Goal: Task Accomplishment & Management: Manage account settings

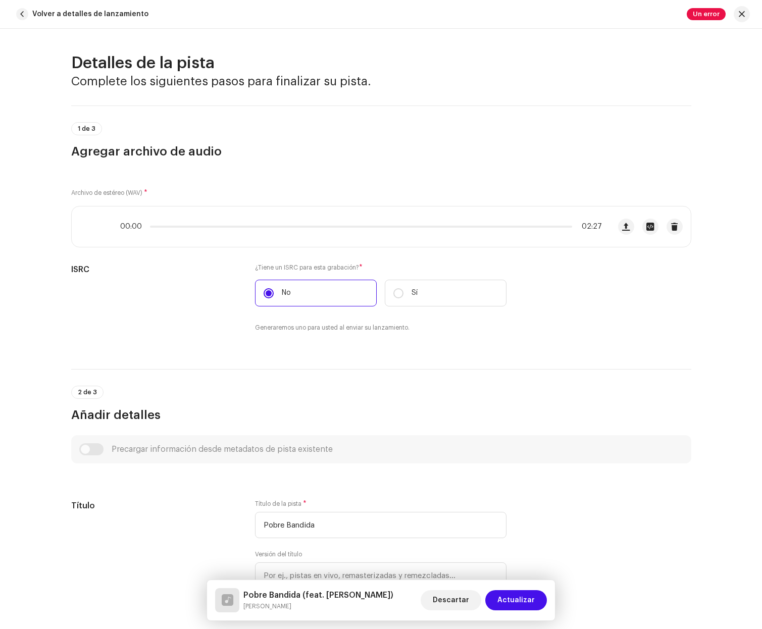
click at [342, 206] on div "00:00 02:27" at bounding box center [381, 226] width 620 height 41
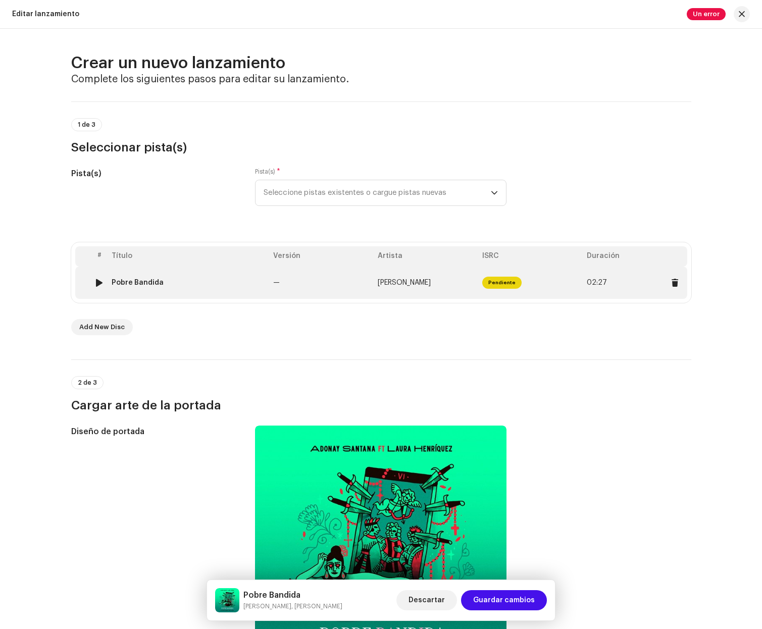
click at [554, 284] on td "Pendiente" at bounding box center [530, 283] width 105 height 32
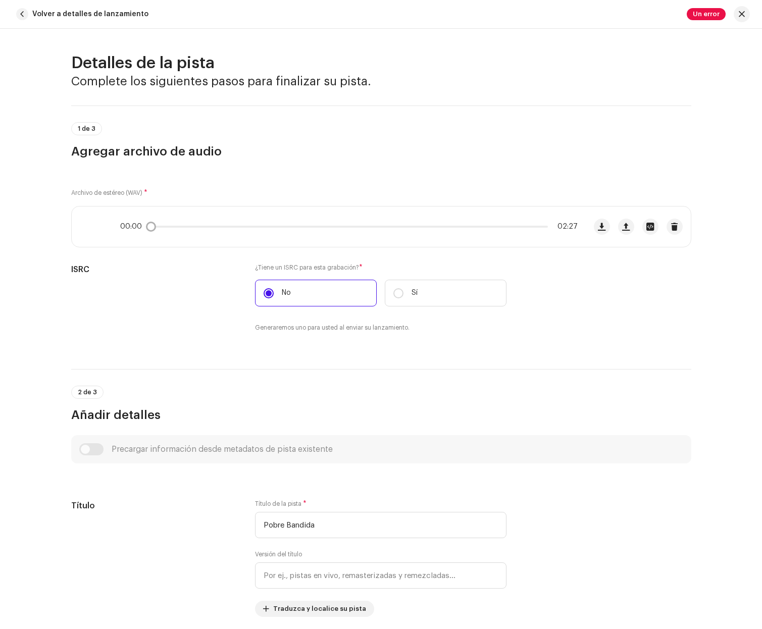
click at [85, 229] on icon at bounding box center [92, 227] width 20 height 20
drag, startPoint x: 151, startPoint y: 228, endPoint x: 156, endPoint y: 229, distance: 5.2
click at [156, 229] on div "00:00 02:27" at bounding box center [349, 227] width 458 height 8
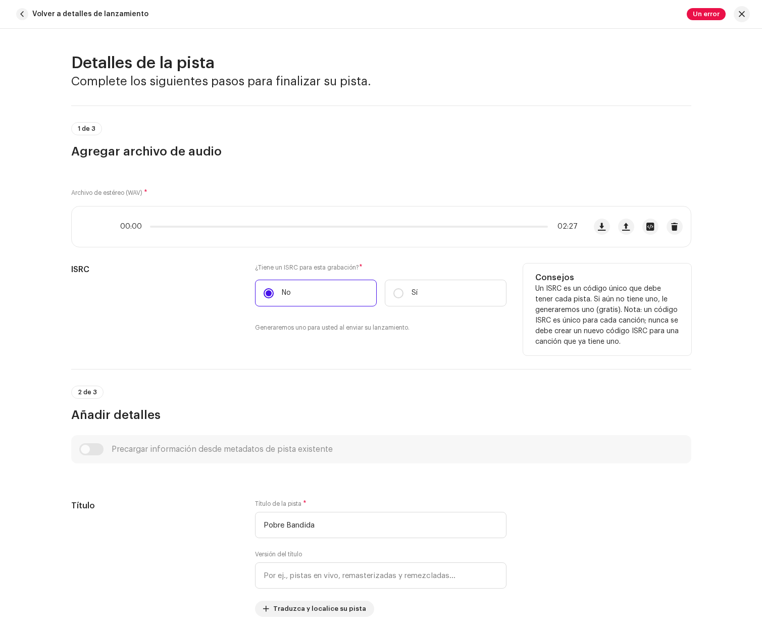
click at [167, 284] on div "ISRC" at bounding box center [155, 304] width 168 height 81
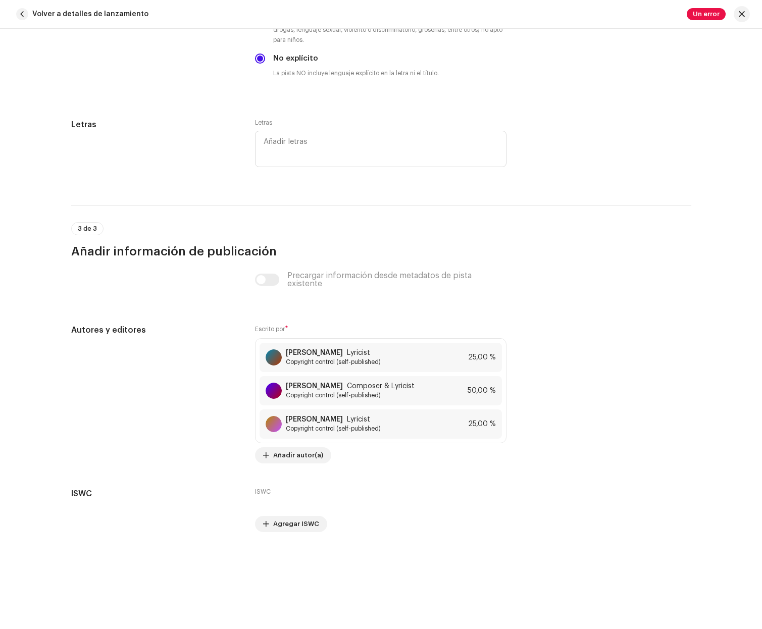
scroll to position [1889, 0]
click at [20, 13] on span "button" at bounding box center [22, 14] width 12 height 12
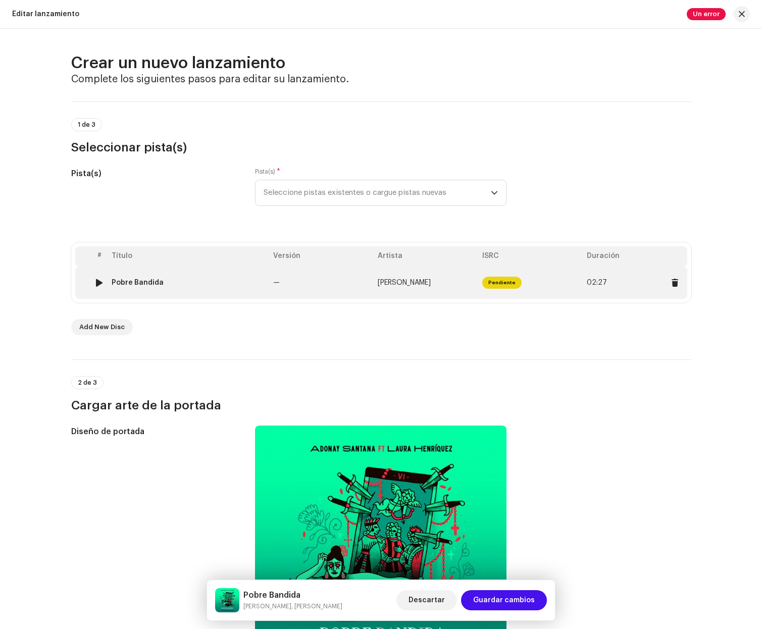
click at [95, 285] on div at bounding box center [99, 283] width 8 height 8
click at [579, 281] on td "Pendiente" at bounding box center [530, 283] width 105 height 32
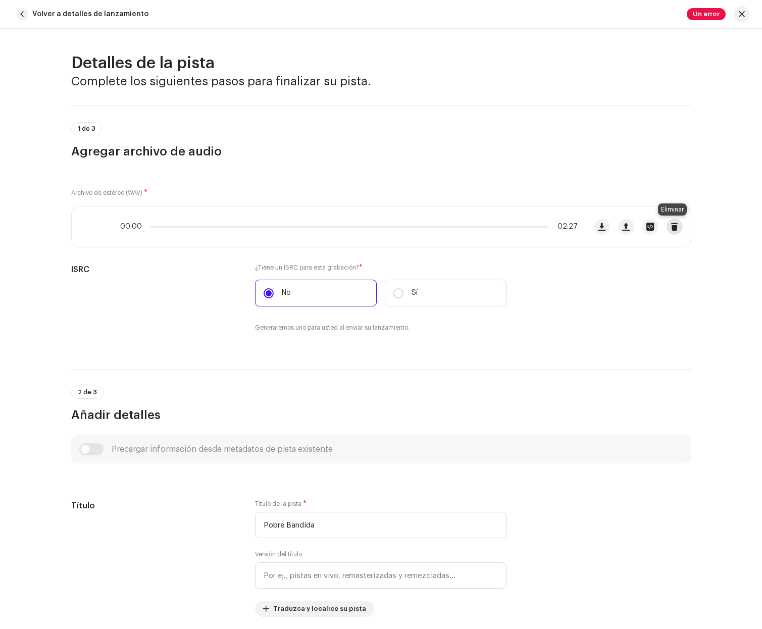
click at [673, 227] on span "button" at bounding box center [675, 227] width 8 height 8
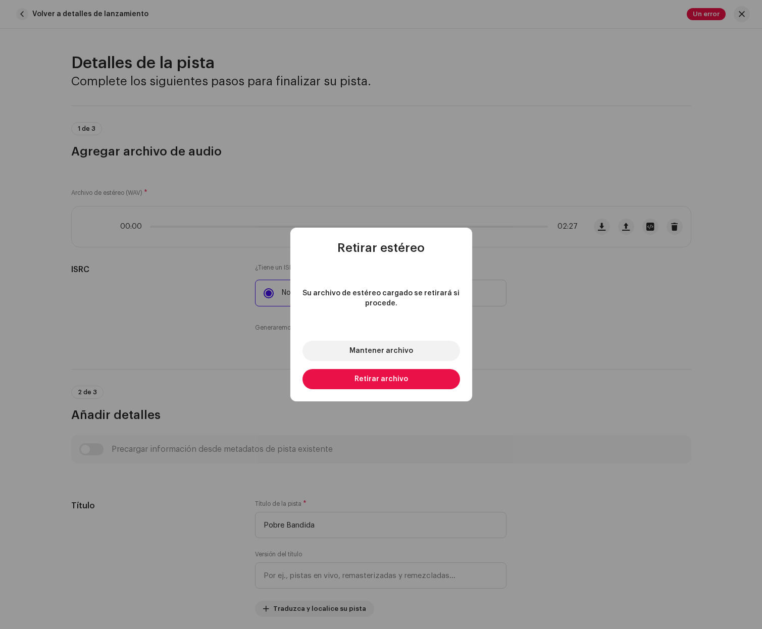
click at [415, 377] on button "Retirar archivo" at bounding box center [382, 379] width 158 height 20
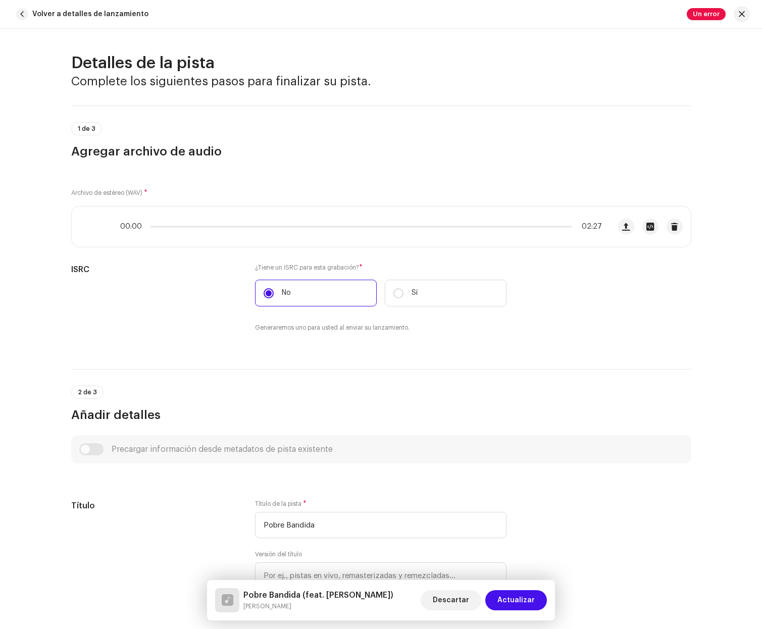
click at [528, 606] on span "Actualizar" at bounding box center [516, 600] width 37 height 20
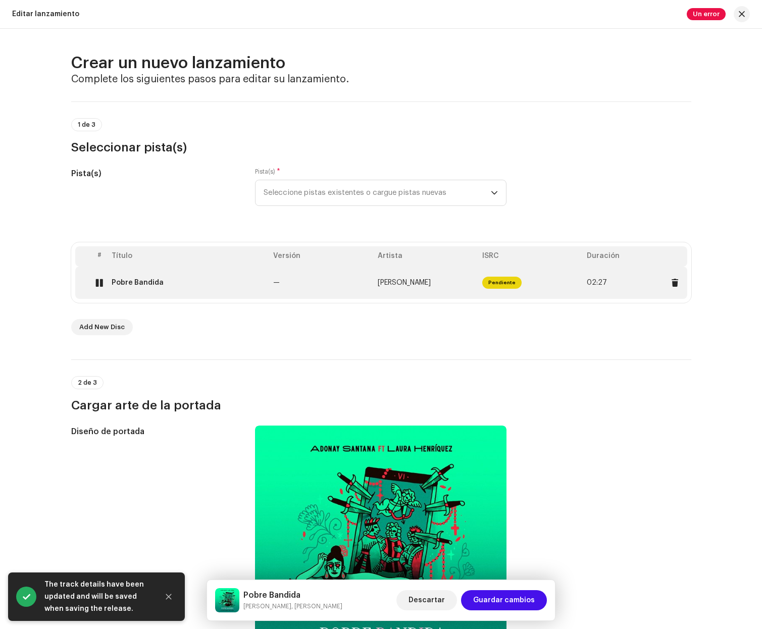
click at [99, 284] on div at bounding box center [99, 283] width 8 height 8
click at [101, 283] on div at bounding box center [99, 283] width 8 height 8
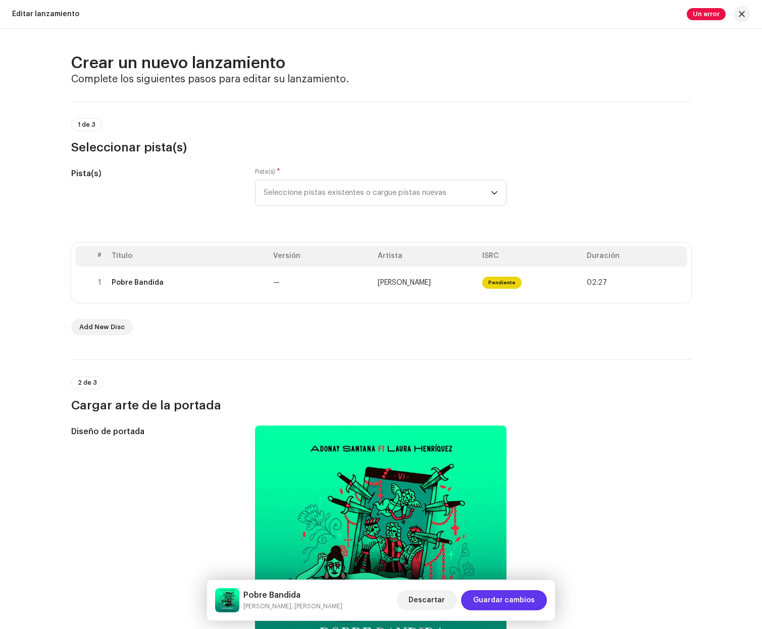
click at [512, 597] on span "Guardar cambios" at bounding box center [504, 600] width 62 height 20
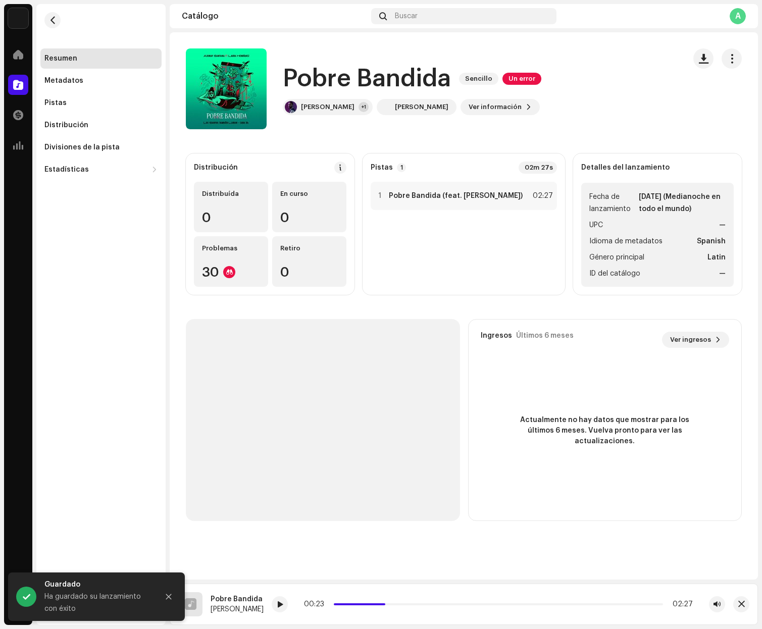
click at [395, 76] on h1 "Pobre Bandida" at bounding box center [367, 79] width 168 height 32
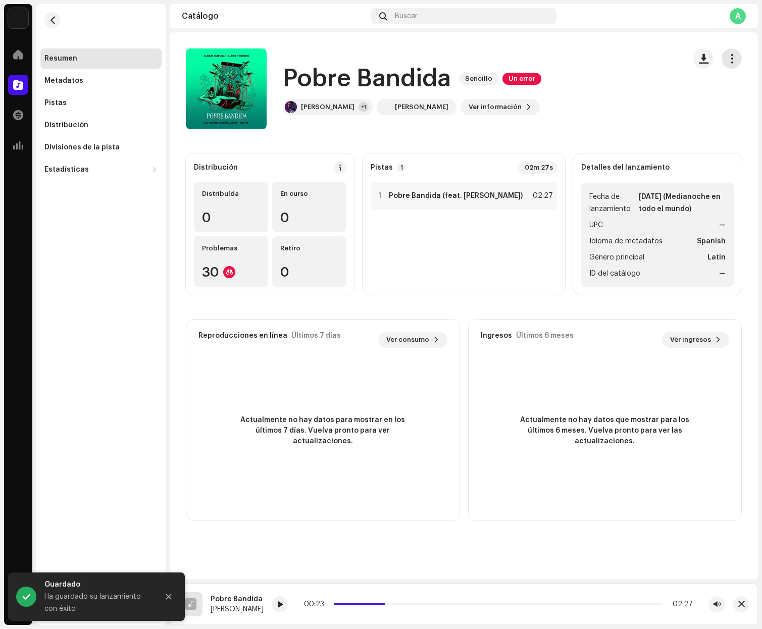
click at [734, 55] on span "button" at bounding box center [732, 59] width 10 height 8
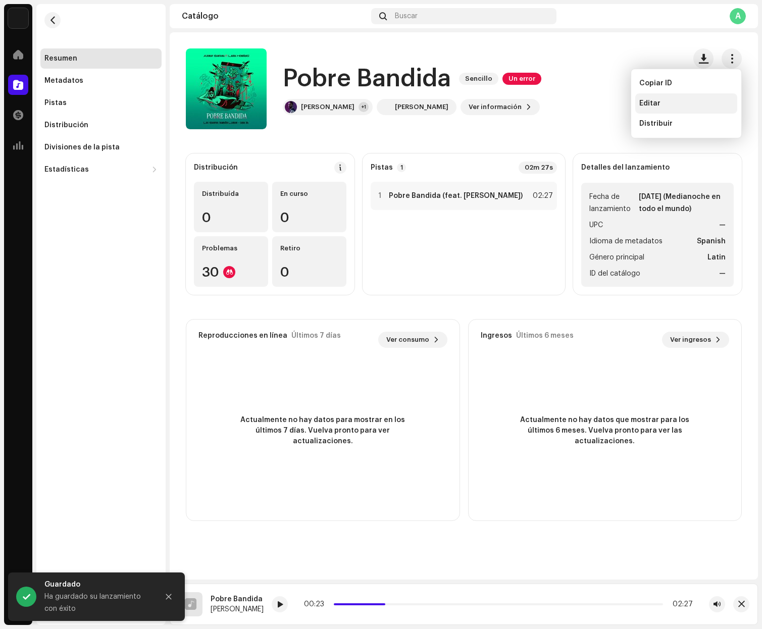
click at [669, 104] on div "Editar" at bounding box center [686, 104] width 94 height 8
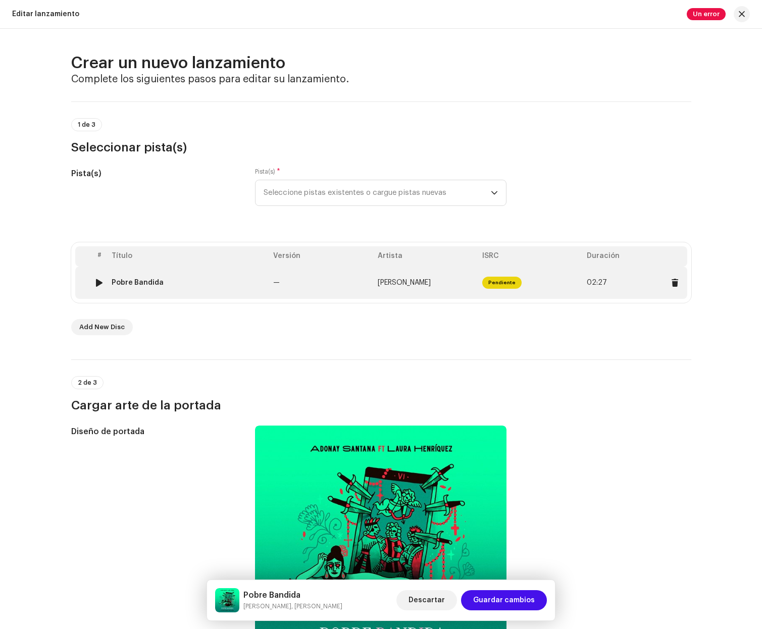
click at [98, 284] on div at bounding box center [99, 283] width 8 height 8
click at [673, 283] on span at bounding box center [675, 283] width 8 height 8
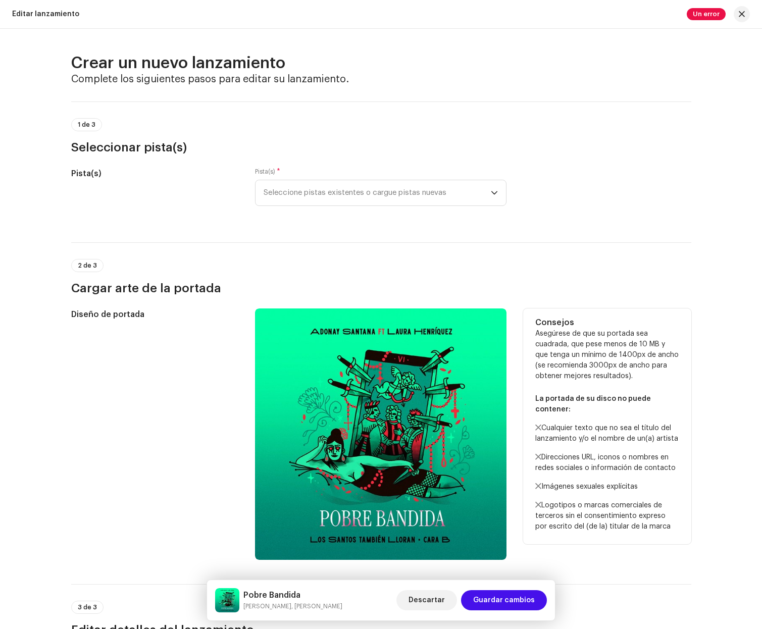
click at [681, 348] on div "Consejos Asegúrese de que su portada sea cuadrada, que pese menos de 10 MB y qu…" at bounding box center [607, 427] width 168 height 236
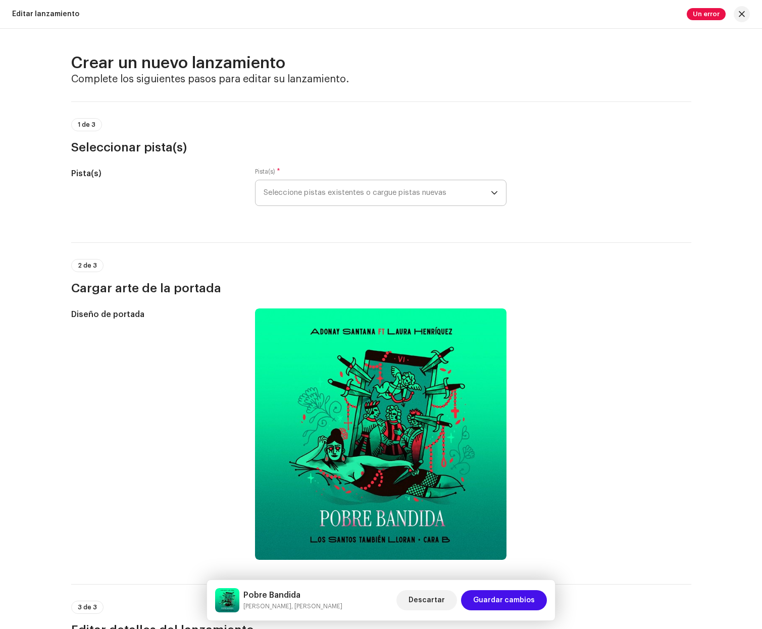
click at [424, 199] on span "Seleccione pistas existentes o cargue pistas nuevas" at bounding box center [377, 192] width 227 height 25
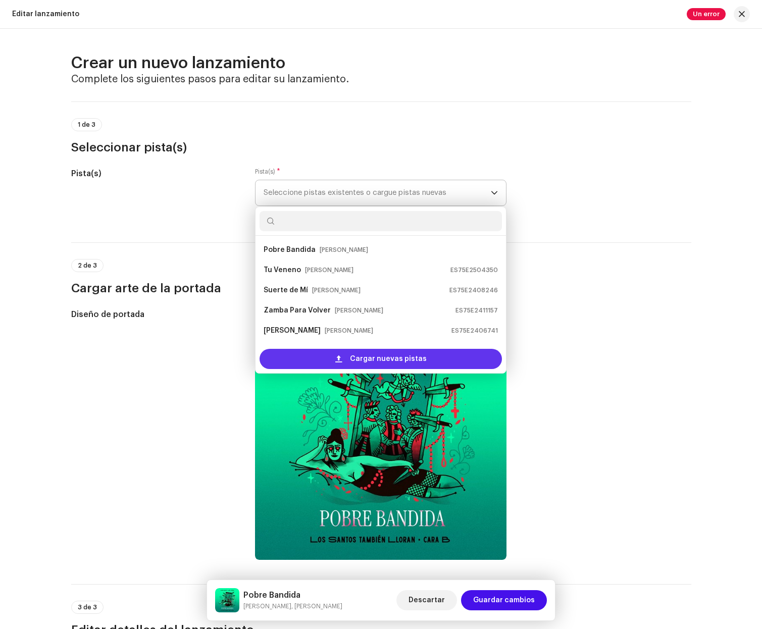
scroll to position [16, 0]
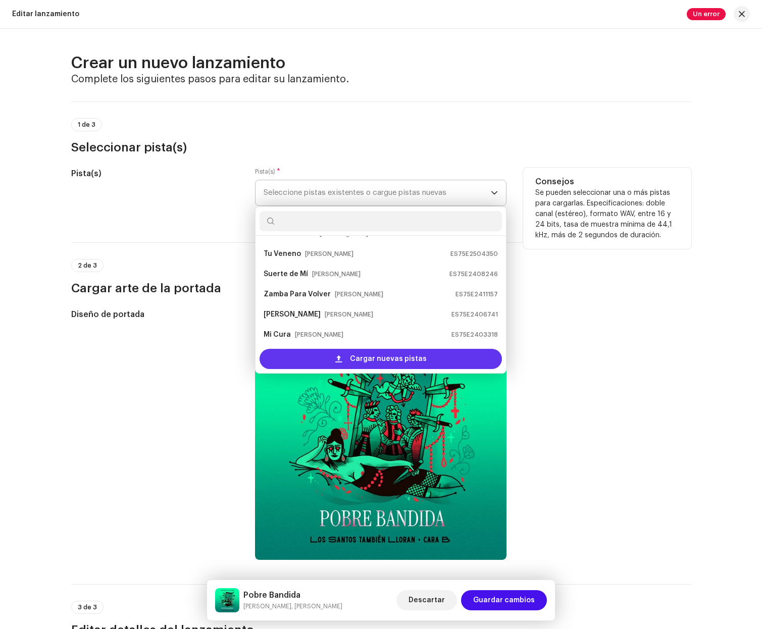
click at [416, 367] on span "Cargar nuevas pistas" at bounding box center [388, 359] width 77 height 20
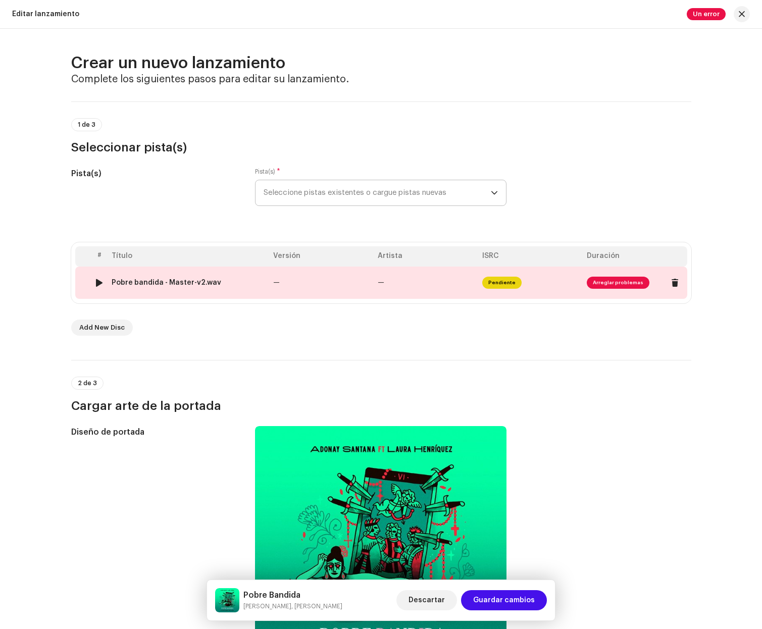
click at [96, 282] on div at bounding box center [99, 283] width 8 height 8
click at [567, 286] on td "Pendiente" at bounding box center [530, 283] width 105 height 32
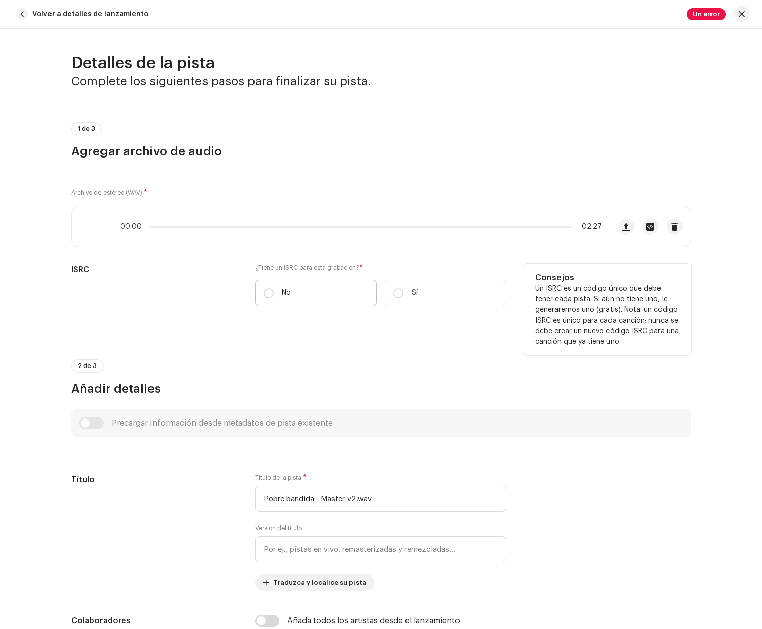
click at [308, 305] on label "No" at bounding box center [316, 293] width 122 height 27
click at [274, 299] on input "No" at bounding box center [269, 293] width 10 height 10
radio input "true"
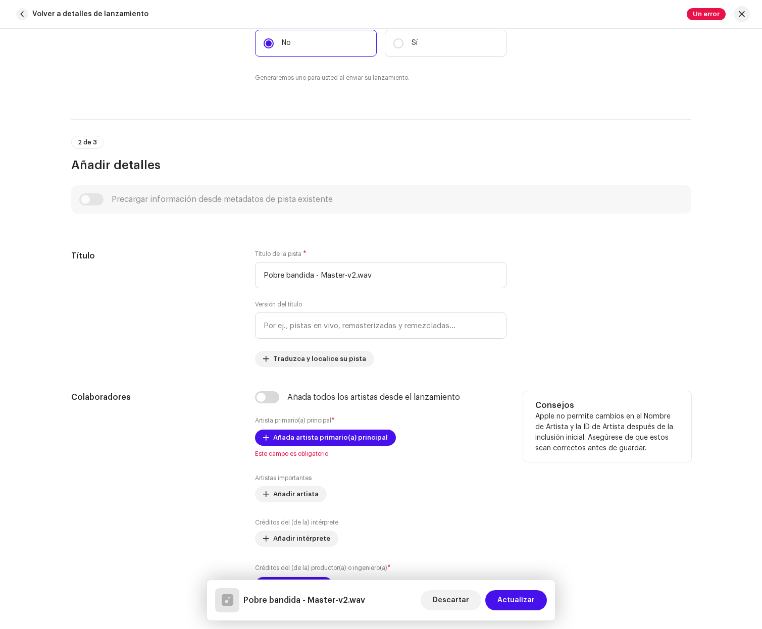
scroll to position [264, 0]
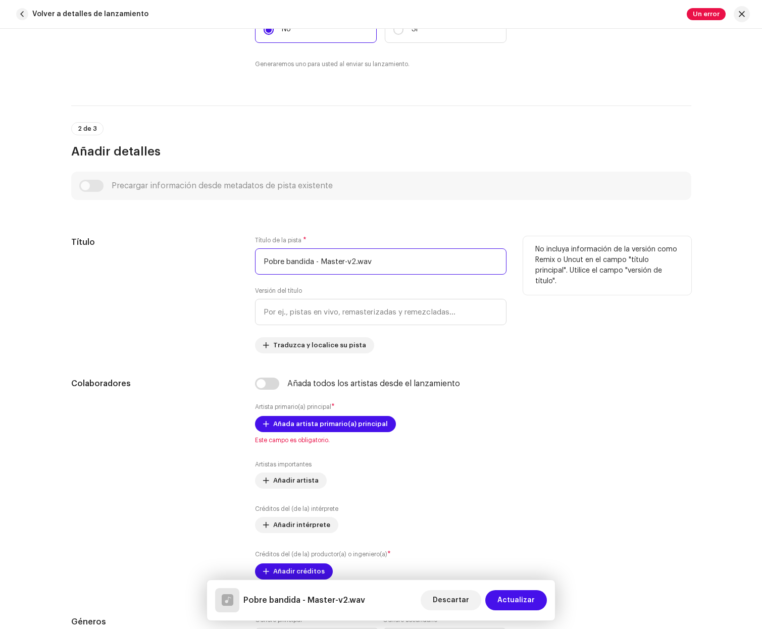
drag, startPoint x: 426, startPoint y: 265, endPoint x: 183, endPoint y: 250, distance: 243.5
click at [183, 250] on div "Título Título de la pista * Pobre bandida - Master-v2.wav Versión del título Tr…" at bounding box center [381, 294] width 620 height 117
click at [441, 260] on input "Pobre bandida - Master-v2.wav" at bounding box center [381, 262] width 252 height 26
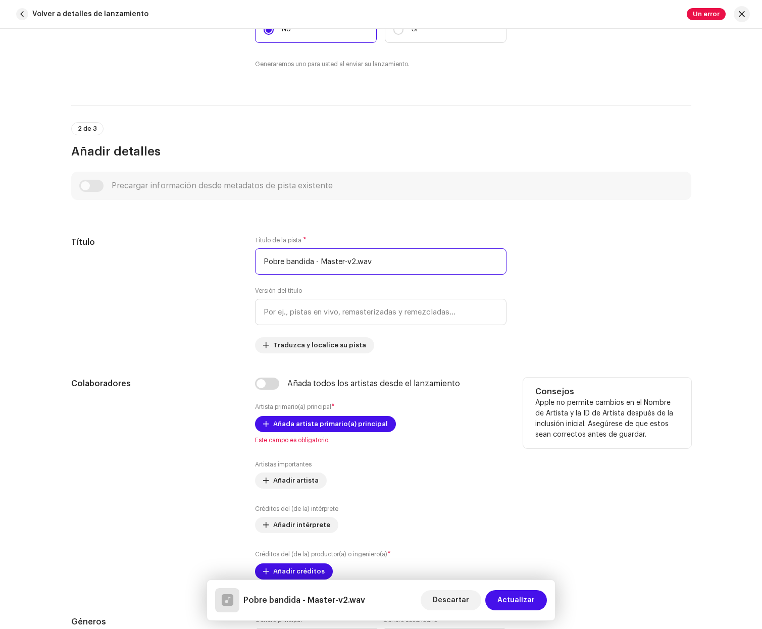
drag, startPoint x: 390, startPoint y: 265, endPoint x: 663, endPoint y: 383, distance: 297.9
click at [312, 263] on input "Pobre bandida - Master-v2.wav" at bounding box center [381, 262] width 252 height 26
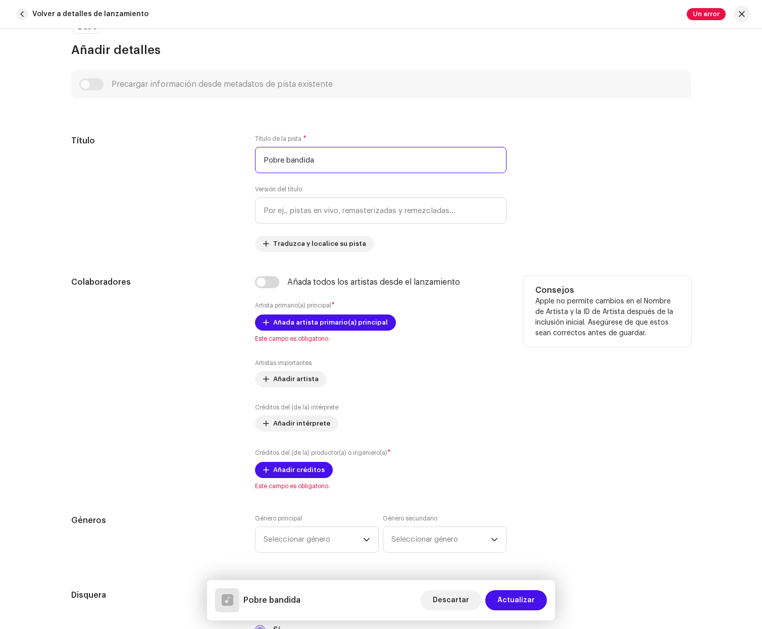
scroll to position [370, 0]
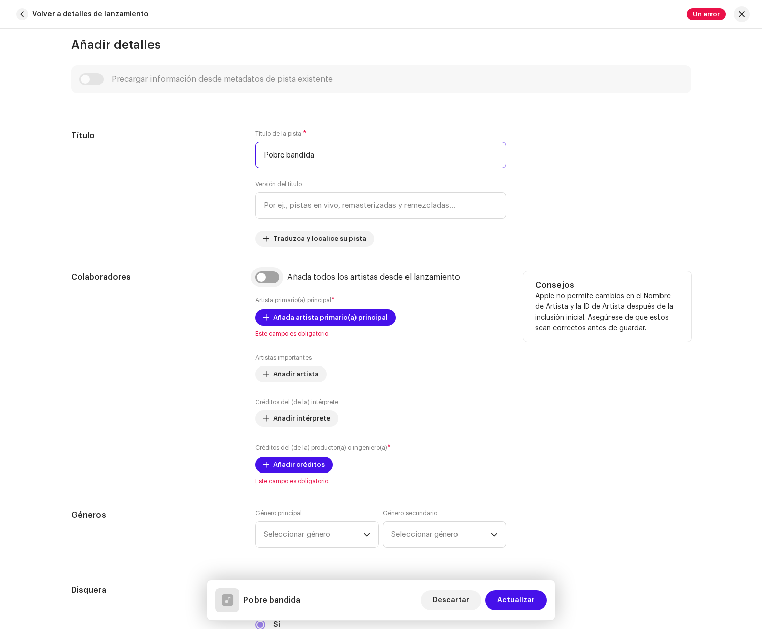
type input "Pobre bandida"
click at [266, 277] on input "checkbox" at bounding box center [267, 277] width 24 height 12
checkbox input "true"
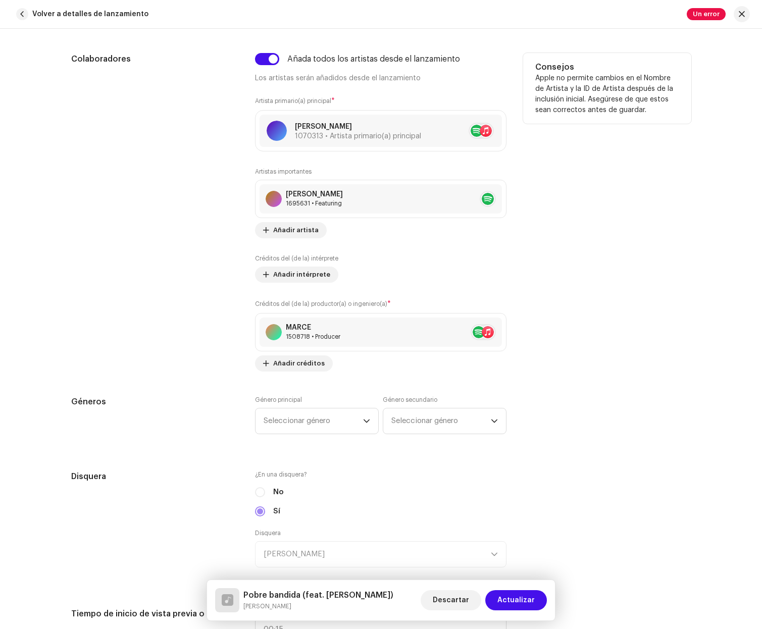
scroll to position [590, 0]
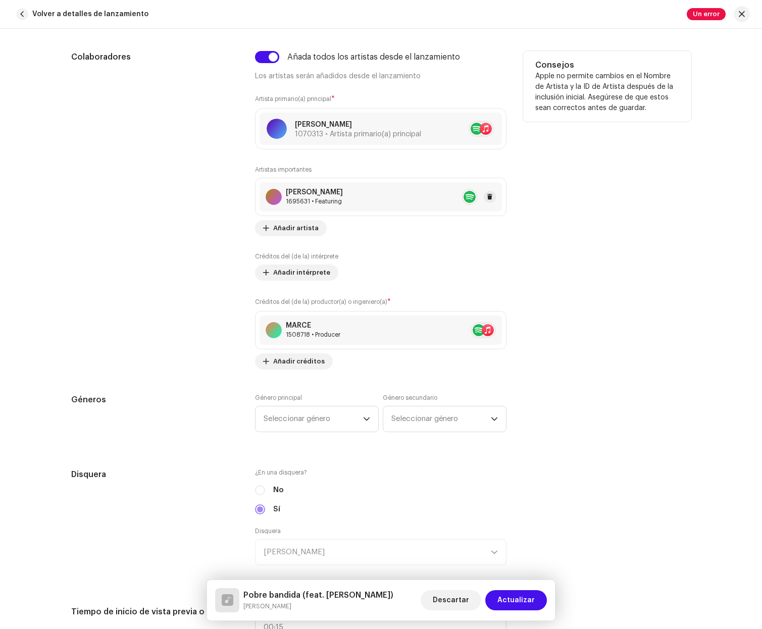
click at [467, 197] on re-a-table-artist-ids at bounding box center [470, 197] width 16 height 16
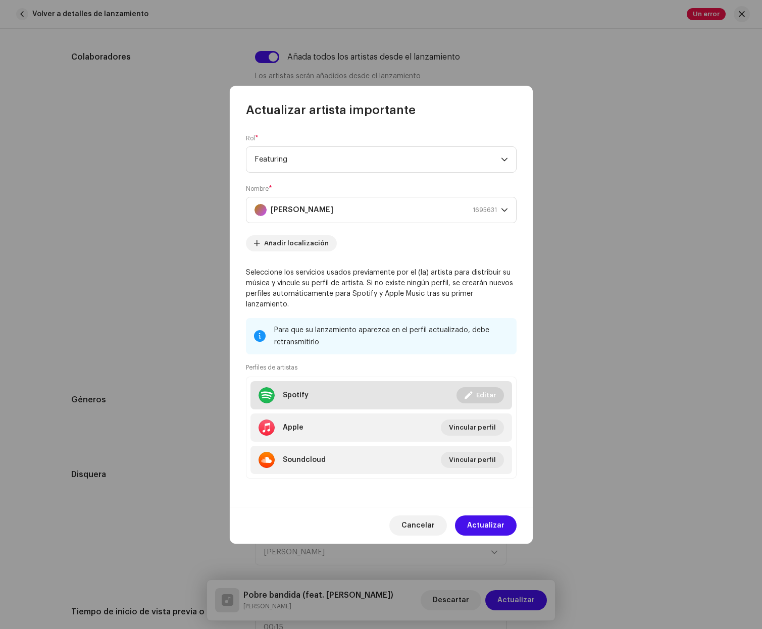
click at [289, 391] on div "Spotify" at bounding box center [296, 395] width 26 height 8
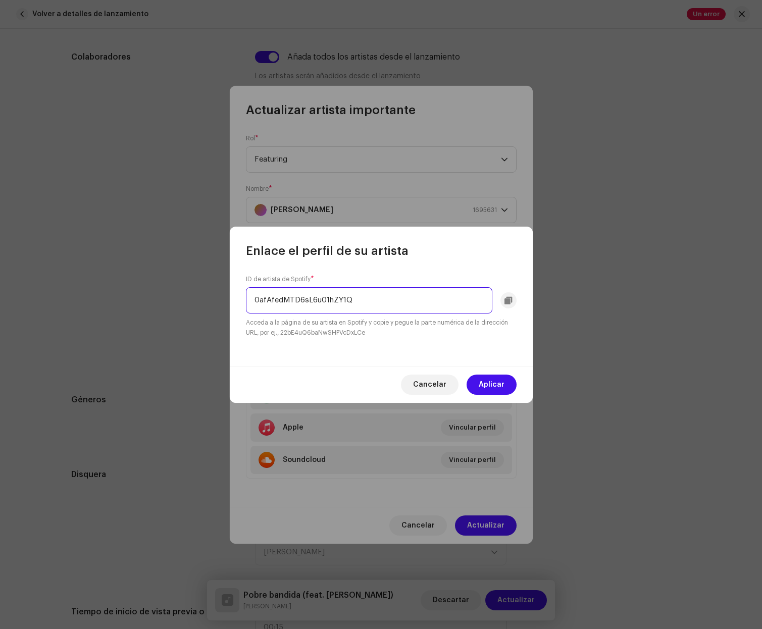
click at [320, 302] on input "0afAfedMTD6sL6u01hZY1Q" at bounding box center [369, 300] width 246 height 26
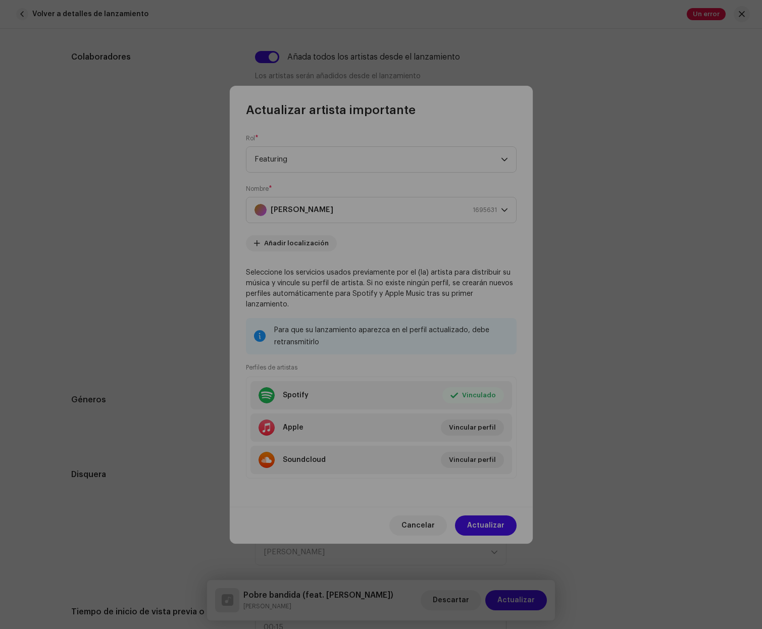
click at [698, 456] on div "Enlace el perfil de su artista ID de artista de Spotify * 0afAfedMTD6sL6u01hZY1…" at bounding box center [381, 314] width 762 height 629
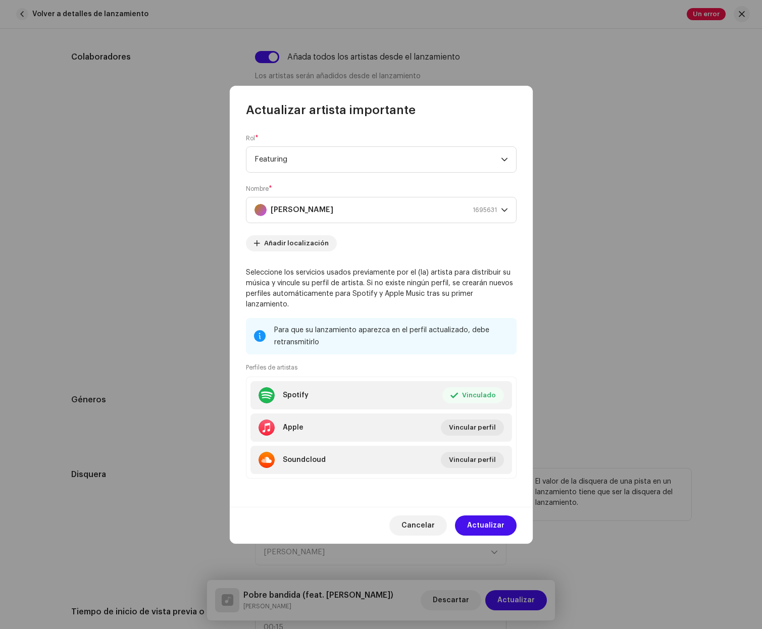
click at [440, 521] on button "Cancelar" at bounding box center [418, 526] width 58 height 20
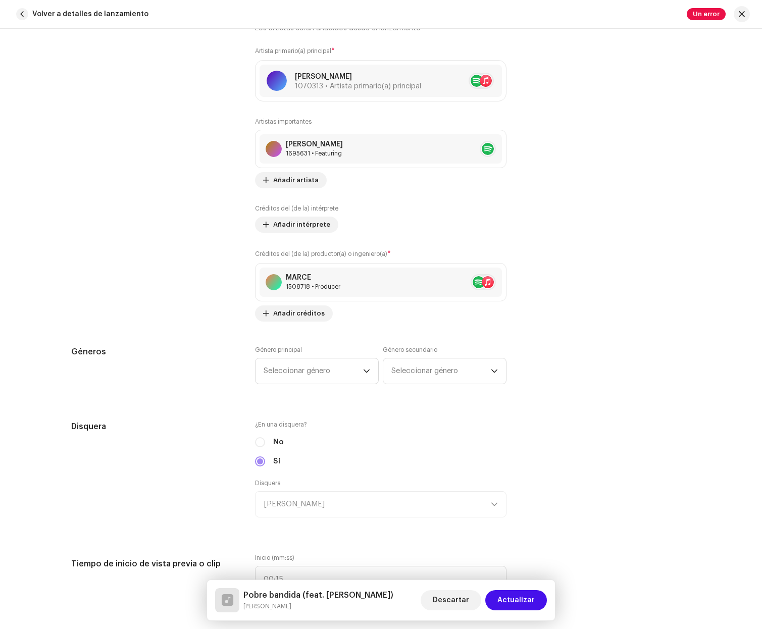
scroll to position [656, 0]
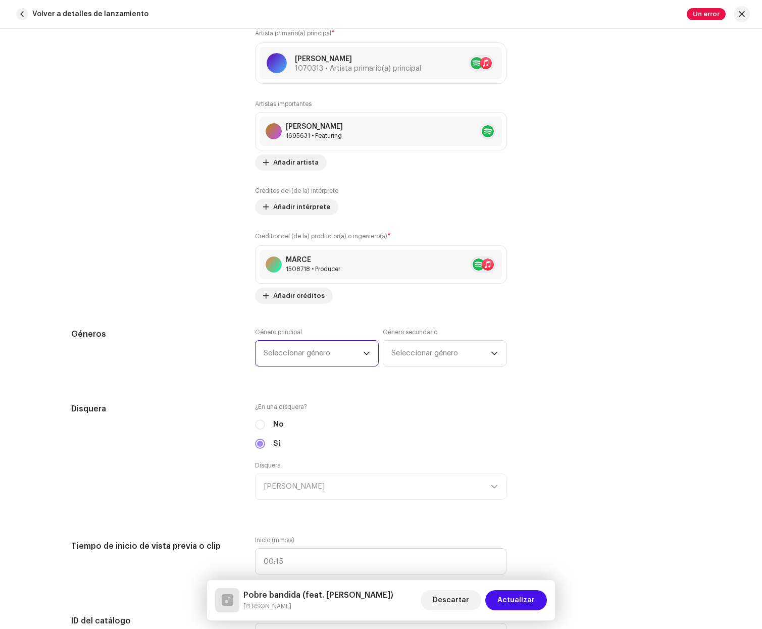
click at [335, 351] on span "Seleccionar género" at bounding box center [314, 353] width 100 height 25
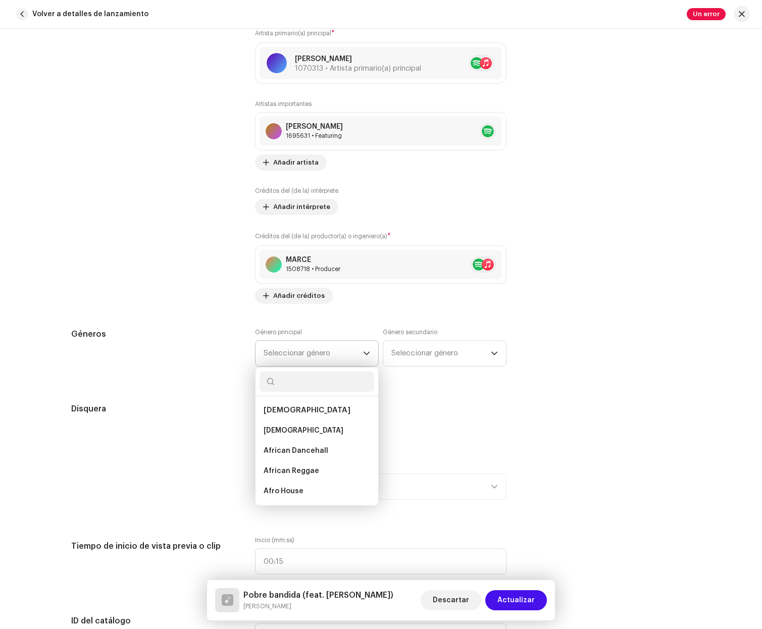
scroll to position [657, 0]
type input "regg"
click at [321, 472] on span "Reggaeton / Latin Urban" at bounding box center [307, 471] width 87 height 10
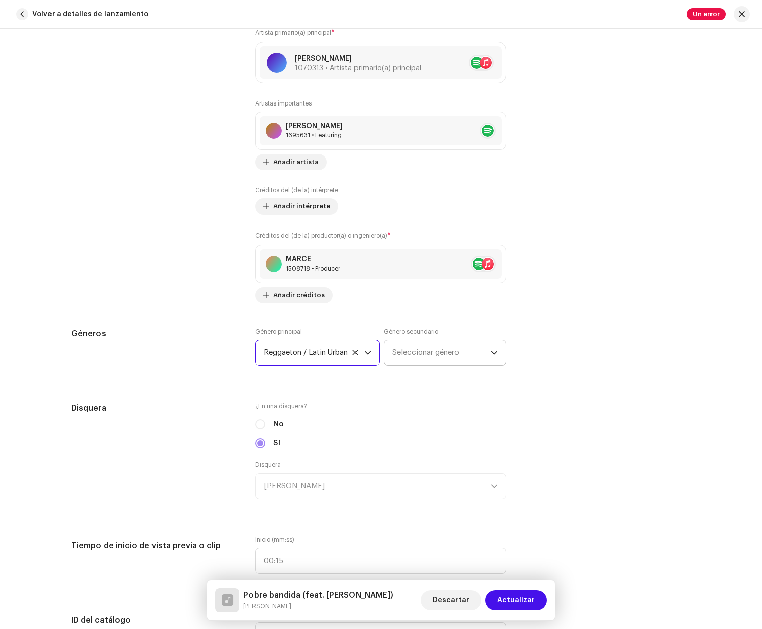
click at [420, 358] on span "Seleccionar género" at bounding box center [441, 352] width 98 height 25
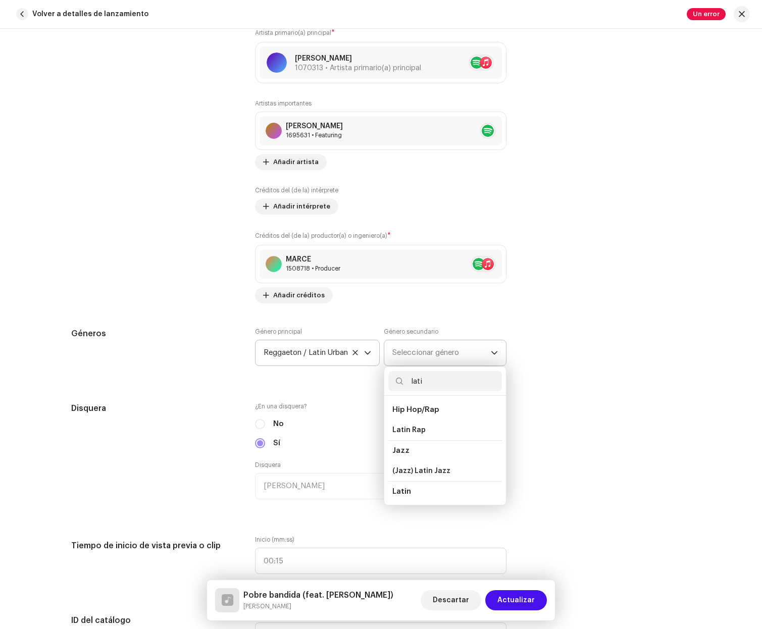
type input "latin"
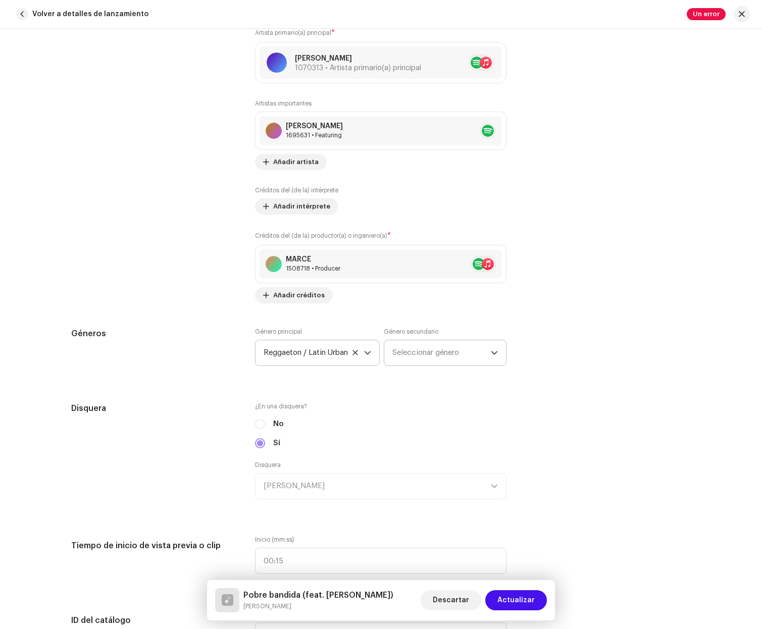
scroll to position [656, 0]
click at [447, 357] on span "Seleccionar género" at bounding box center [441, 353] width 98 height 25
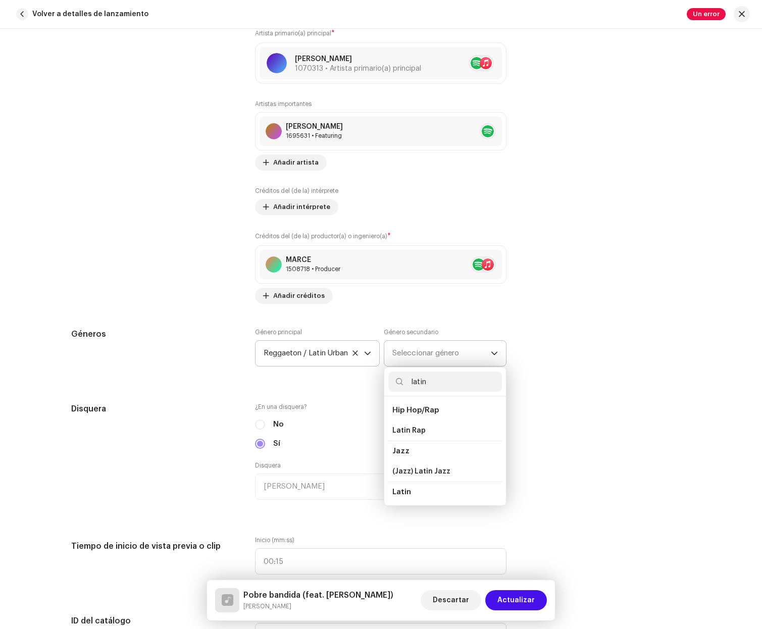
type input "latin"
click at [426, 489] on li "Latin" at bounding box center [445, 492] width 114 height 21
click at [414, 467] on li "Latin" at bounding box center [445, 463] width 114 height 20
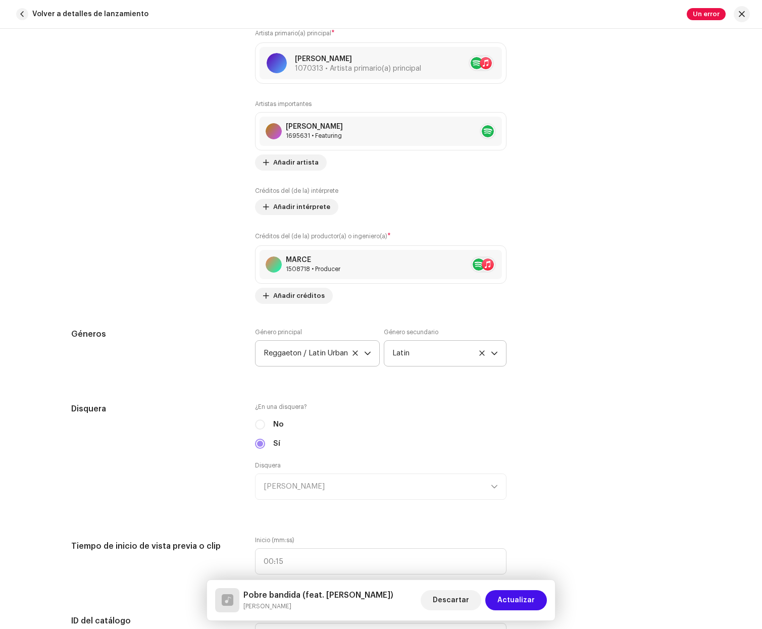
click at [583, 309] on div "Detalles de la pista Complete los siguientes pasos para finalizar su pista. 1 d…" at bounding box center [381, 566] width 653 height 2338
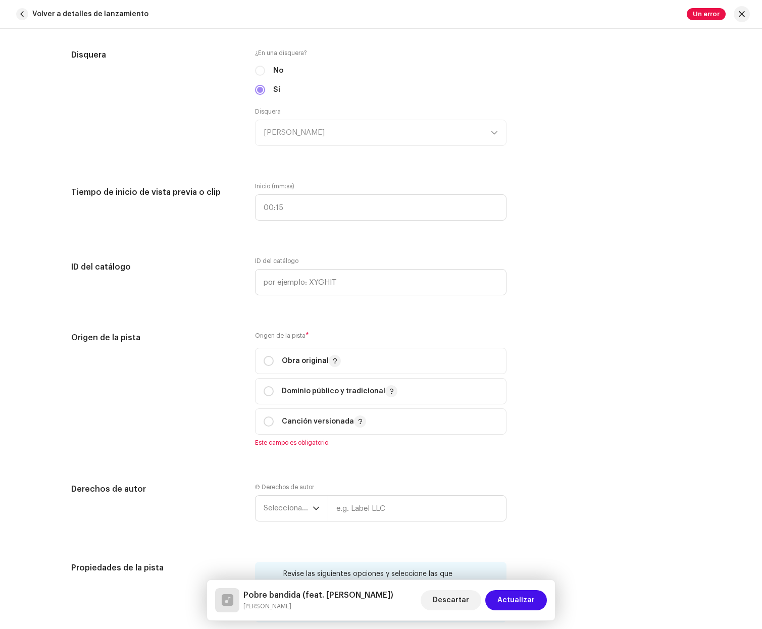
scroll to position [1015, 0]
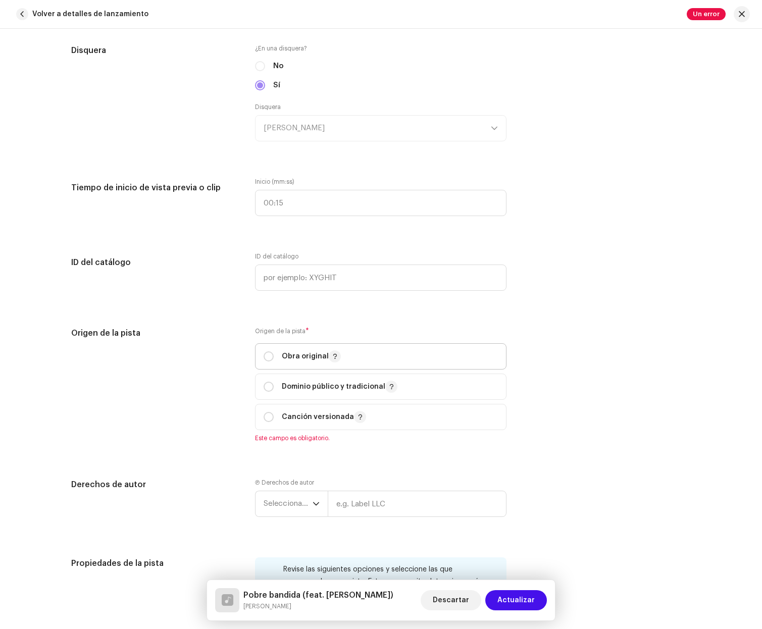
click at [268, 362] on div "Obra original" at bounding box center [302, 357] width 77 height 12
radio input "true"
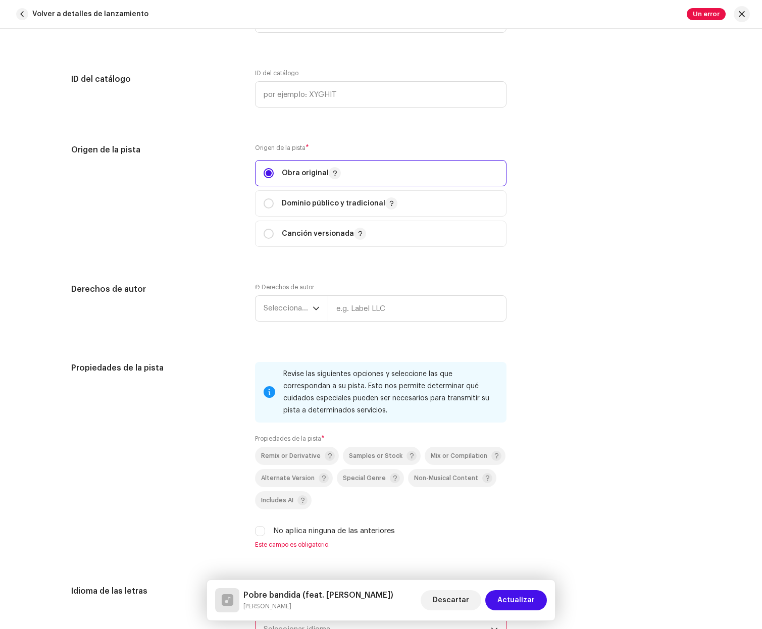
scroll to position [1216, 0]
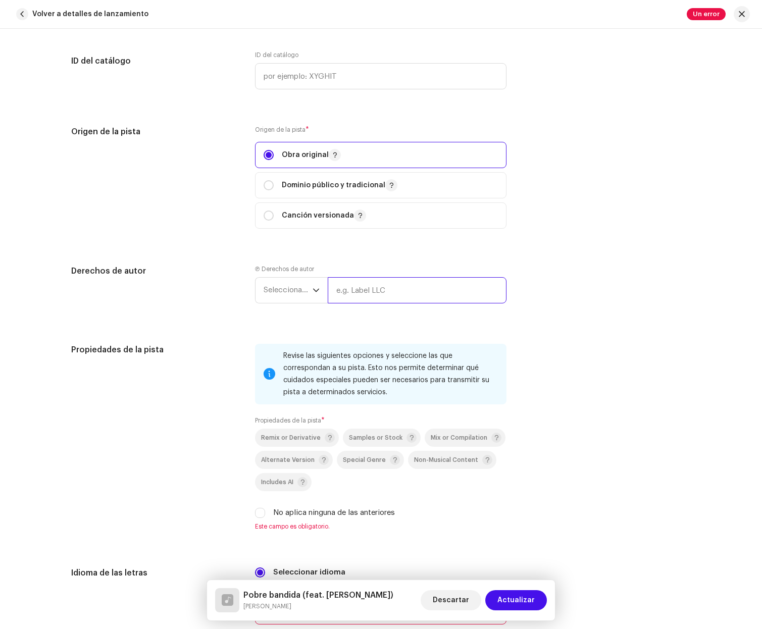
click at [409, 298] on input "text" at bounding box center [417, 290] width 179 height 26
click at [304, 292] on span "Seleccionar año" at bounding box center [288, 290] width 49 height 25
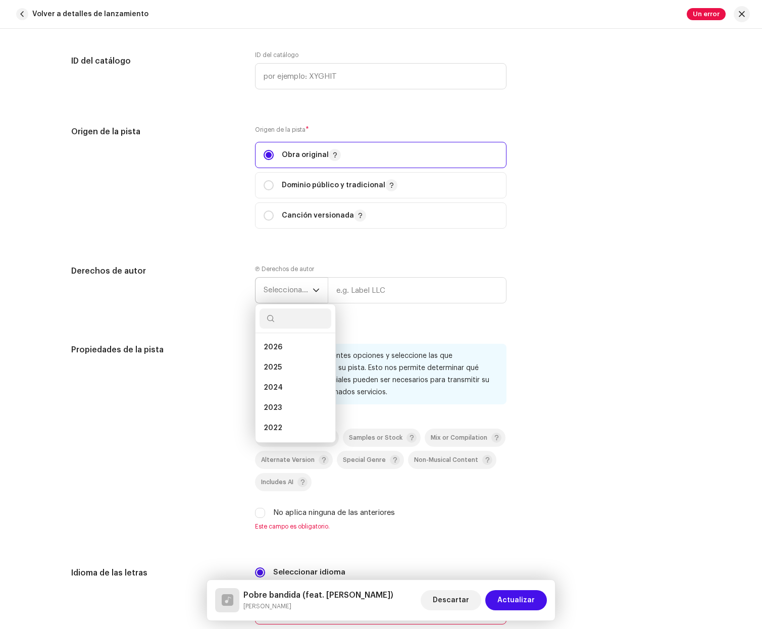
drag, startPoint x: 299, startPoint y: 365, endPoint x: 333, endPoint y: 327, distance: 51.5
click at [299, 365] on li "2025" at bounding box center [296, 368] width 72 height 20
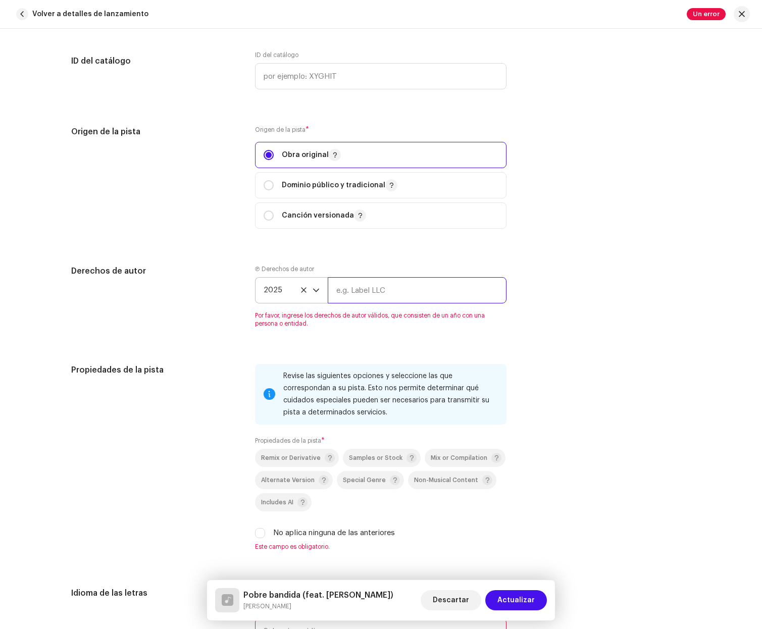
click at [379, 295] on input "text" at bounding box center [417, 290] width 179 height 26
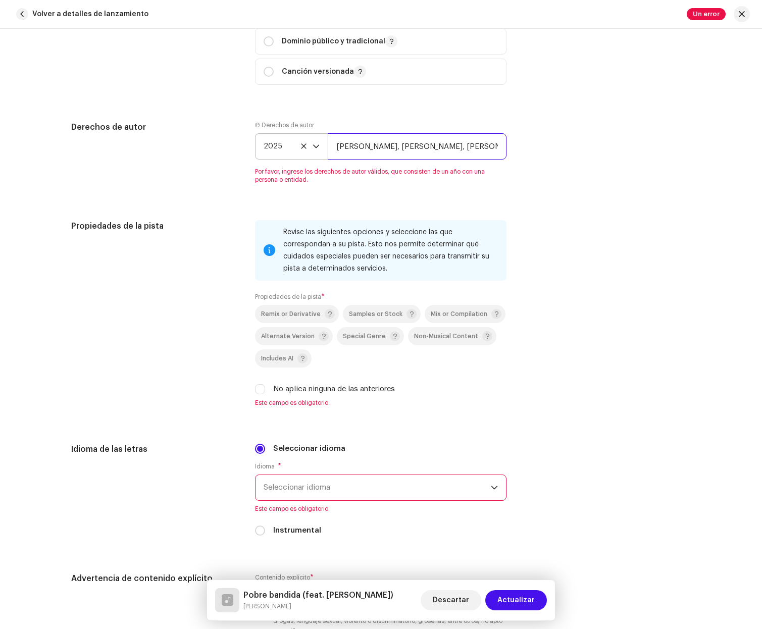
scroll to position [1382, 0]
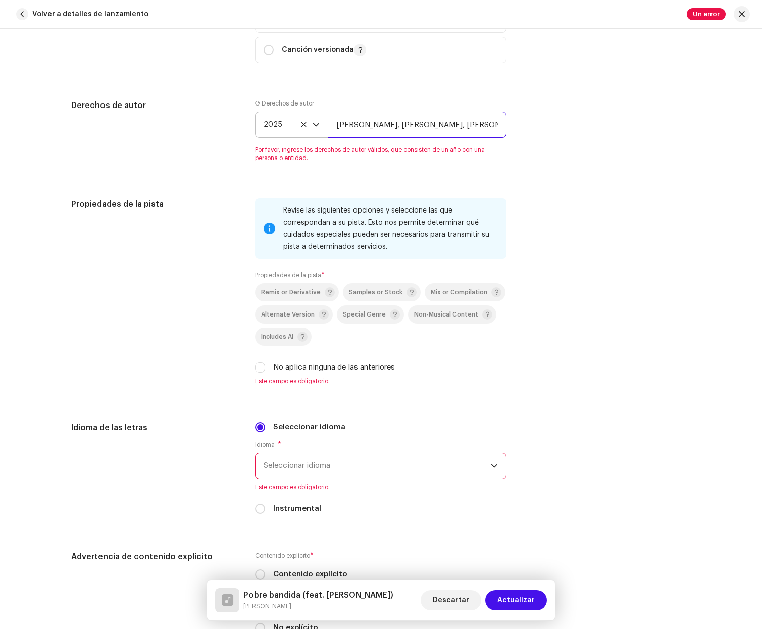
type input "Adonay Santana, Laura Henríquez, MARCE"
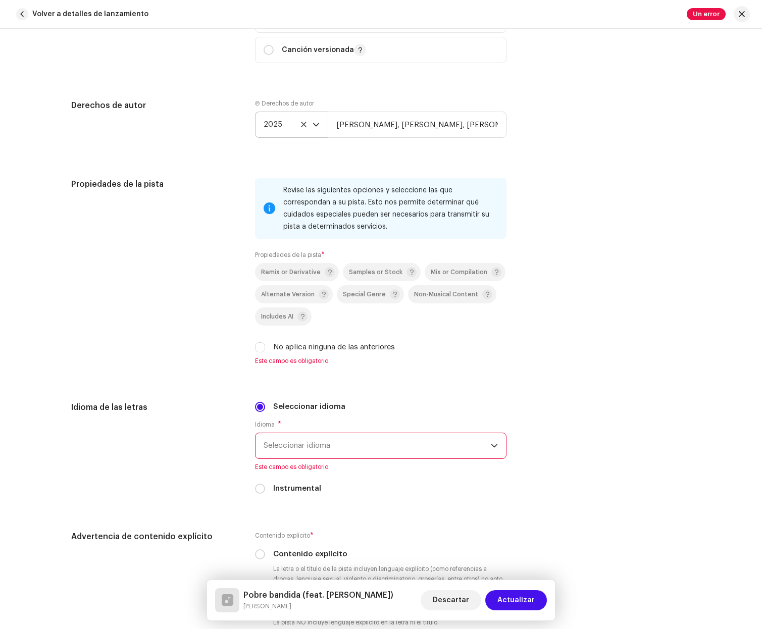
click at [319, 124] on p-select "2025" at bounding box center [291, 125] width 73 height 26
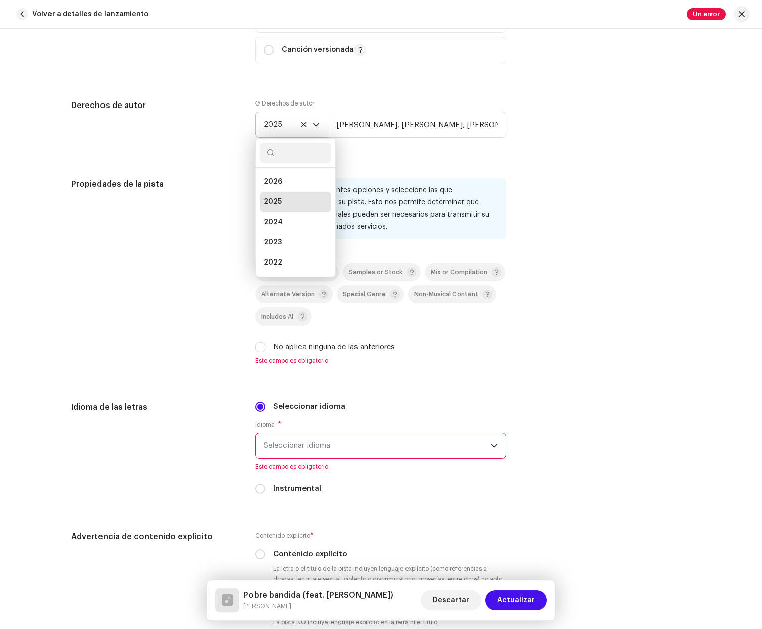
scroll to position [4, 0]
click at [319, 124] on p-select "2025 2026 2025 2024 2023 2022 2021 2020 2019 2018 2017 2016 2015" at bounding box center [291, 125] width 73 height 26
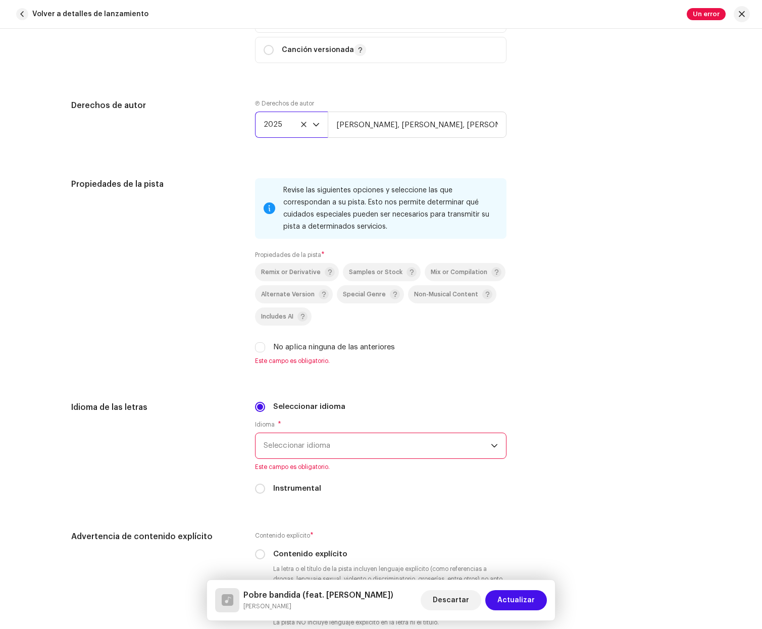
click at [593, 202] on div "Propiedades de la pista Revise las siguientes opciones y seleccione las que cor…" at bounding box center [381, 277] width 620 height 199
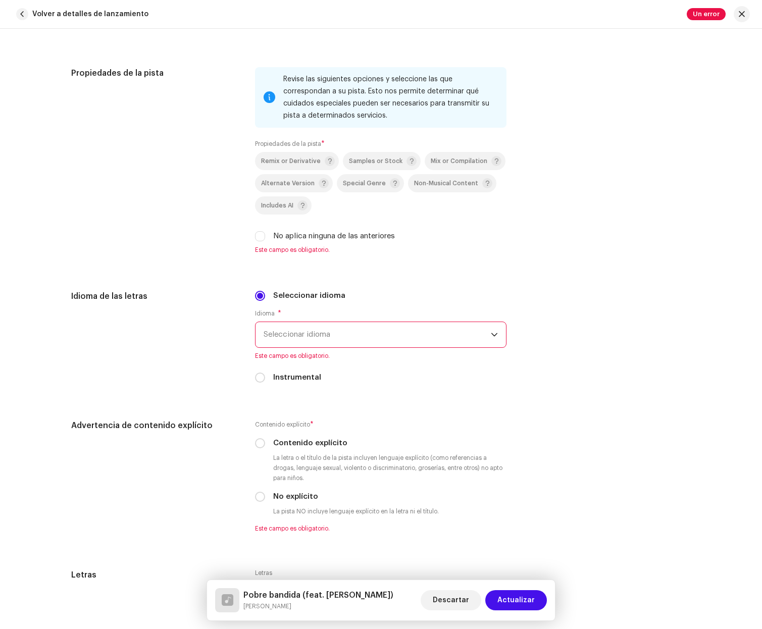
scroll to position [1496, 0]
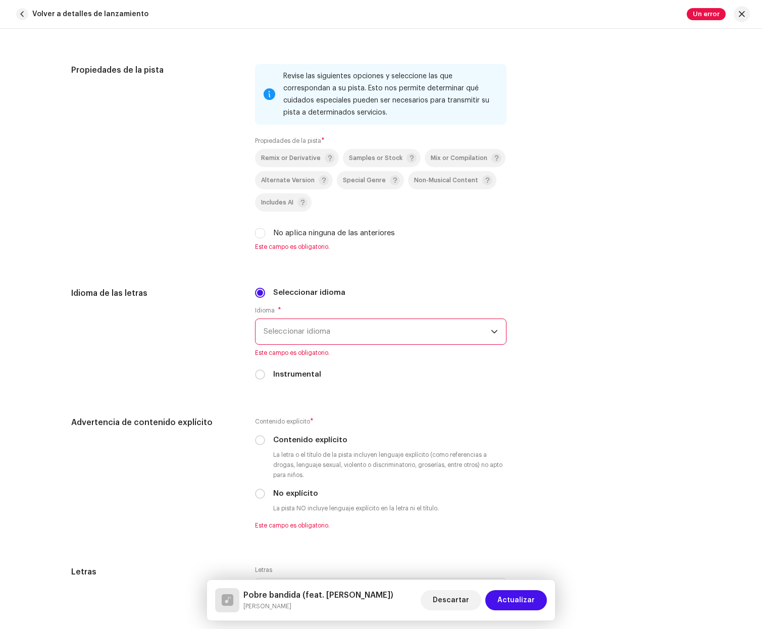
click at [362, 233] on label "No aplica ninguna de las anteriores" at bounding box center [334, 233] width 122 height 11
click at [265, 233] on input "No aplica ninguna de las anteriores" at bounding box center [260, 233] width 10 height 10
checkbox input "true"
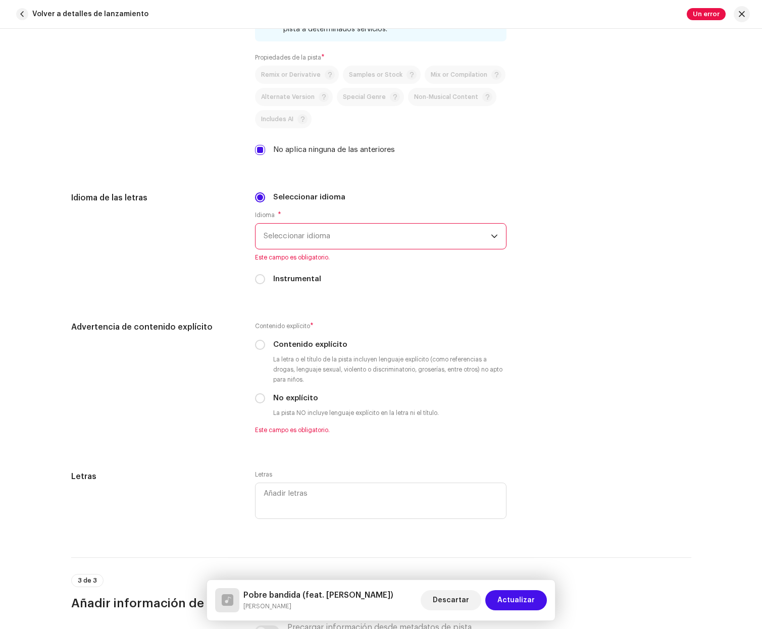
scroll to position [1610, 0]
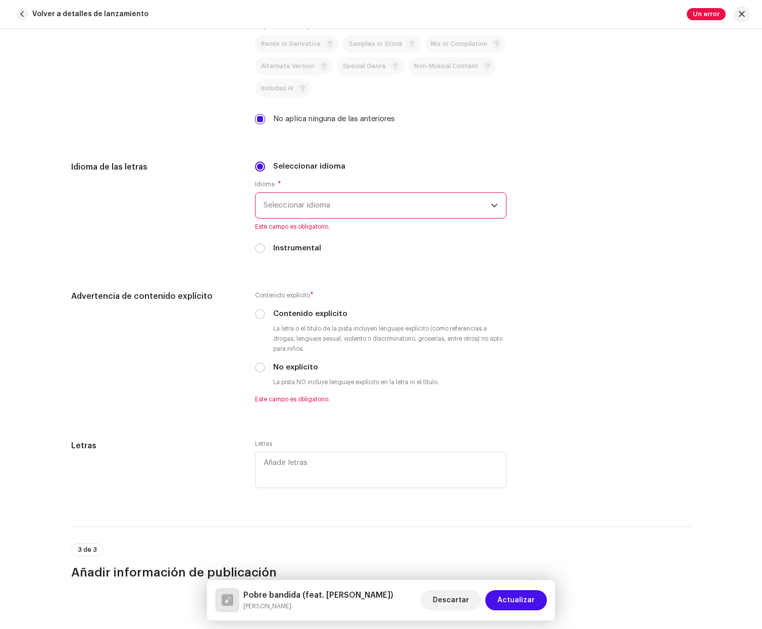
click at [451, 213] on span "Seleccionar idioma" at bounding box center [377, 205] width 227 height 25
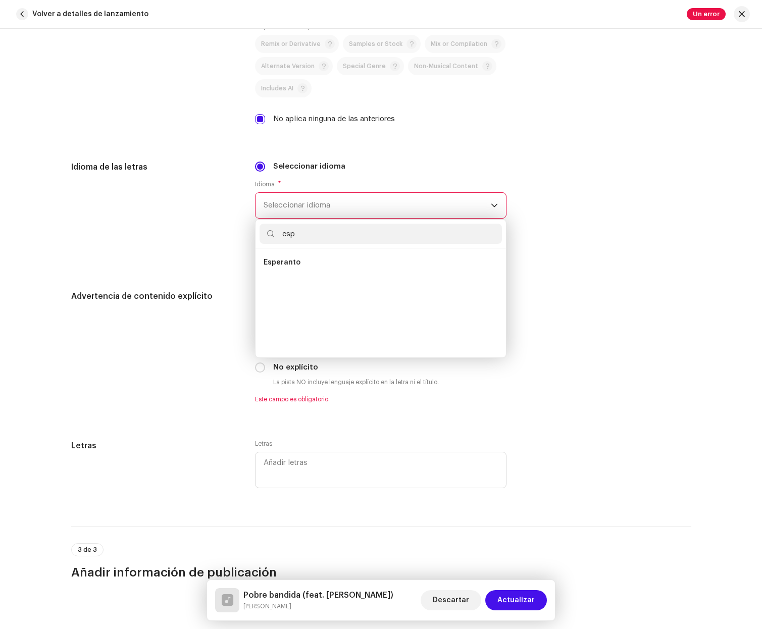
scroll to position [0, 0]
type input "e"
type input "span"
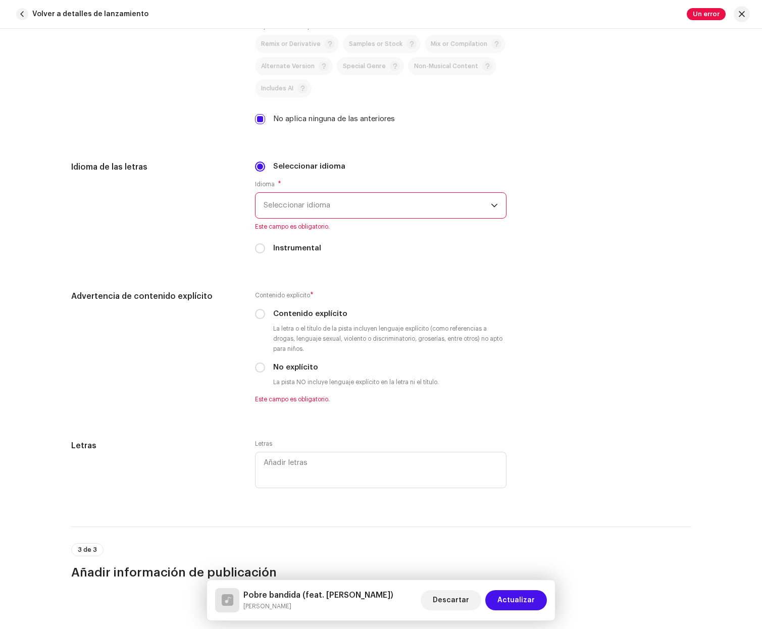
scroll to position [1560, 0]
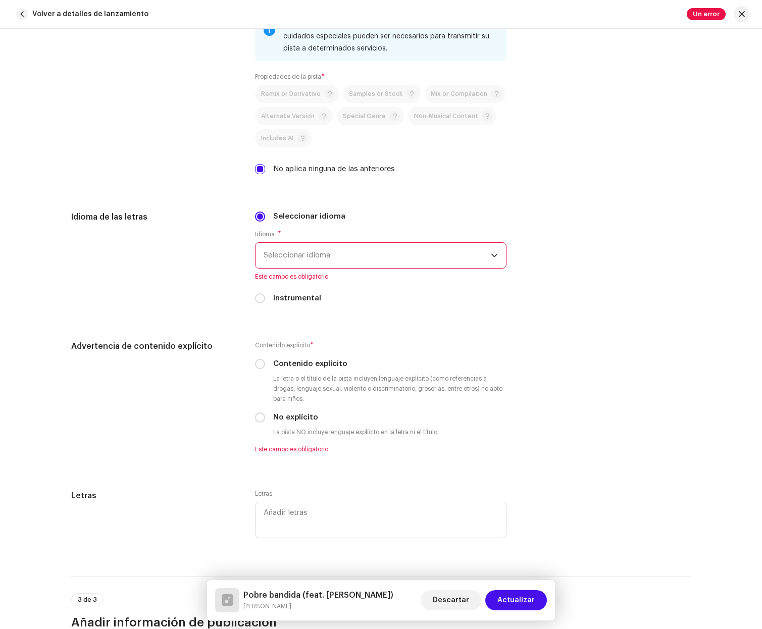
click at [342, 247] on span "Seleccionar idioma" at bounding box center [377, 255] width 227 height 25
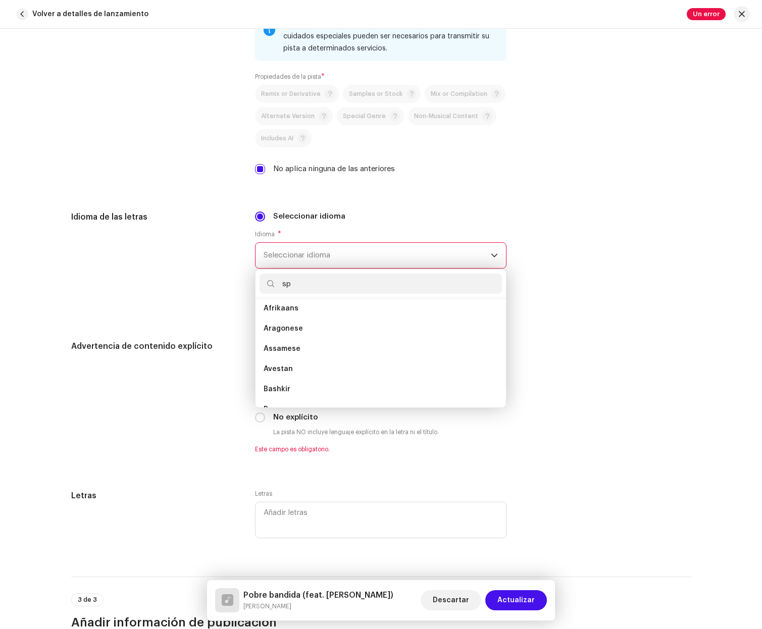
scroll to position [0, 0]
type input "span"
click at [281, 307] on li "Spanish" at bounding box center [381, 313] width 242 height 20
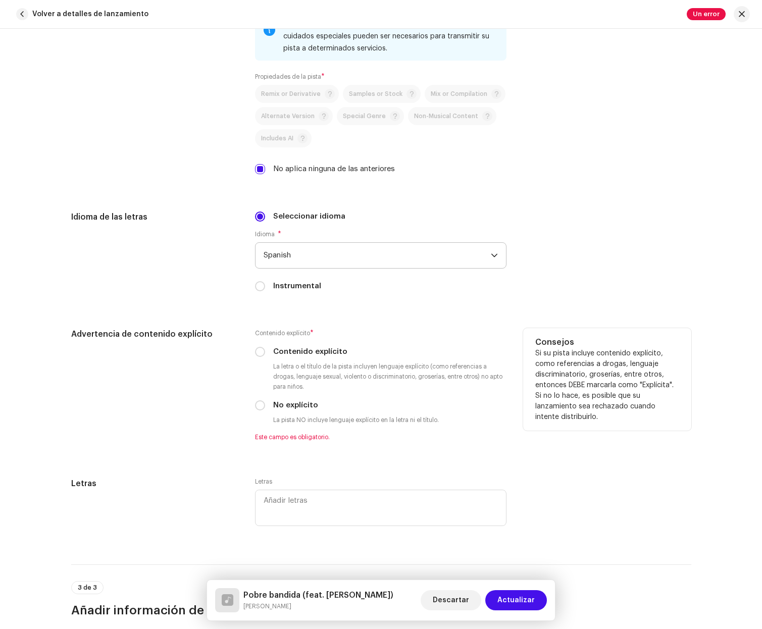
click at [613, 335] on div "Consejos Si su pista incluye contenido explícito, como referencias a drogas, le…" at bounding box center [607, 379] width 168 height 103
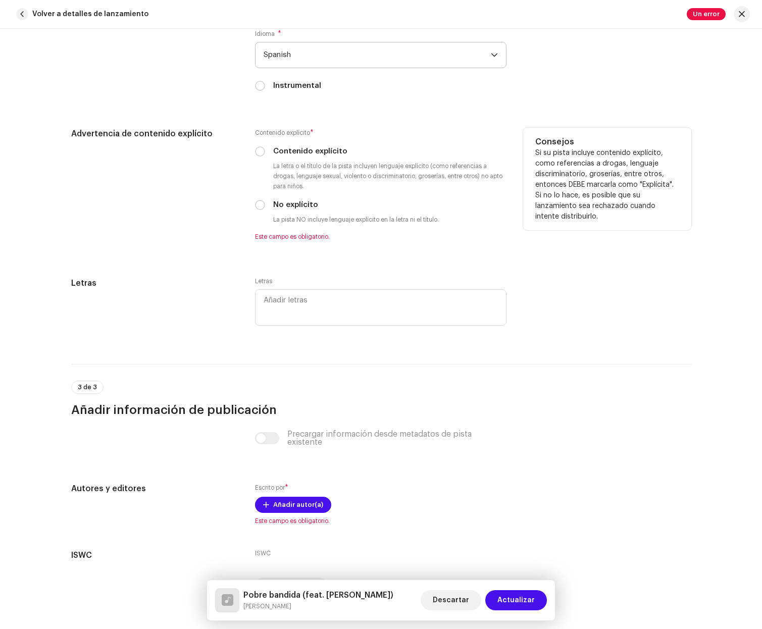
scroll to position [1806, 0]
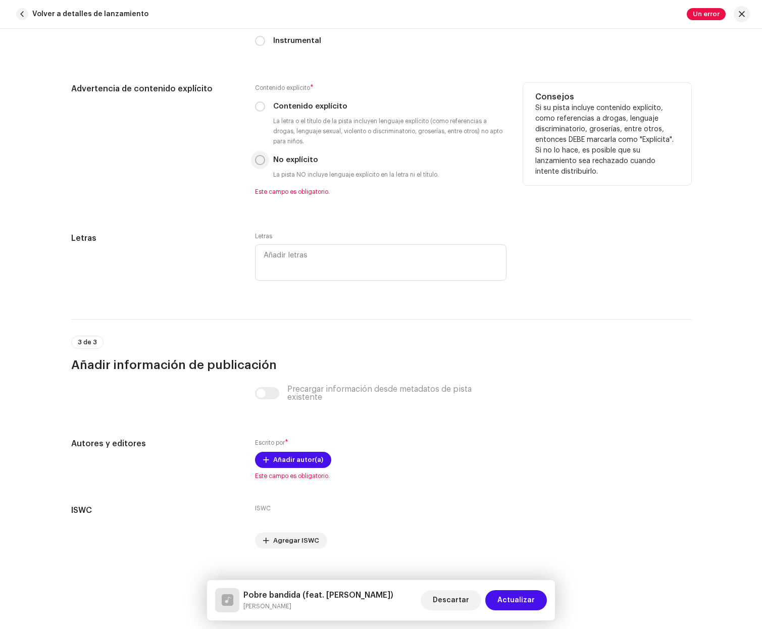
click at [255, 159] on input "No explícito" at bounding box center [260, 160] width 10 height 10
radio input "true"
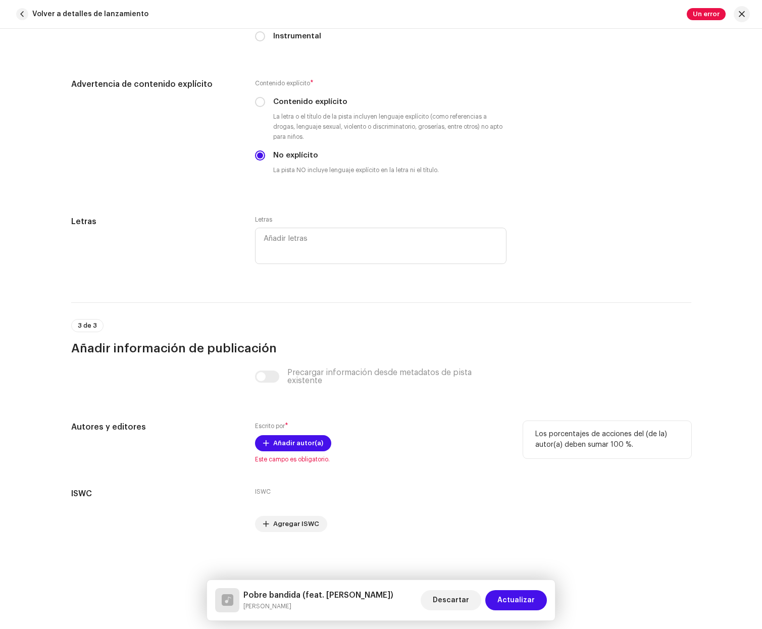
scroll to position [1810, 0]
click at [292, 446] on span "Añadir autor(a)" at bounding box center [298, 443] width 50 height 20
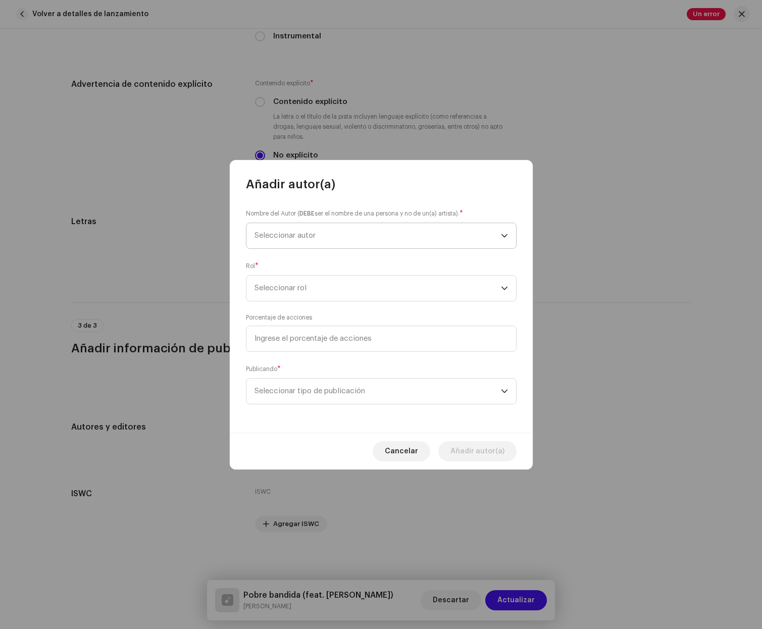
click at [288, 225] on span "Seleccionar autor" at bounding box center [378, 235] width 246 height 25
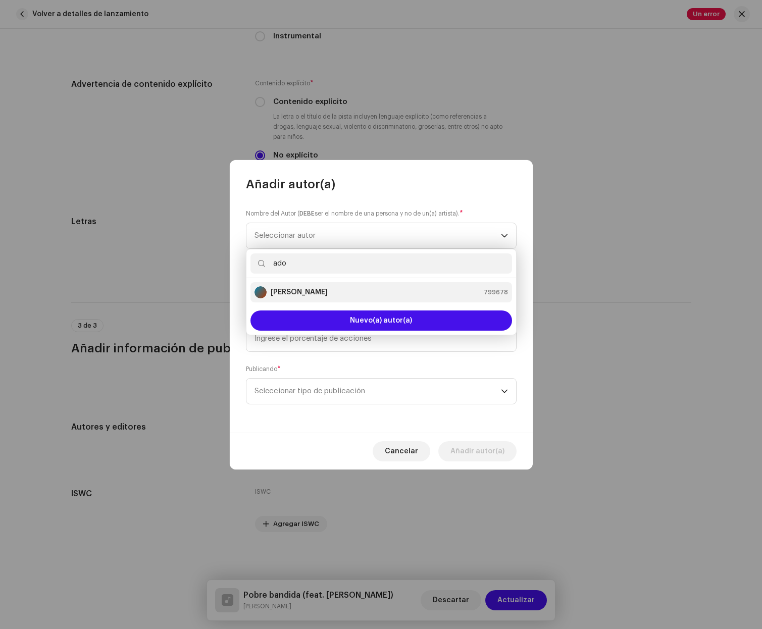
type input "ado"
click at [352, 287] on div "Adonai Santana Ramos 799678" at bounding box center [382, 292] width 254 height 12
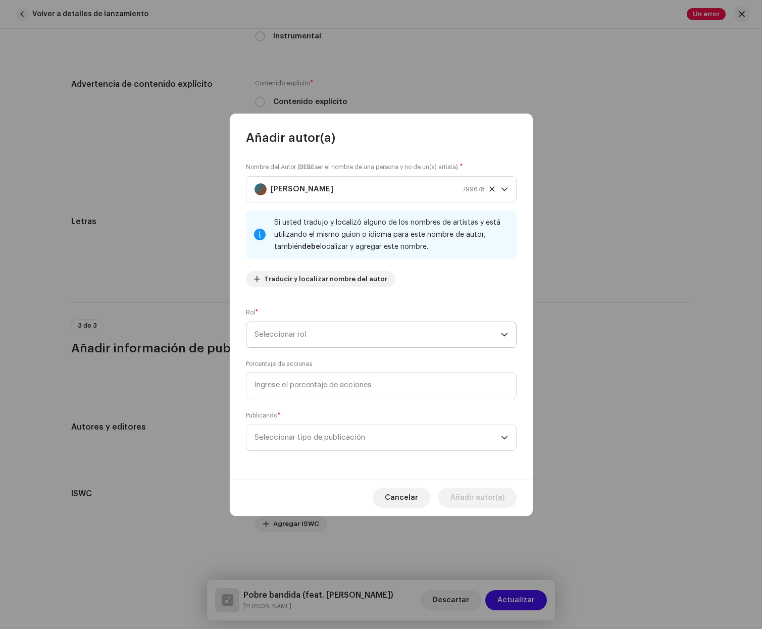
click at [403, 325] on span "Seleccionar rol" at bounding box center [378, 334] width 246 height 25
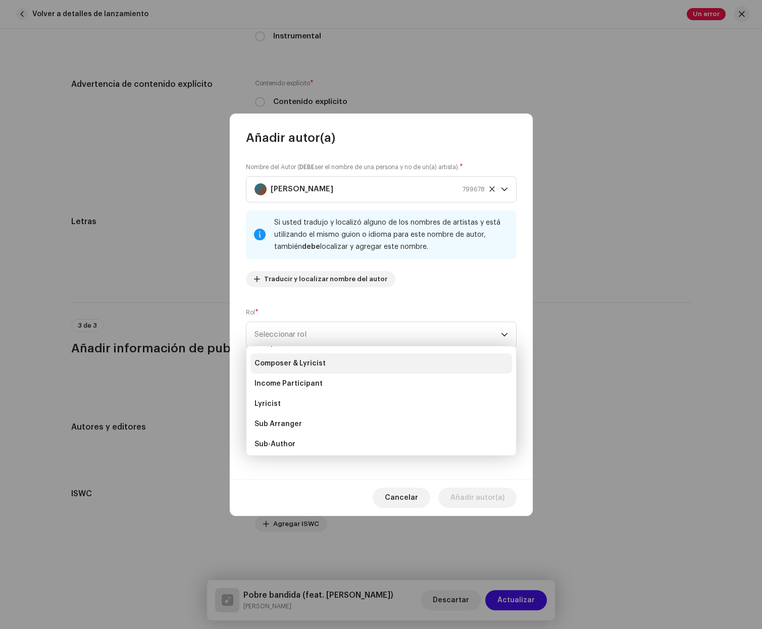
scroll to position [62, 0]
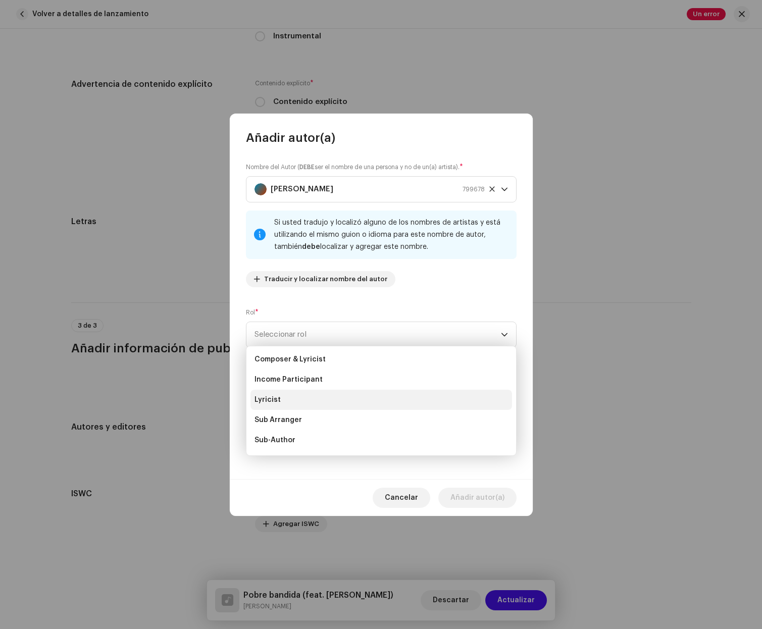
click at [397, 399] on li "Lyricist" at bounding box center [382, 400] width 262 height 20
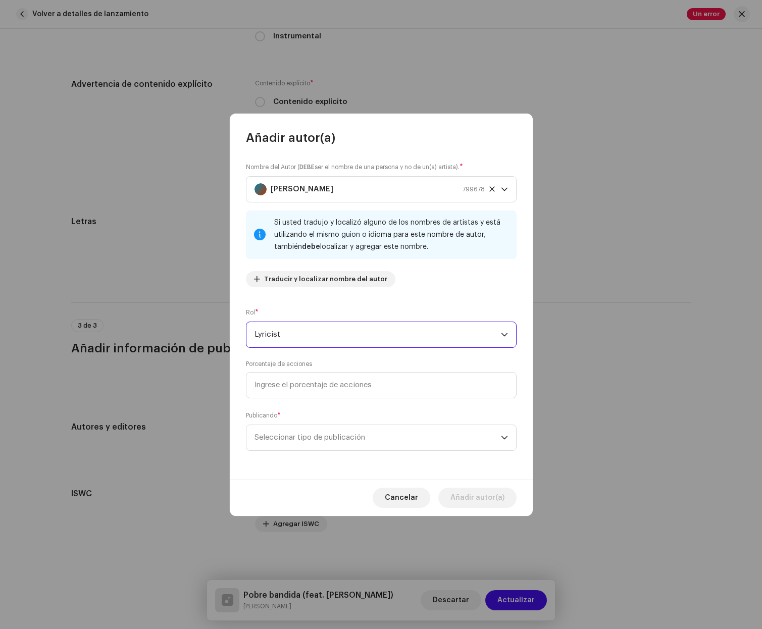
drag, startPoint x: 396, startPoint y: 336, endPoint x: 388, endPoint y: 345, distance: 12.2
click at [395, 336] on span "Lyricist" at bounding box center [378, 334] width 246 height 25
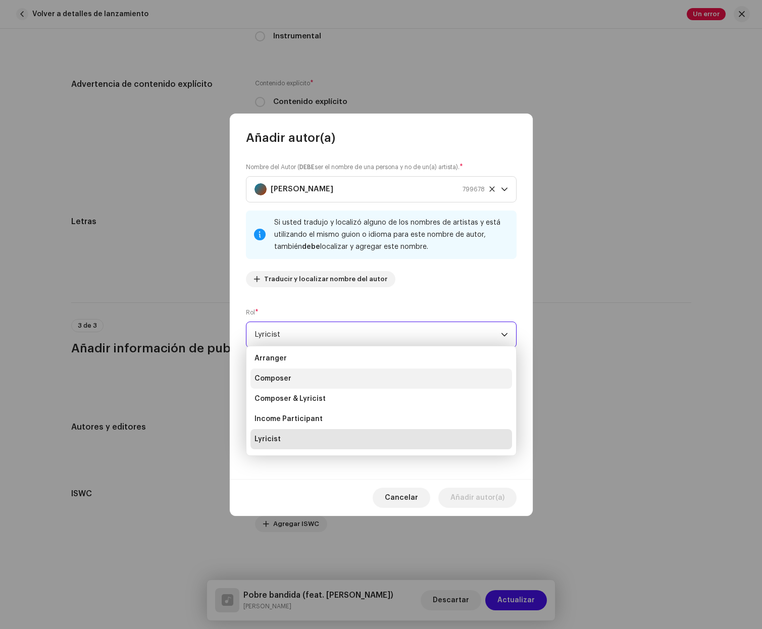
scroll to position [41, 0]
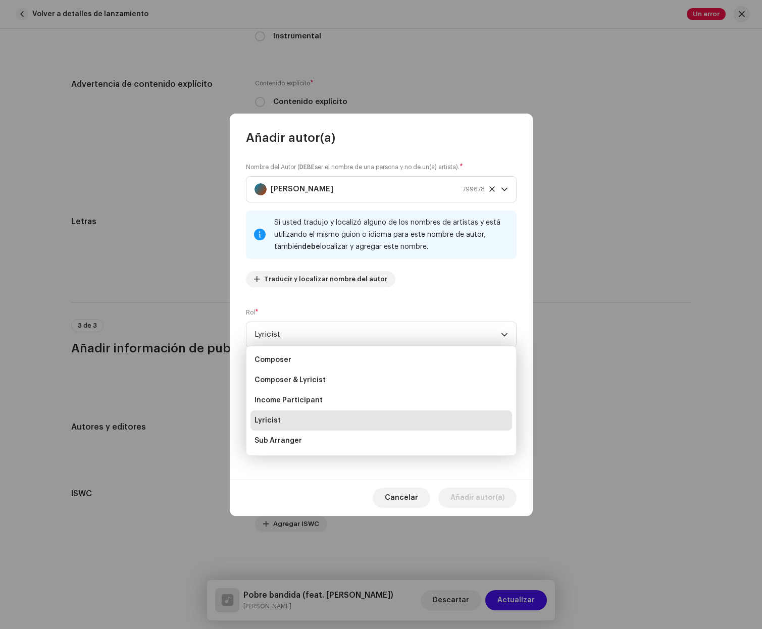
click at [365, 415] on li "Lyricist" at bounding box center [382, 421] width 262 height 20
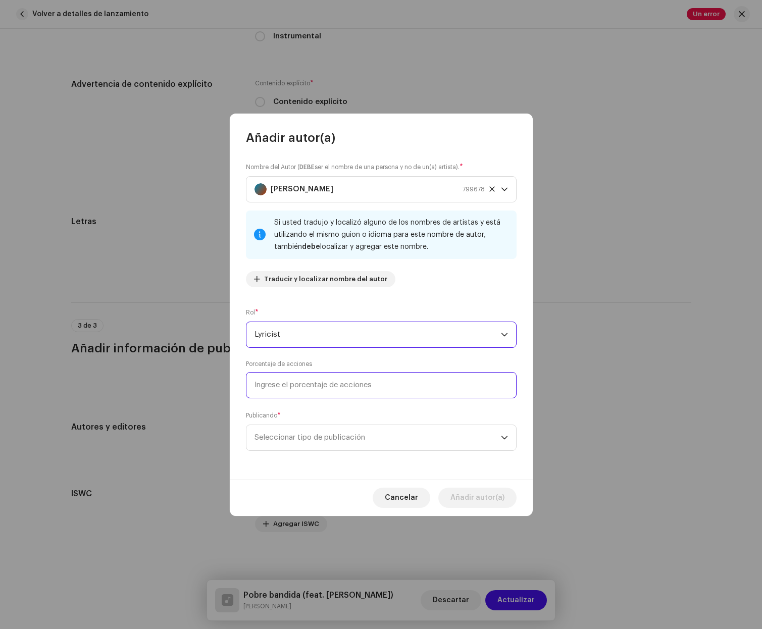
click at [350, 385] on input at bounding box center [381, 385] width 271 height 26
type input "25,00"
click at [411, 434] on span "Seleccionar tipo de publicación" at bounding box center [378, 437] width 246 height 25
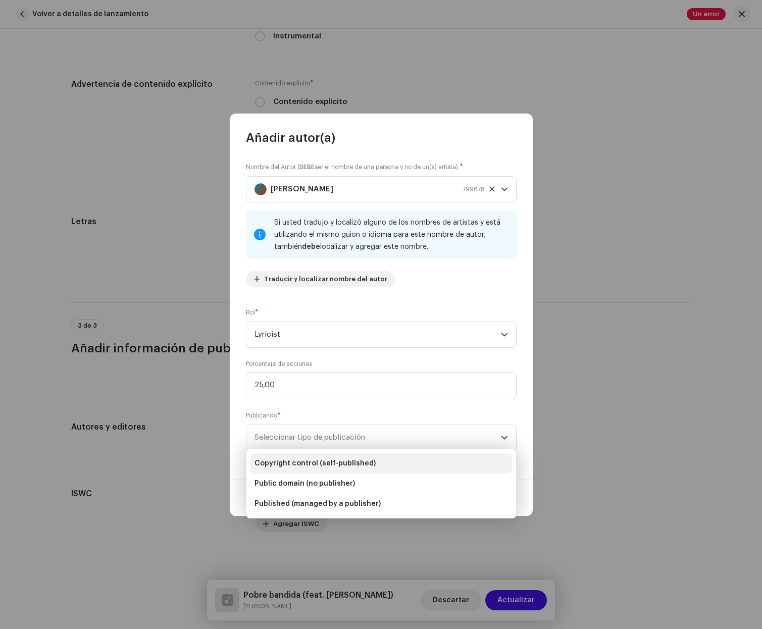
click at [409, 466] on li "Copyright control (self-published)" at bounding box center [382, 464] width 262 height 20
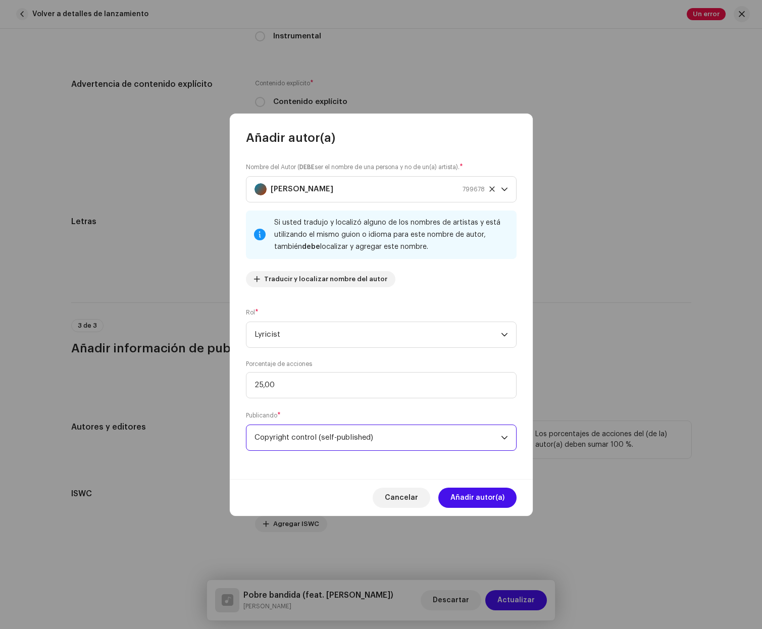
click at [471, 494] on span "Añadir autor(a)" at bounding box center [478, 498] width 54 height 20
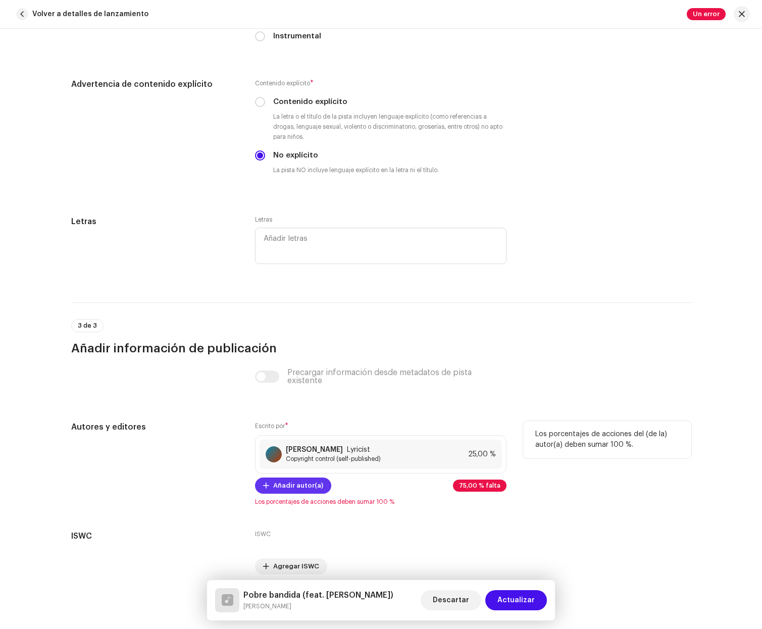
click at [303, 488] on span "Añadir autor(a)" at bounding box center [298, 486] width 50 height 20
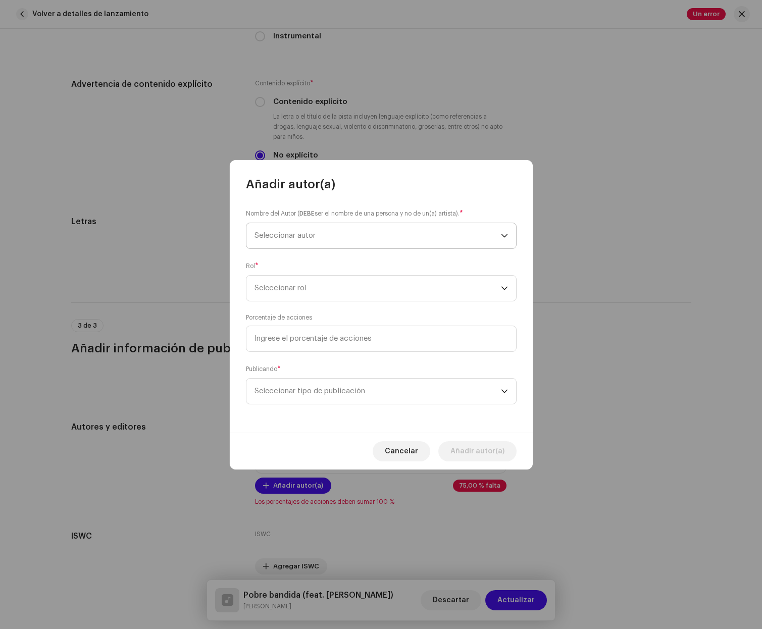
click at [356, 237] on span "Seleccionar autor" at bounding box center [378, 235] width 246 height 25
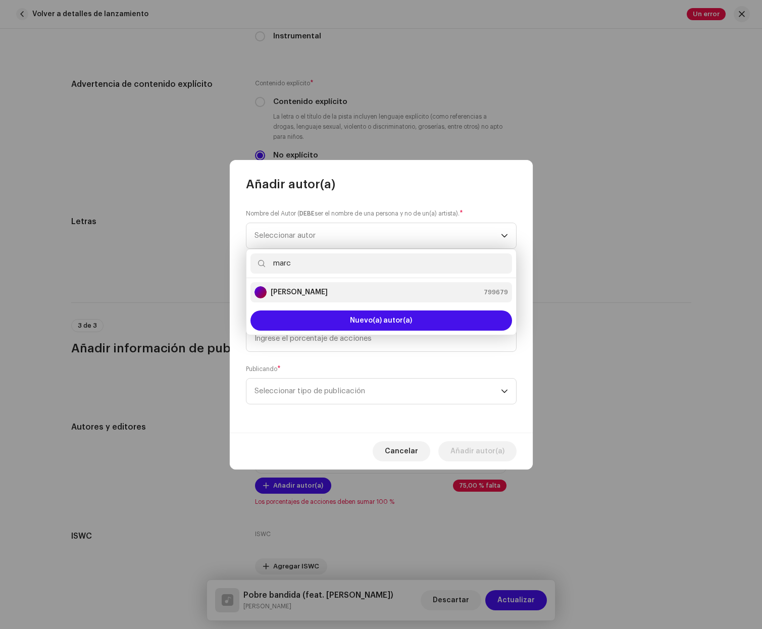
type input "marc"
click at [352, 285] on li "Marcel Soto Barroso 799679" at bounding box center [382, 292] width 262 height 20
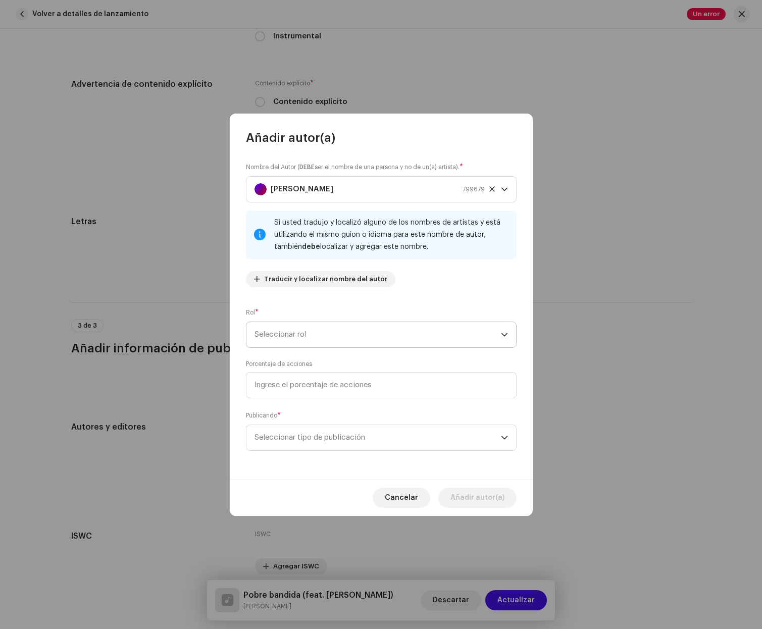
click at [354, 336] on span "Seleccionar rol" at bounding box center [378, 334] width 246 height 25
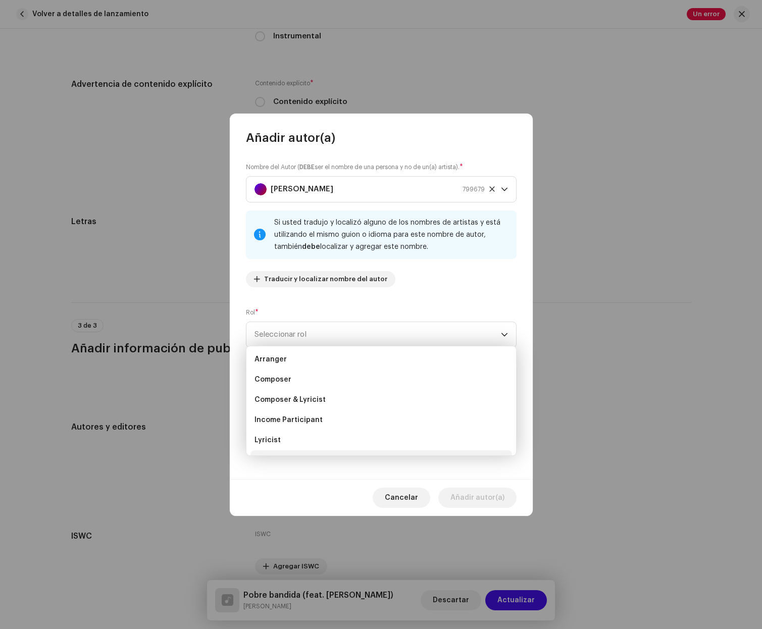
scroll to position [15, 0]
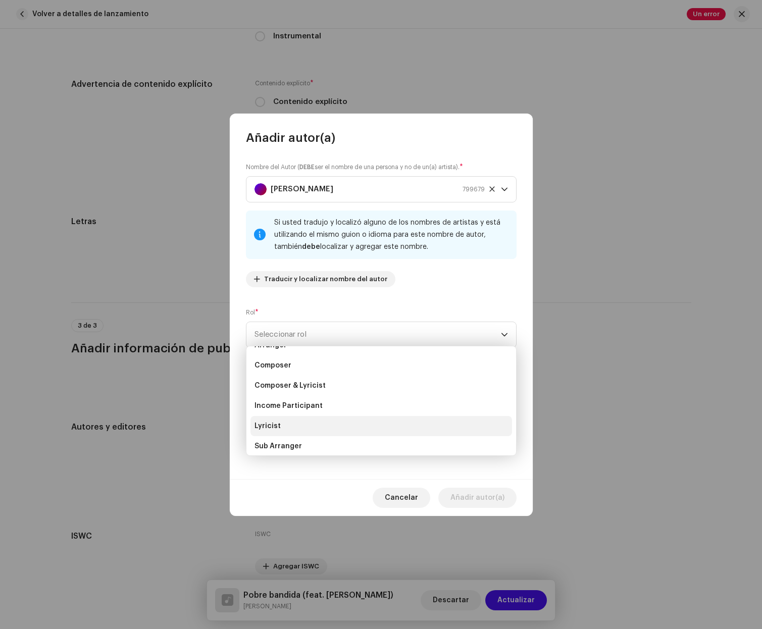
click at [339, 431] on li "Lyricist" at bounding box center [382, 426] width 262 height 20
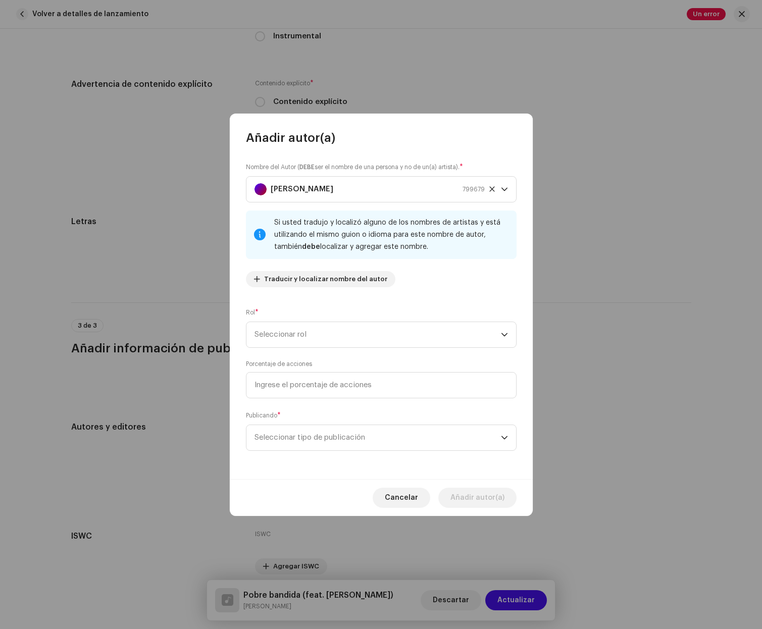
scroll to position [36, 0]
click at [361, 388] on input at bounding box center [381, 385] width 271 height 26
type input "50,00"
click at [383, 449] on span "Seleccionar tipo de publicación" at bounding box center [378, 437] width 246 height 25
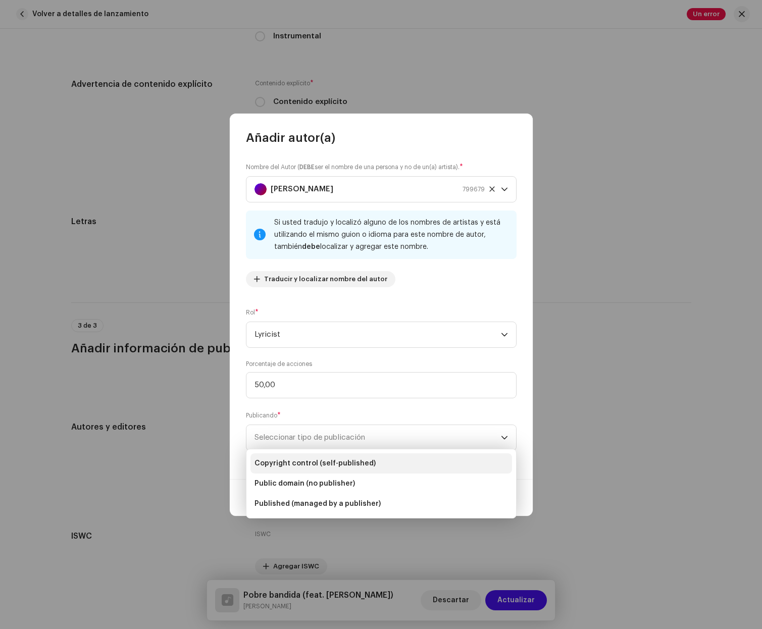
click at [357, 457] on li "Copyright control (self-published)" at bounding box center [382, 464] width 262 height 20
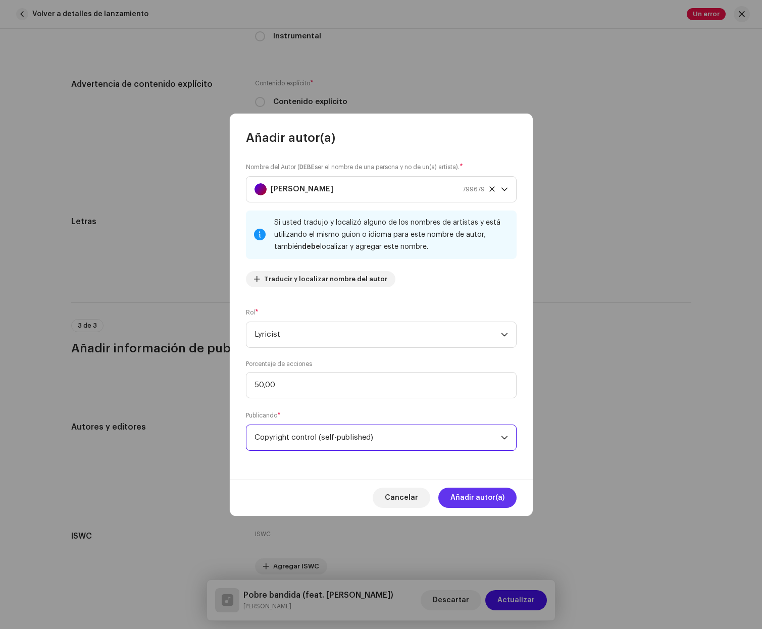
click at [456, 492] on span "Añadir autor(a)" at bounding box center [478, 498] width 54 height 20
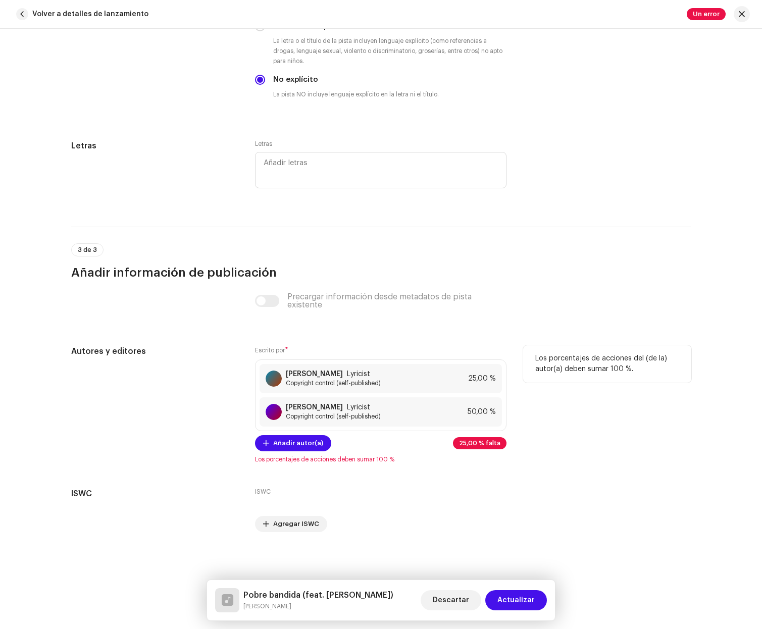
scroll to position [1886, 0]
click at [298, 446] on span "Añadir autor(a)" at bounding box center [298, 443] width 50 height 20
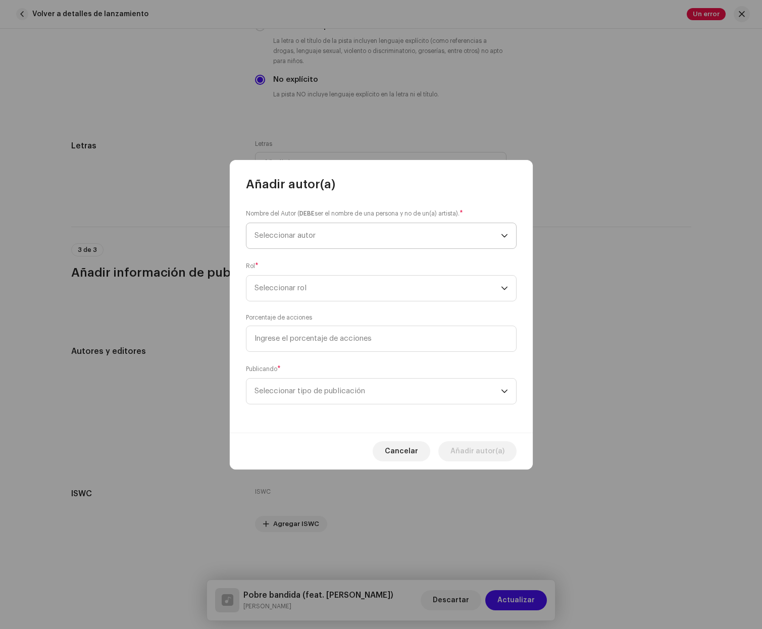
click at [351, 230] on span "Seleccionar autor" at bounding box center [378, 235] width 246 height 25
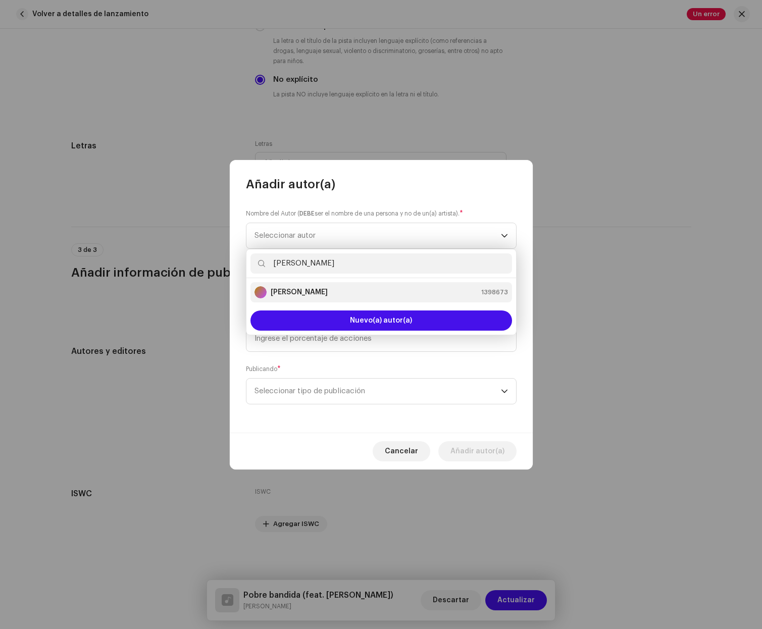
type input "laura"
click at [356, 285] on li "Laura Henríquez 1398673" at bounding box center [382, 292] width 262 height 20
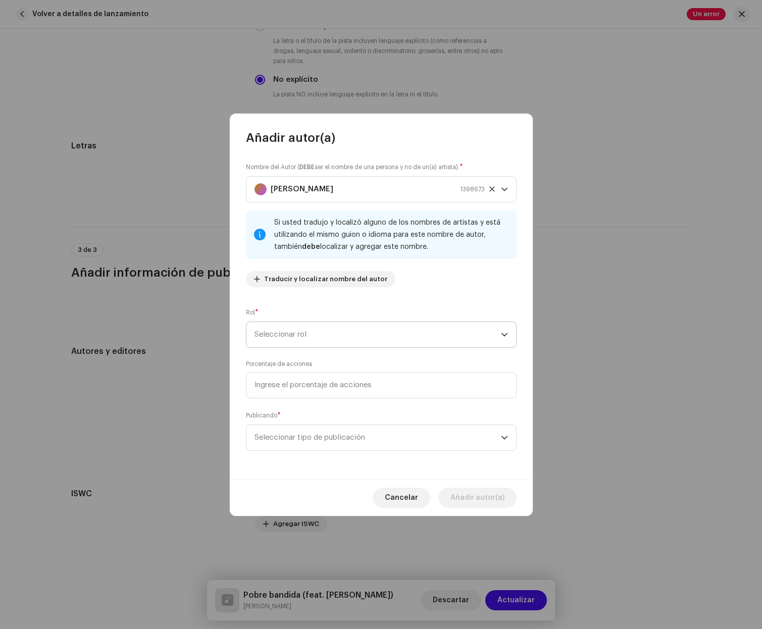
click at [358, 332] on span "Seleccionar rol" at bounding box center [378, 334] width 246 height 25
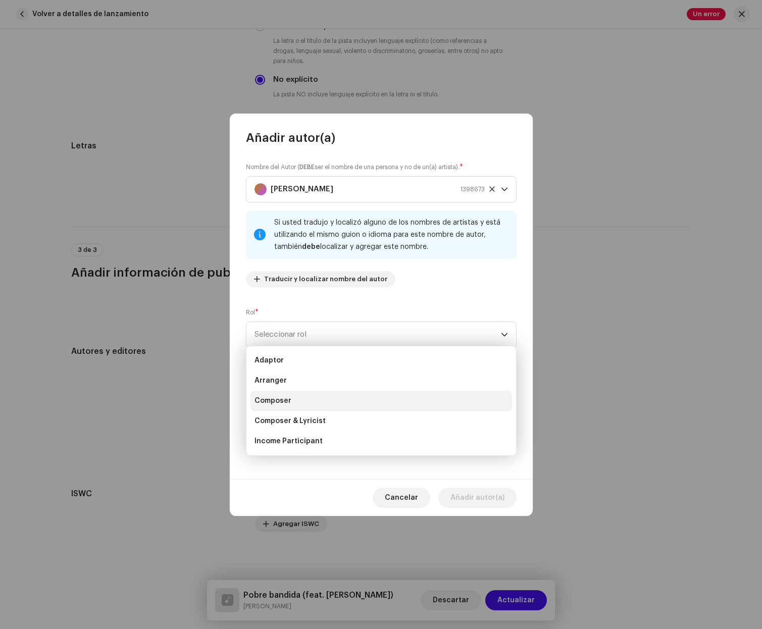
click at [390, 395] on li "Composer" at bounding box center [382, 401] width 262 height 20
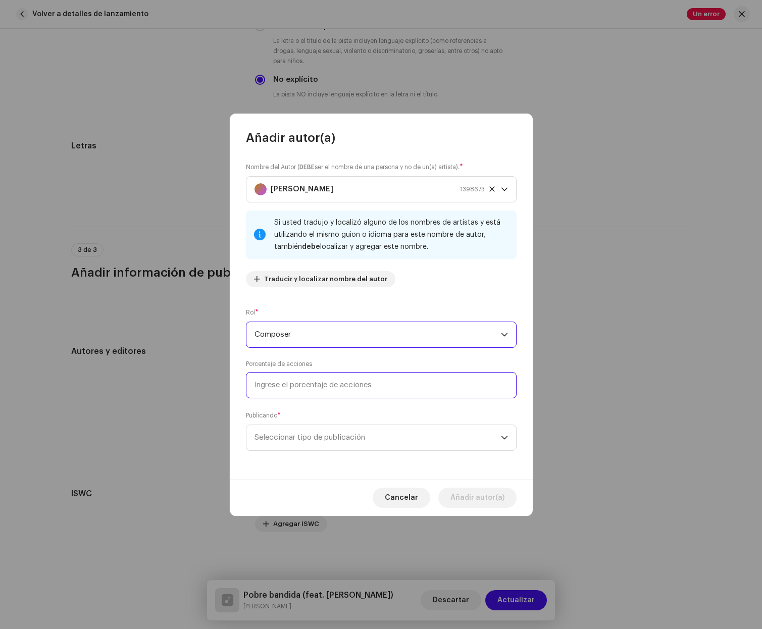
click at [356, 389] on input at bounding box center [381, 385] width 271 height 26
type input "25,00"
click at [320, 441] on span "Seleccionar tipo de publicación" at bounding box center [378, 437] width 246 height 25
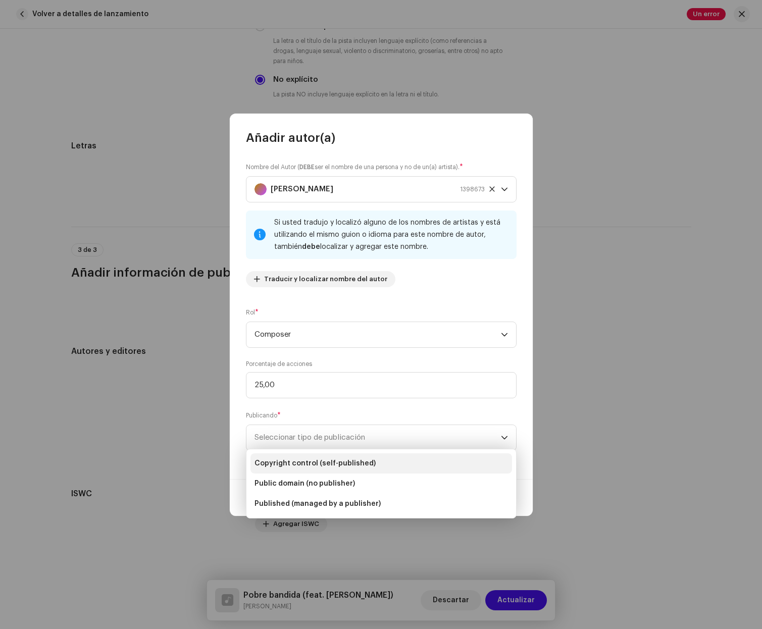
drag, startPoint x: 340, startPoint y: 457, endPoint x: 391, endPoint y: 461, distance: 51.7
click at [340, 457] on li "Copyright control (self-published)" at bounding box center [382, 464] width 262 height 20
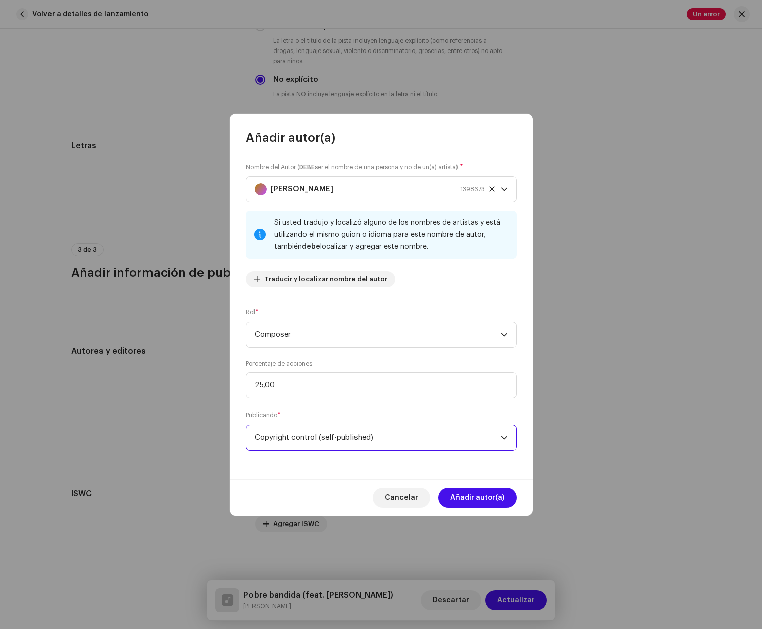
click at [483, 500] on span "Añadir autor(a)" at bounding box center [478, 498] width 54 height 20
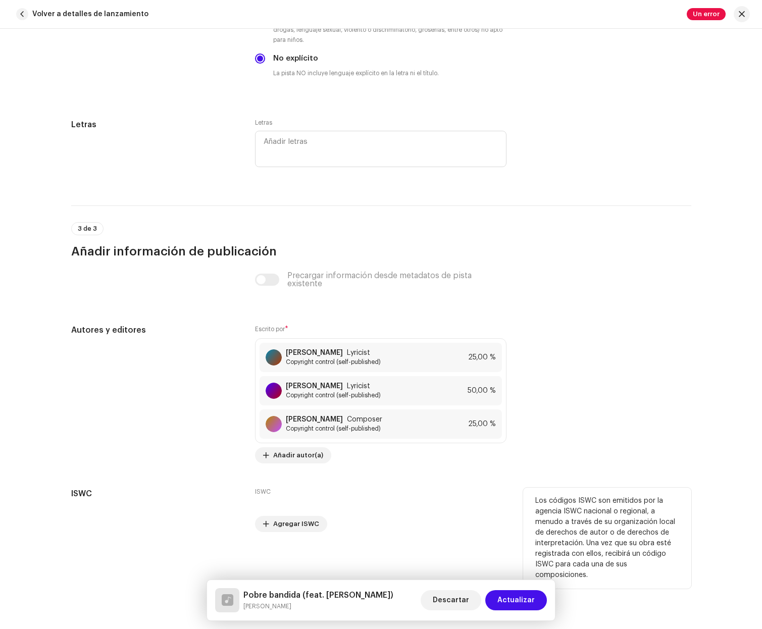
scroll to position [1907, 0]
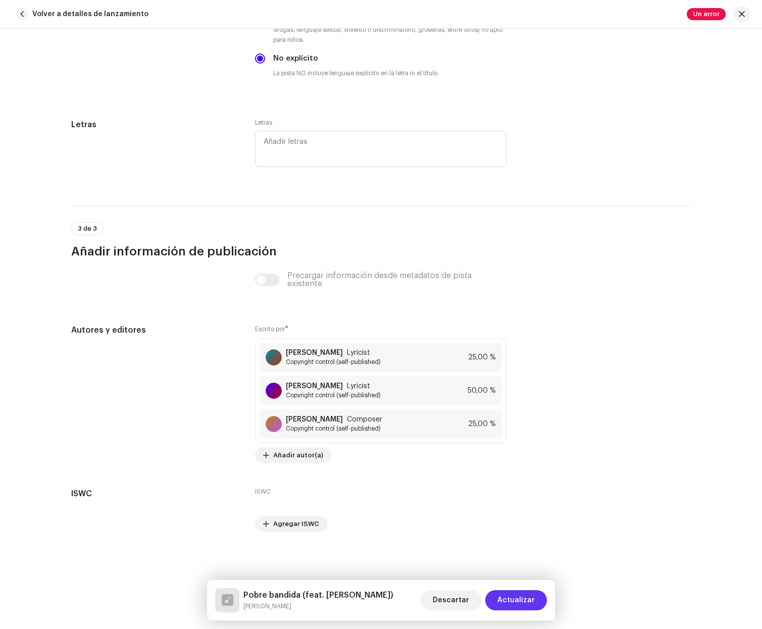
click at [509, 599] on span "Actualizar" at bounding box center [516, 600] width 37 height 20
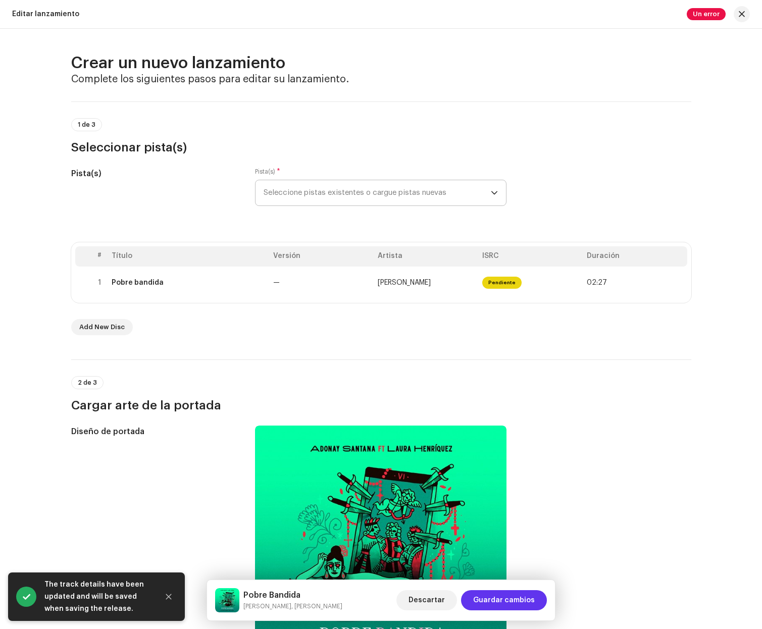
click at [521, 602] on span "Guardar cambios" at bounding box center [504, 600] width 62 height 20
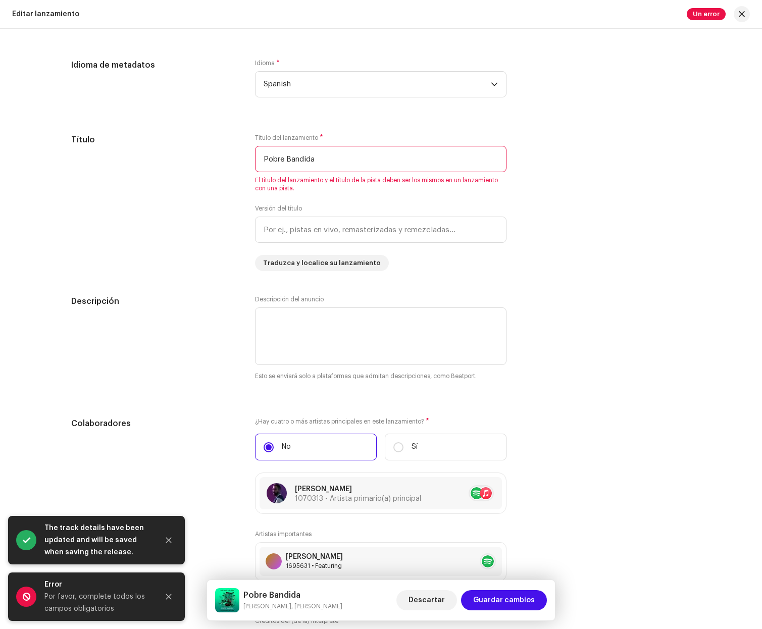
scroll to position [890, 0]
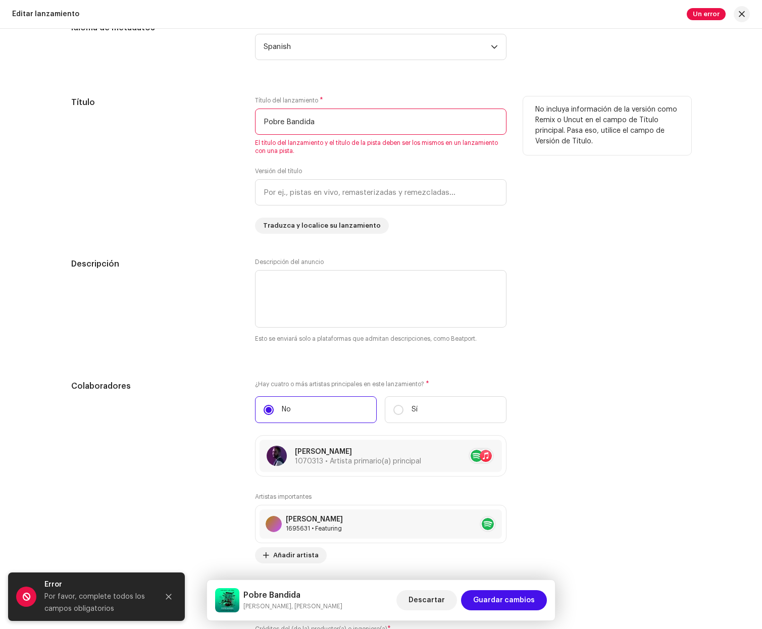
click at [379, 118] on input "Pobre Bandida" at bounding box center [381, 122] width 252 height 26
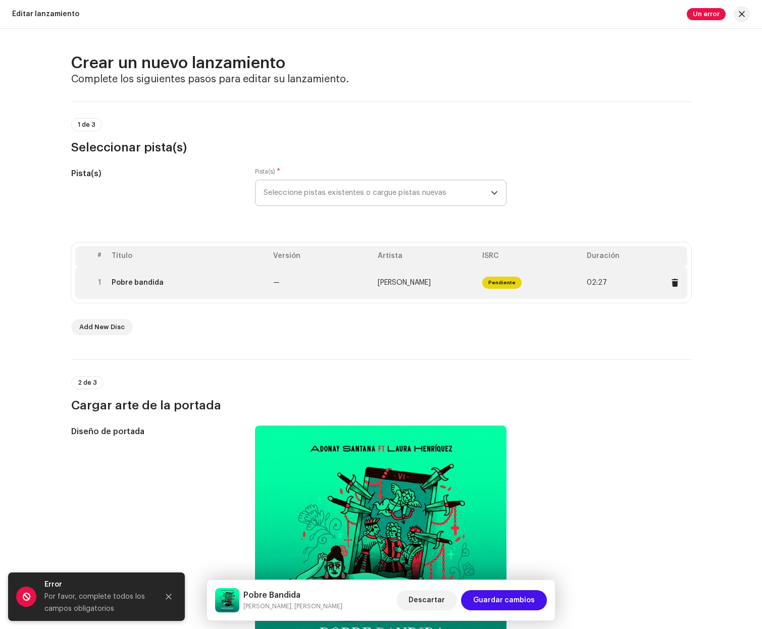
scroll to position [0, 0]
click at [260, 282] on div "Pobre bandida" at bounding box center [189, 283] width 154 height 8
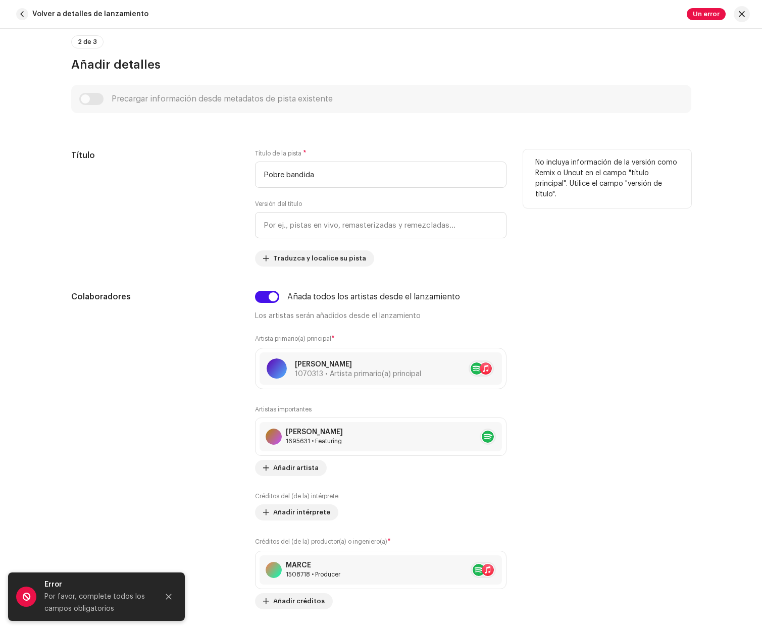
scroll to position [354, 0]
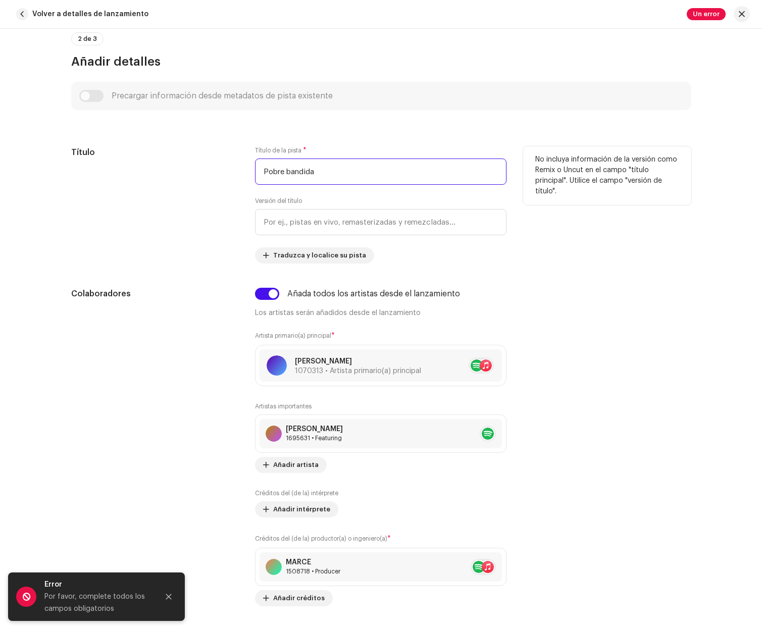
click at [361, 173] on input "Pobre bandida" at bounding box center [381, 172] width 252 height 26
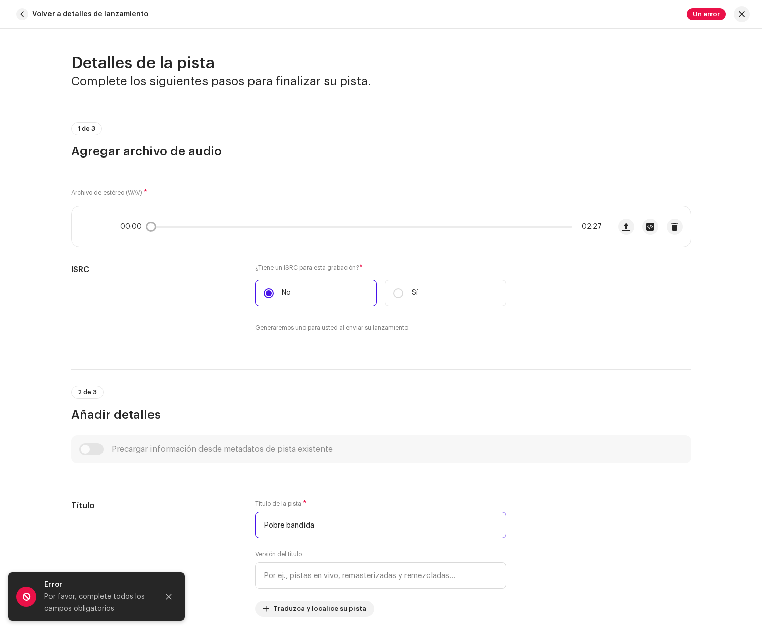
scroll to position [0, 0]
click at [44, 9] on span "Volver a detalles de lanzamiento" at bounding box center [90, 14] width 116 height 20
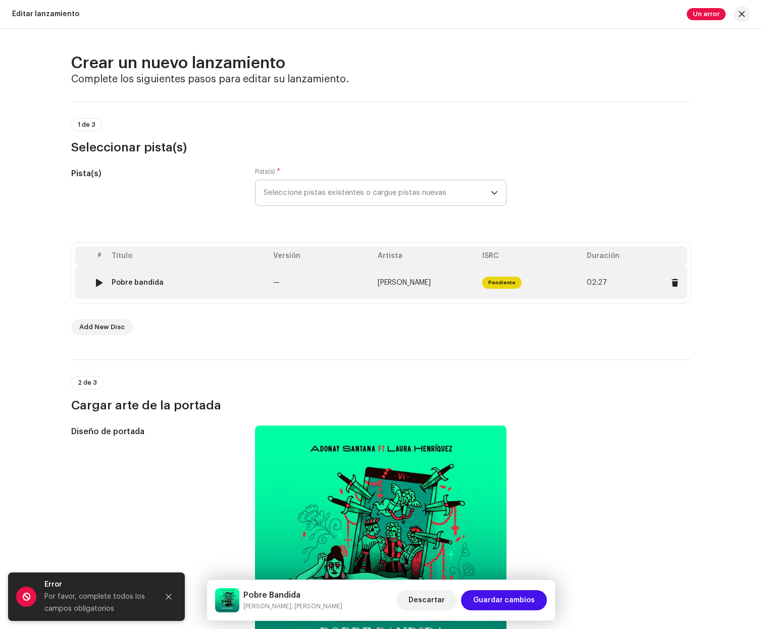
click at [333, 291] on td "—" at bounding box center [321, 283] width 105 height 32
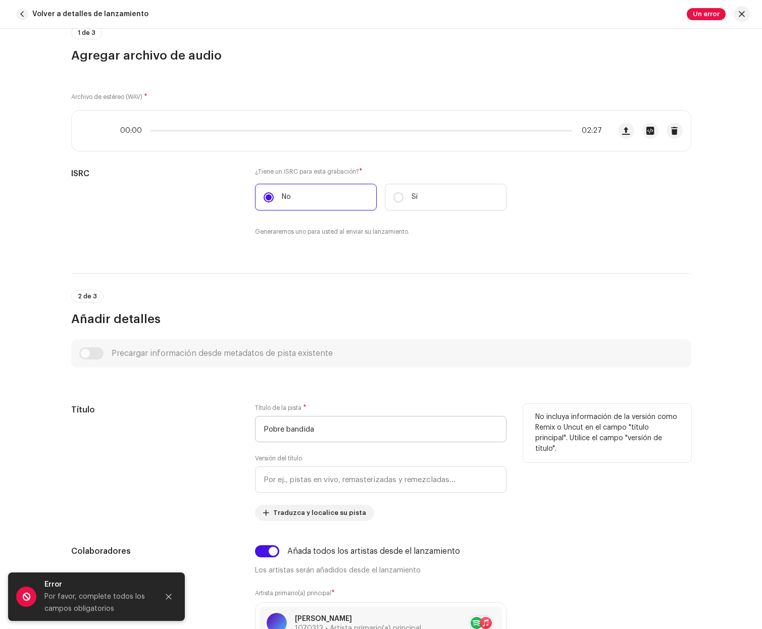
scroll to position [120, 0]
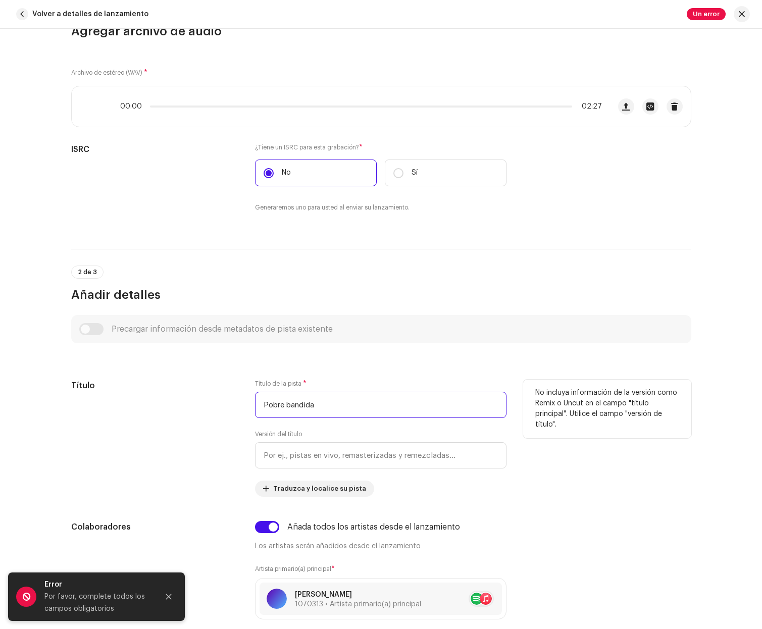
click at [289, 407] on input "Pobre bandida" at bounding box center [381, 405] width 252 height 26
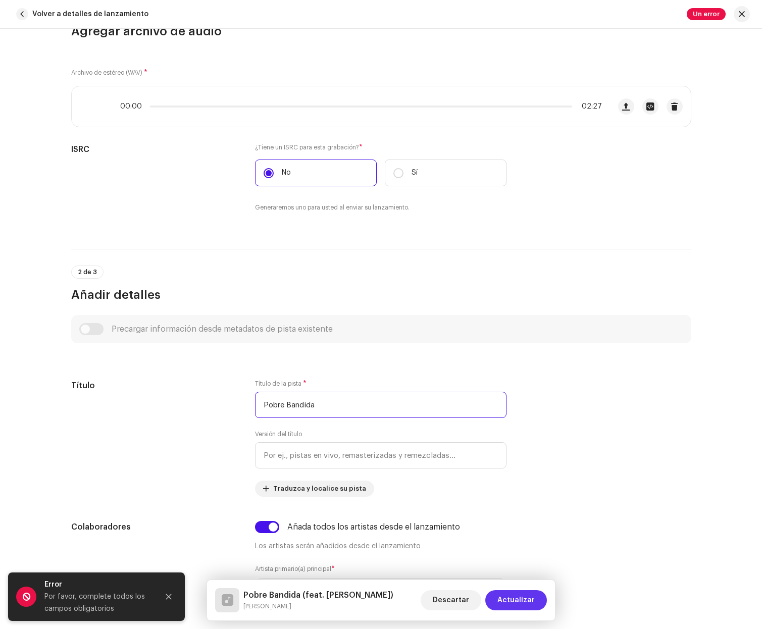
type input "Pobre Bandida"
click at [516, 599] on span "Actualizar" at bounding box center [516, 600] width 37 height 20
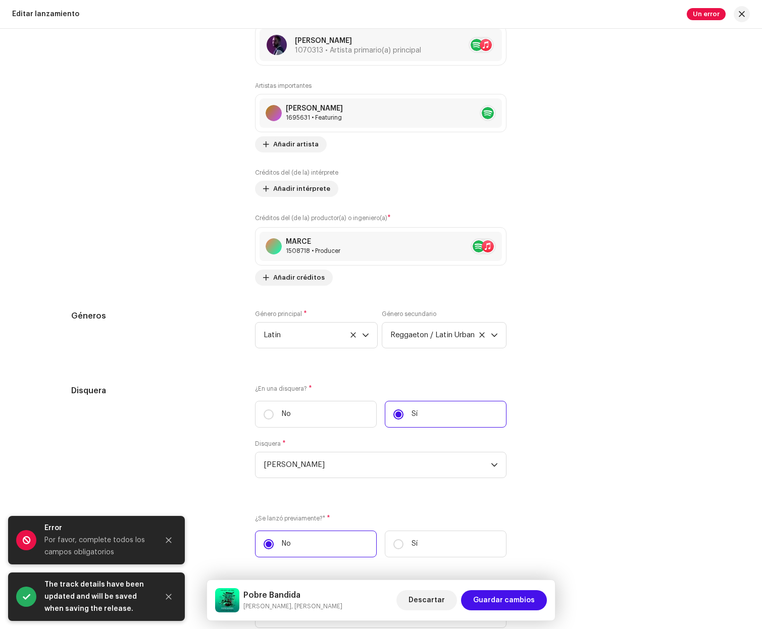
scroll to position [1292, 0]
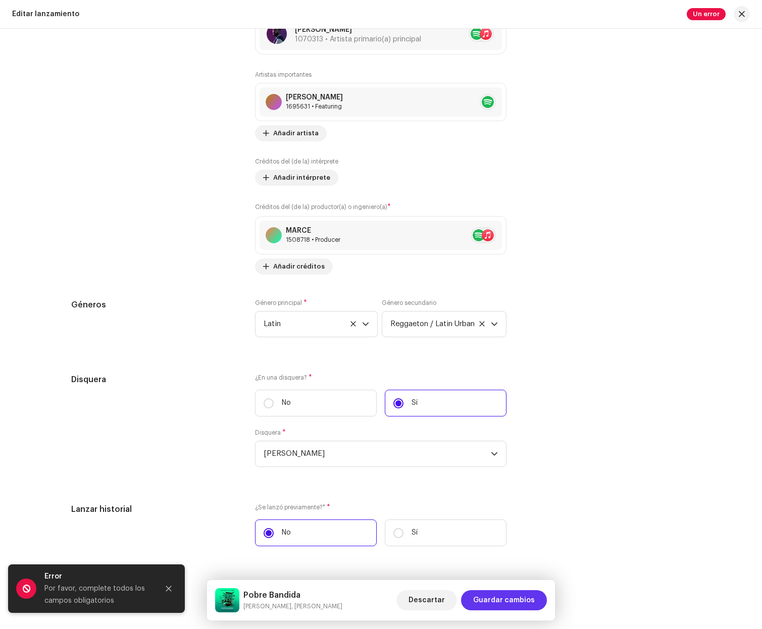
click at [517, 605] on span "Guardar cambios" at bounding box center [504, 600] width 62 height 20
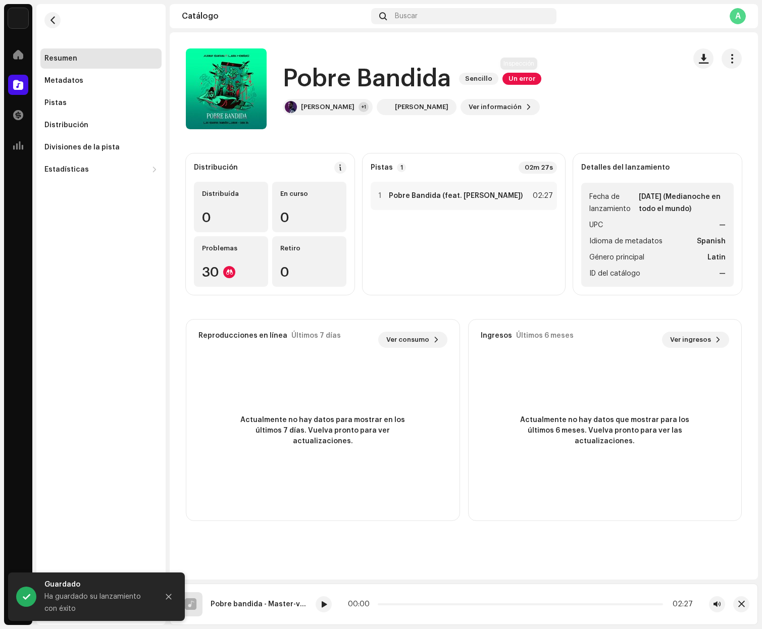
click at [518, 76] on span "Un error" at bounding box center [522, 79] width 39 height 12
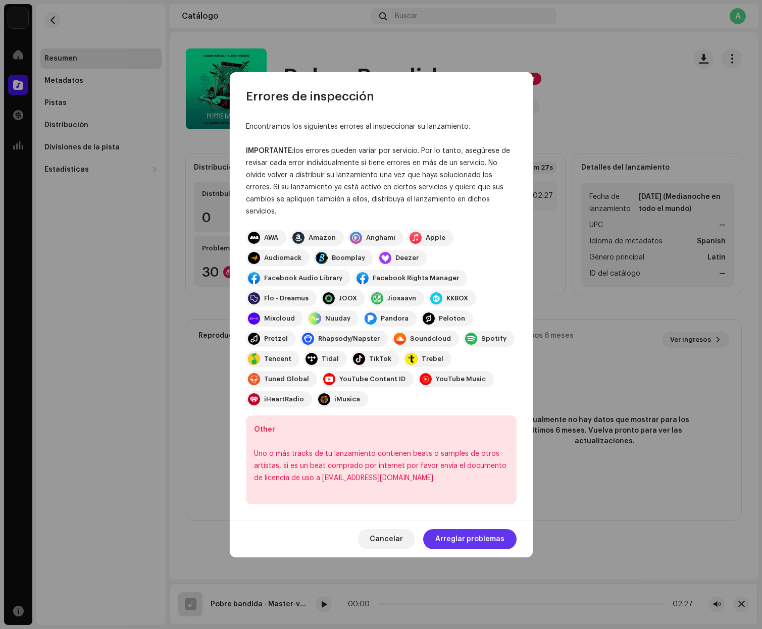
click at [476, 529] on span "Arreglar problemas" at bounding box center [469, 539] width 69 height 20
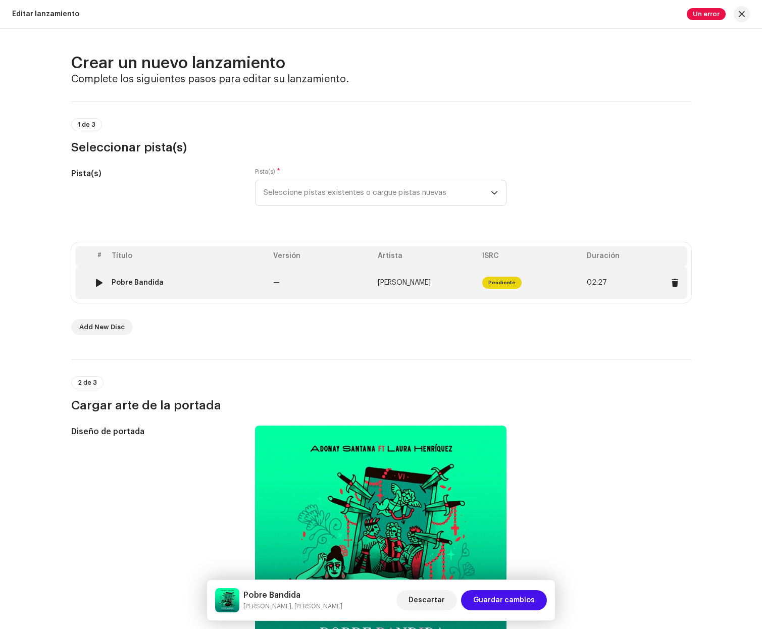
click at [355, 291] on td "—" at bounding box center [321, 283] width 105 height 32
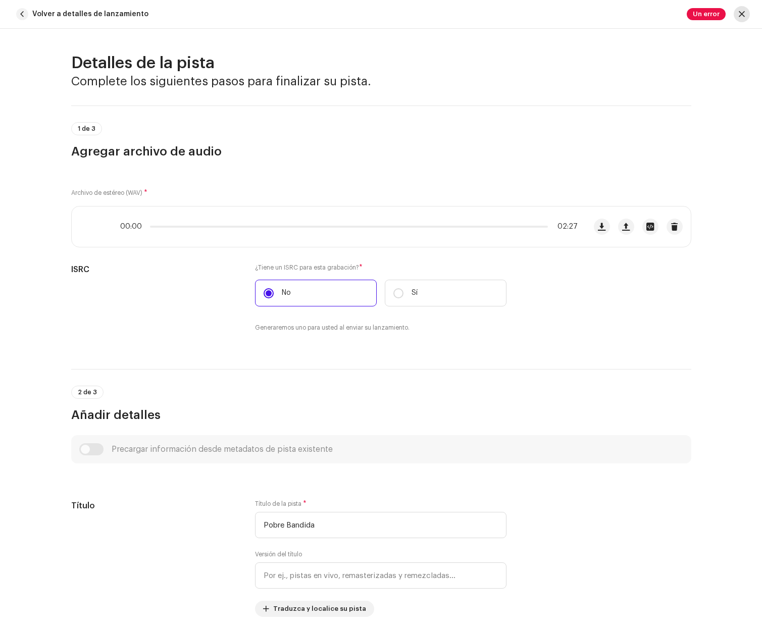
click at [745, 15] on button "button" at bounding box center [742, 14] width 16 height 16
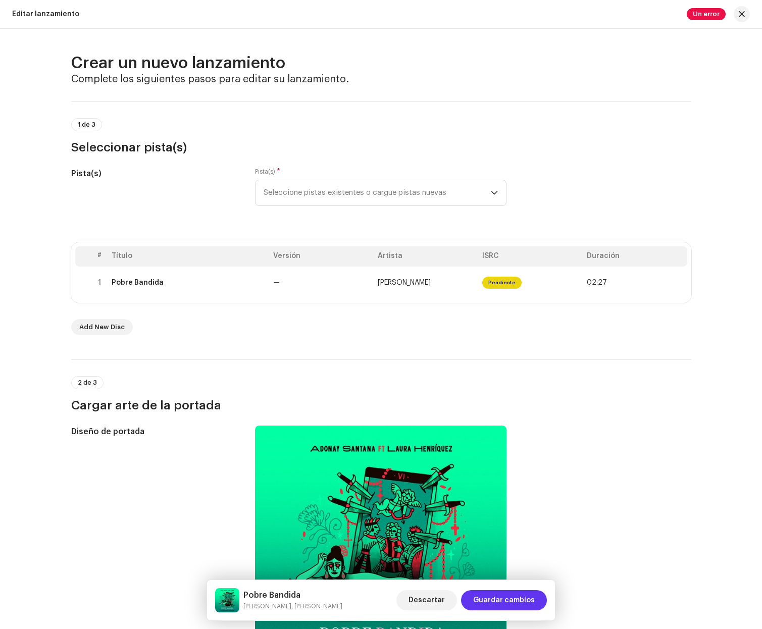
click at [520, 603] on span "Guardar cambios" at bounding box center [504, 600] width 62 height 20
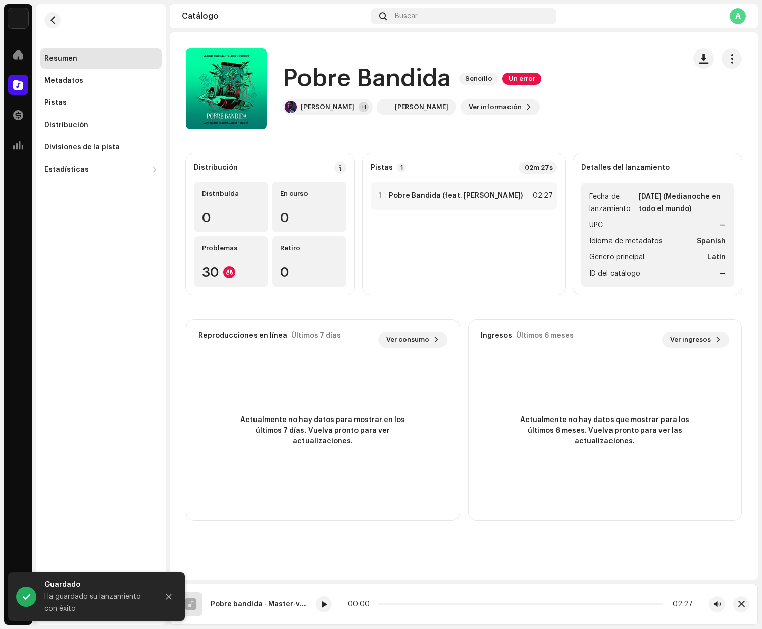
click at [433, 79] on h1 "Pobre Bandida" at bounding box center [367, 79] width 168 height 32
click at [730, 59] on span "button" at bounding box center [732, 59] width 10 height 8
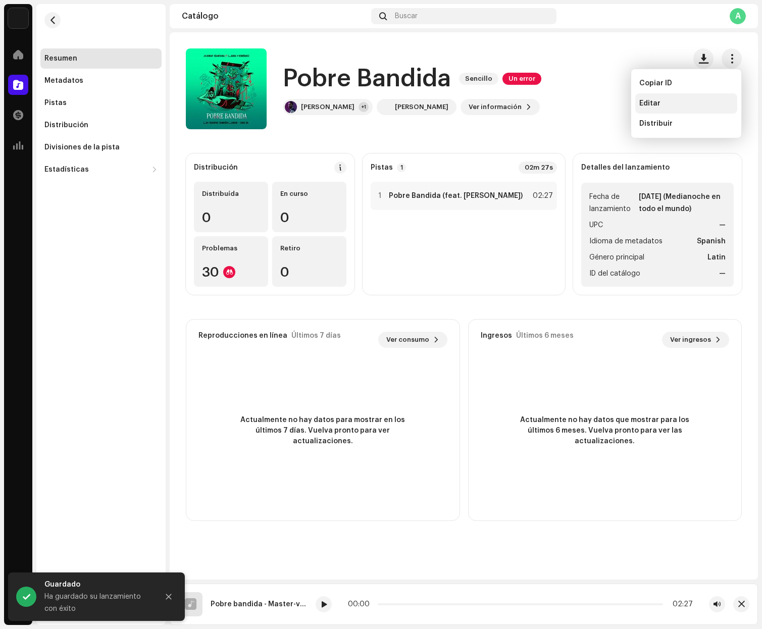
click at [676, 98] on div "Editar" at bounding box center [686, 103] width 102 height 20
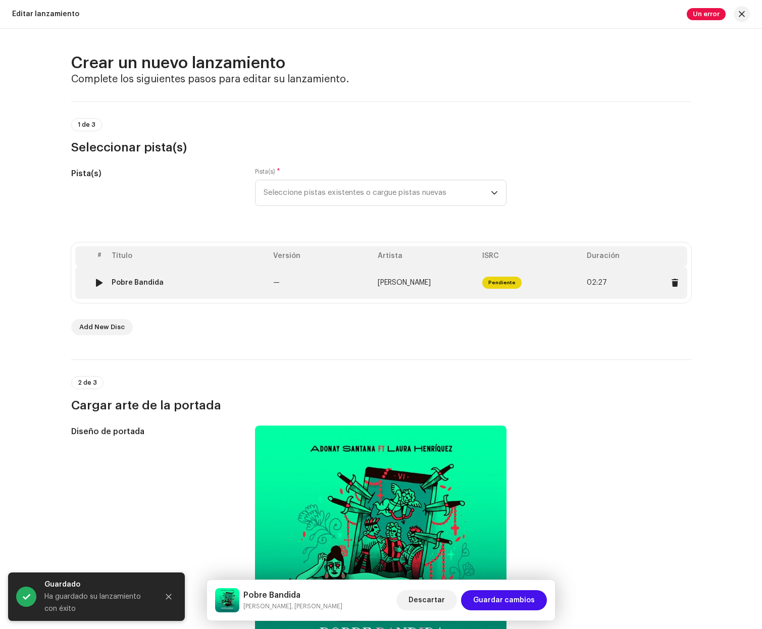
click at [96, 283] on div at bounding box center [99, 283] width 8 height 8
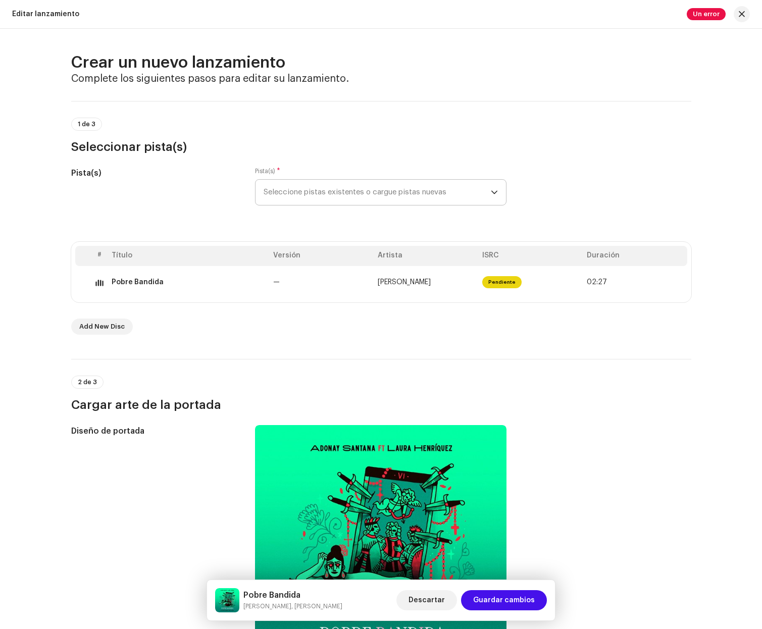
click at [356, 201] on span "Seleccione pistas existentes o cargue pistas nuevas" at bounding box center [377, 192] width 227 height 25
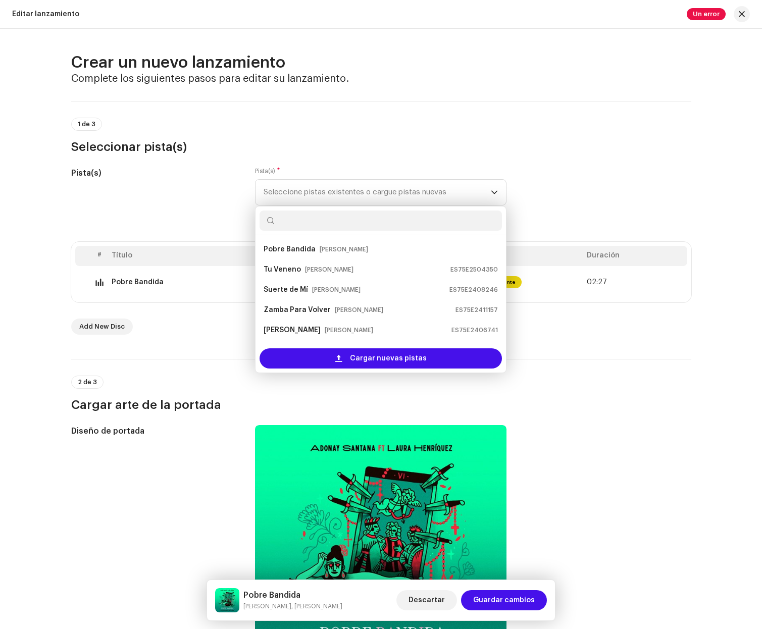
click at [539, 177] on div "Pista(s) Pista(s) * Seleccione pistas existentes o cargue pistas nuevas Pobre B…" at bounding box center [381, 192] width 620 height 51
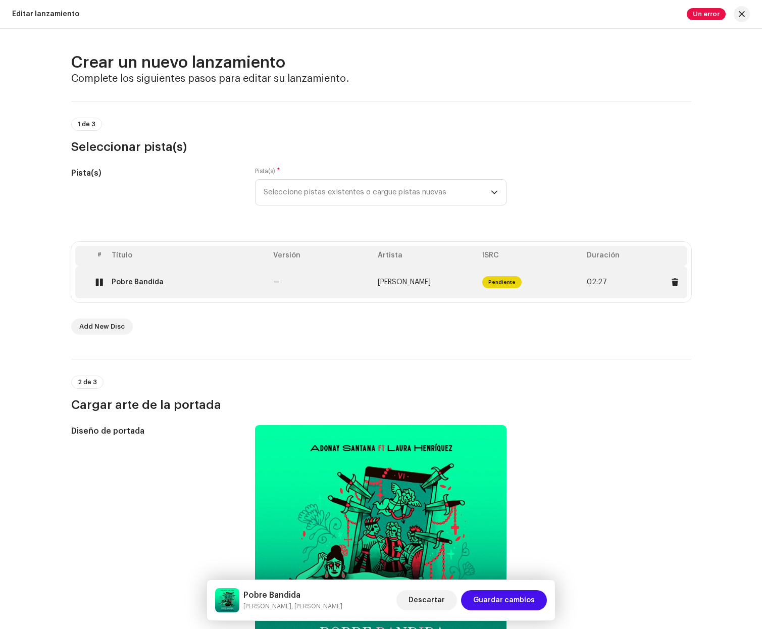
click at [97, 284] on div at bounding box center [99, 282] width 8 height 8
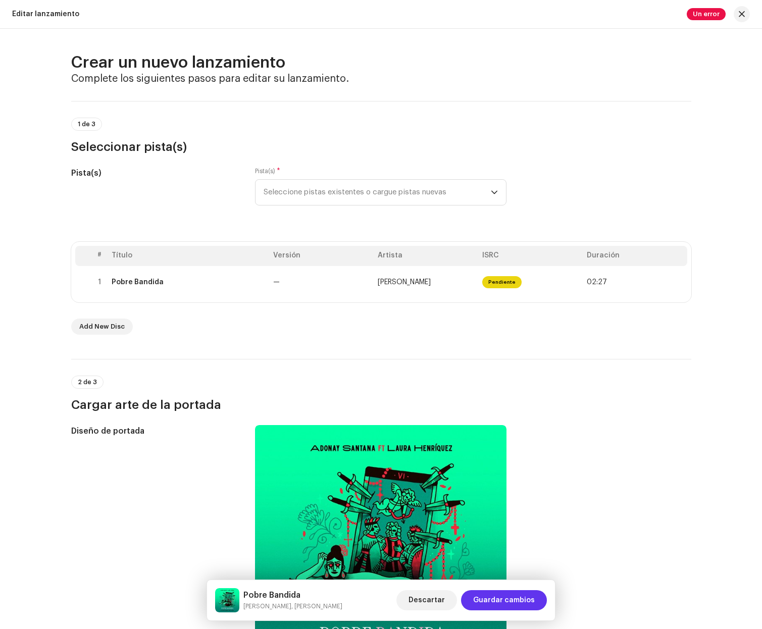
click at [509, 606] on span "Guardar cambios" at bounding box center [504, 600] width 62 height 20
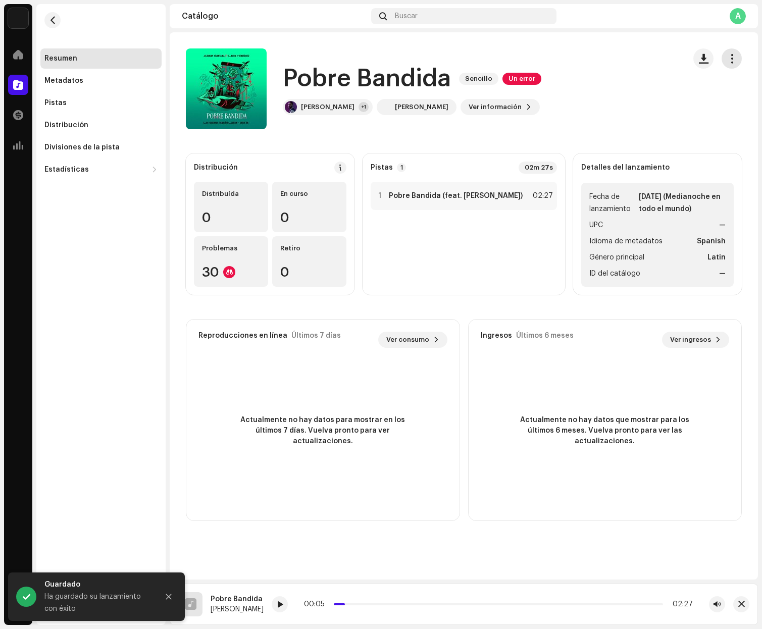
click at [724, 60] on button "button" at bounding box center [732, 58] width 20 height 20
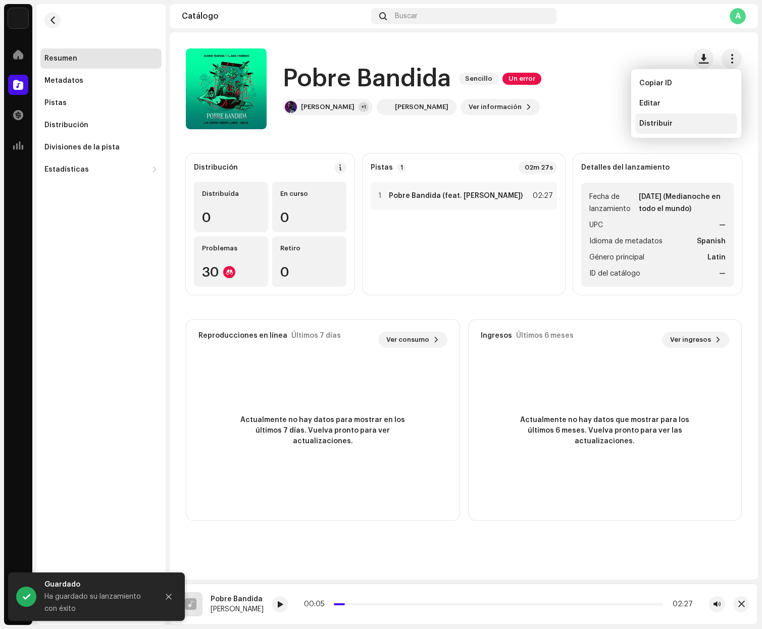
click at [680, 122] on div "Distribuir" at bounding box center [686, 124] width 94 height 8
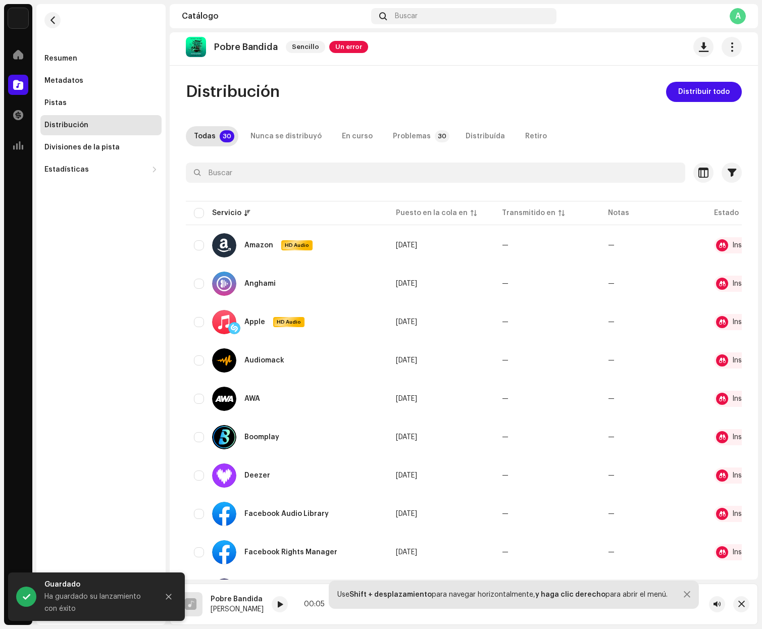
scroll to position [6, 0]
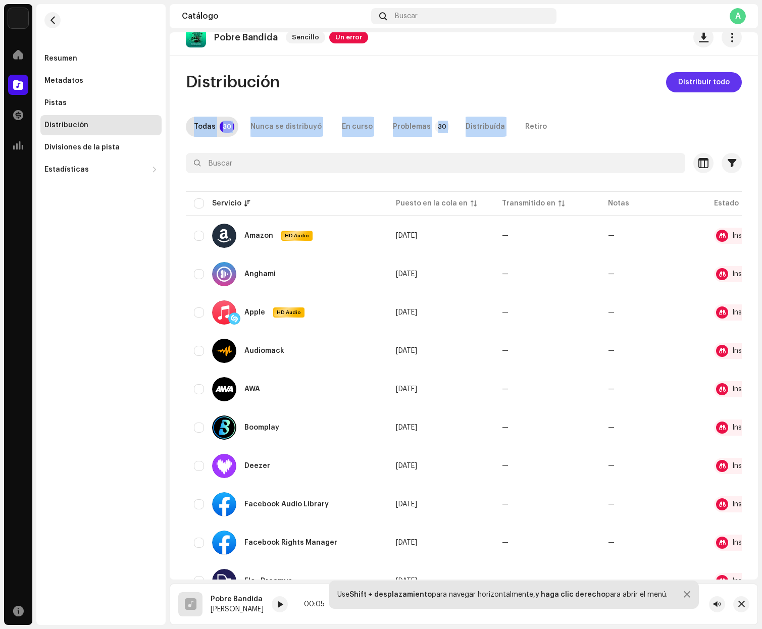
click at [202, 207] on input "checkbox" at bounding box center [199, 204] width 10 height 10
checkbox input "true"
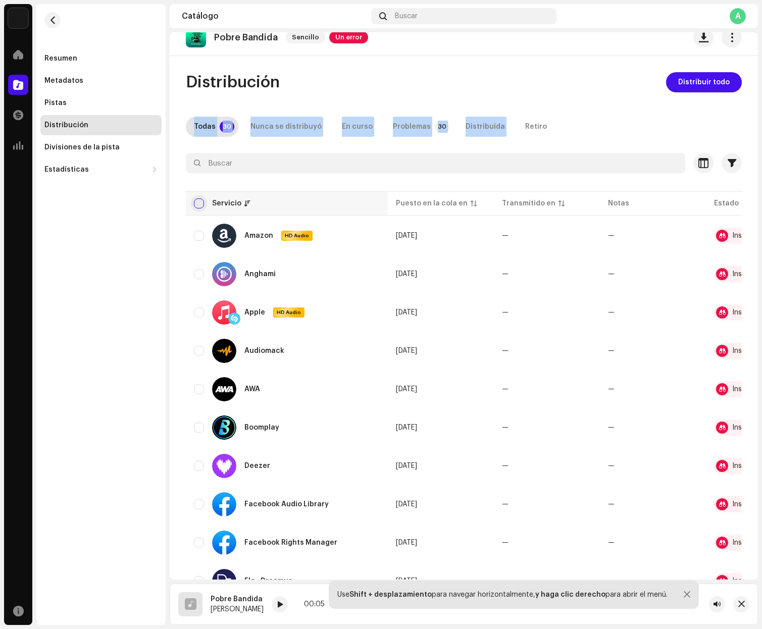
checkbox input "true"
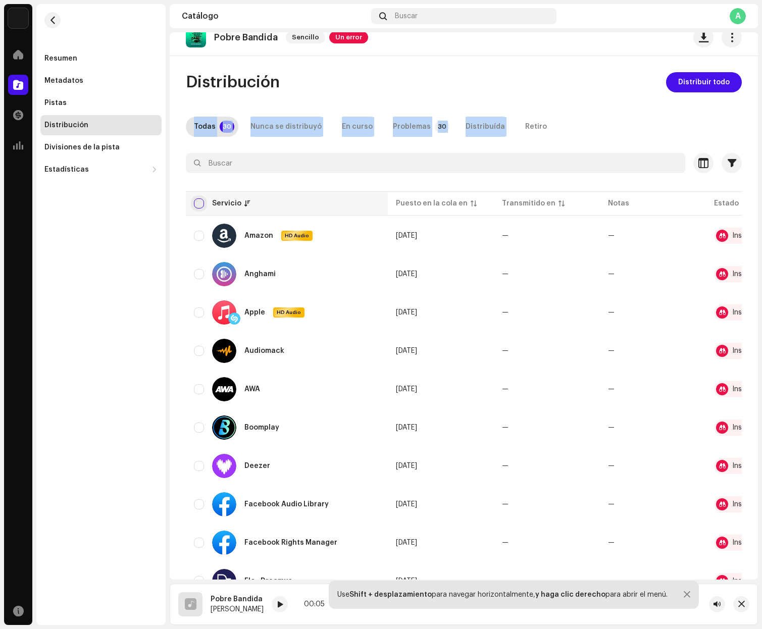
checkbox input "true"
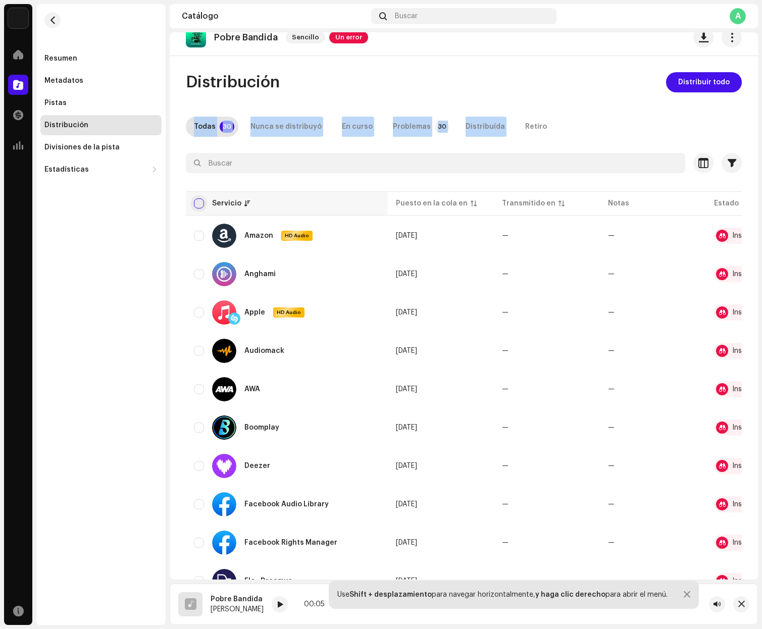
checkbox input "true"
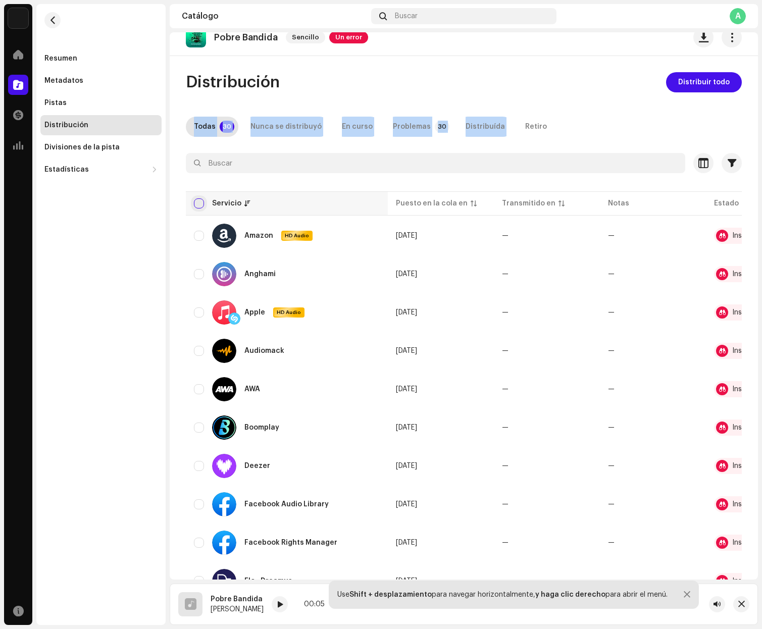
checkbox input "true"
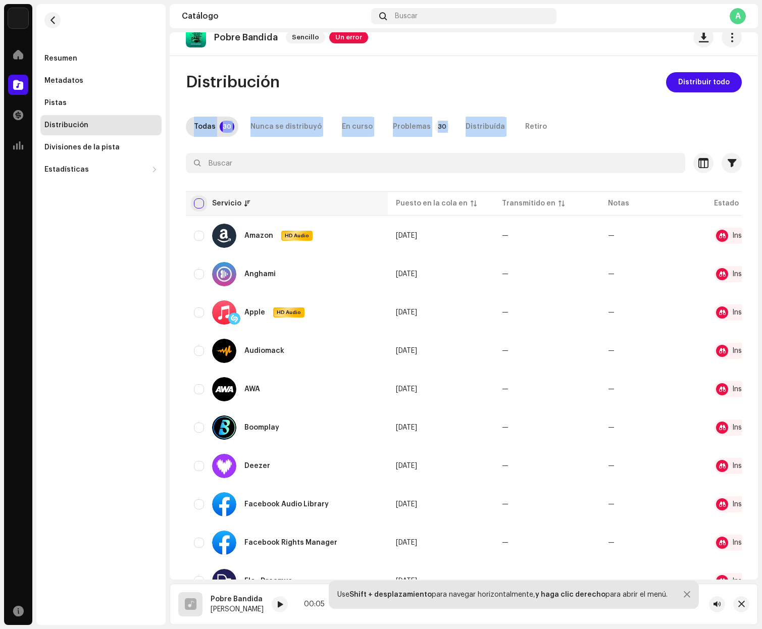
checkbox input "true"
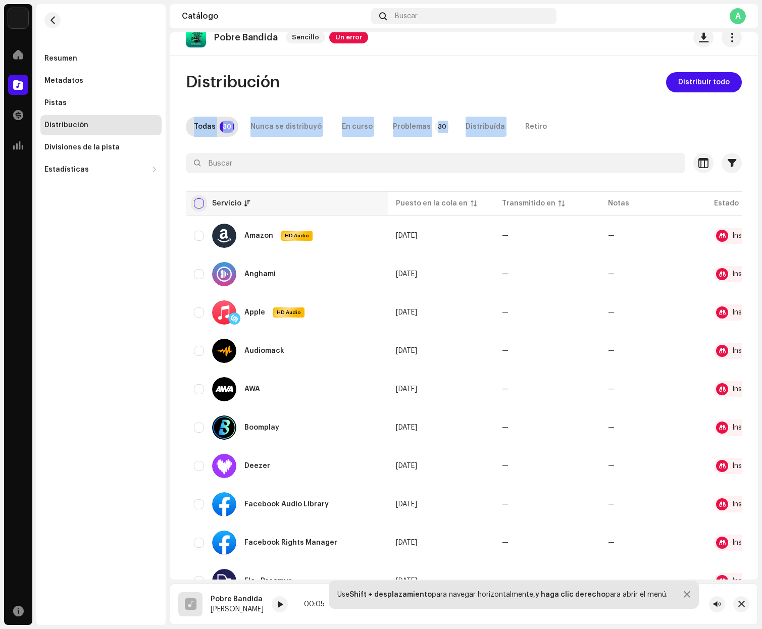
checkbox input "true"
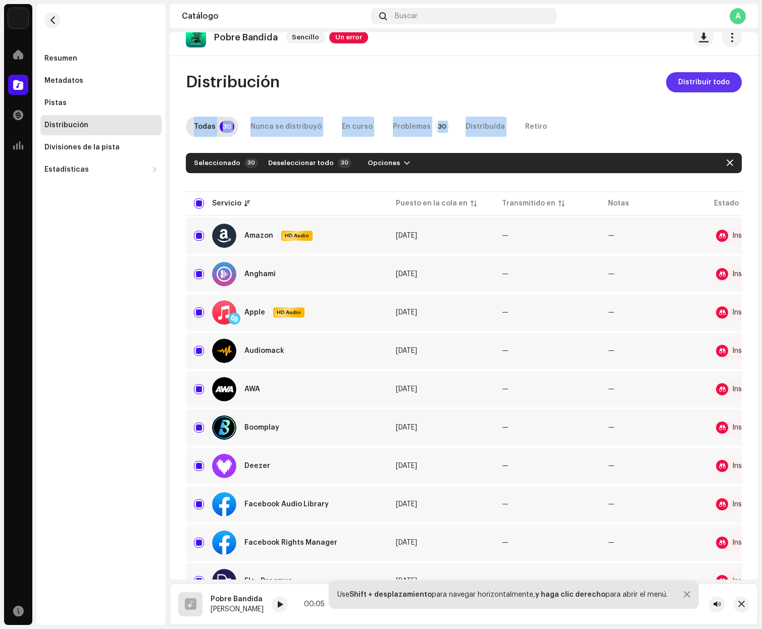
click at [686, 79] on span "Distribuir todo" at bounding box center [704, 82] width 52 height 20
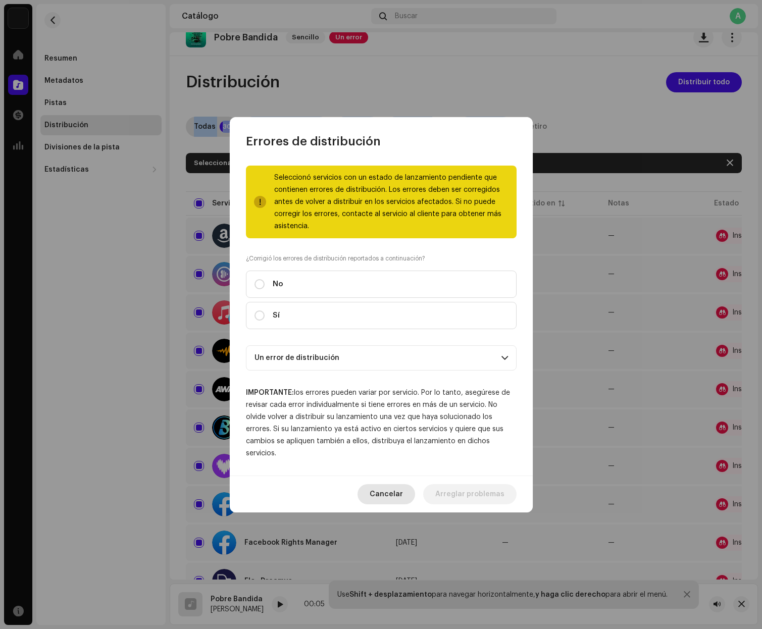
click at [392, 497] on span "Cancelar" at bounding box center [386, 494] width 33 height 20
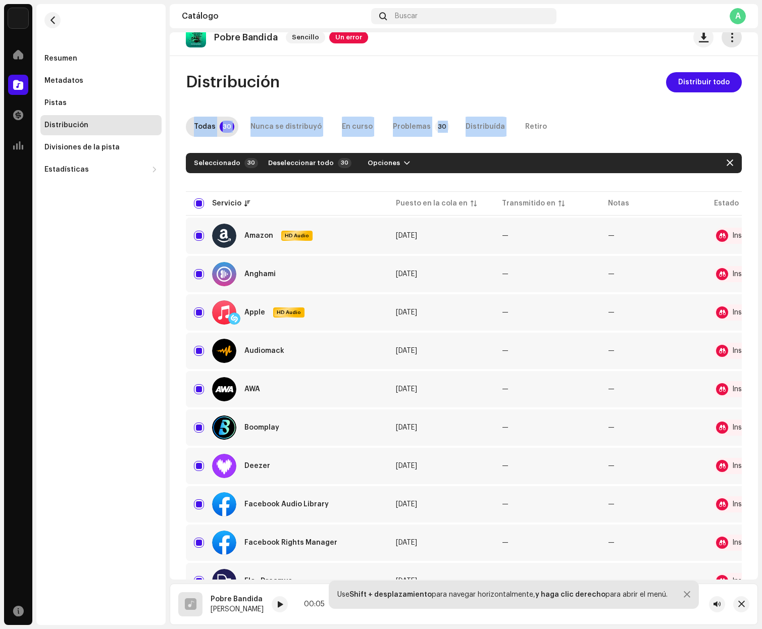
click at [722, 45] on button "button" at bounding box center [732, 37] width 20 height 20
click at [727, 41] on span "button" at bounding box center [732, 37] width 10 height 8
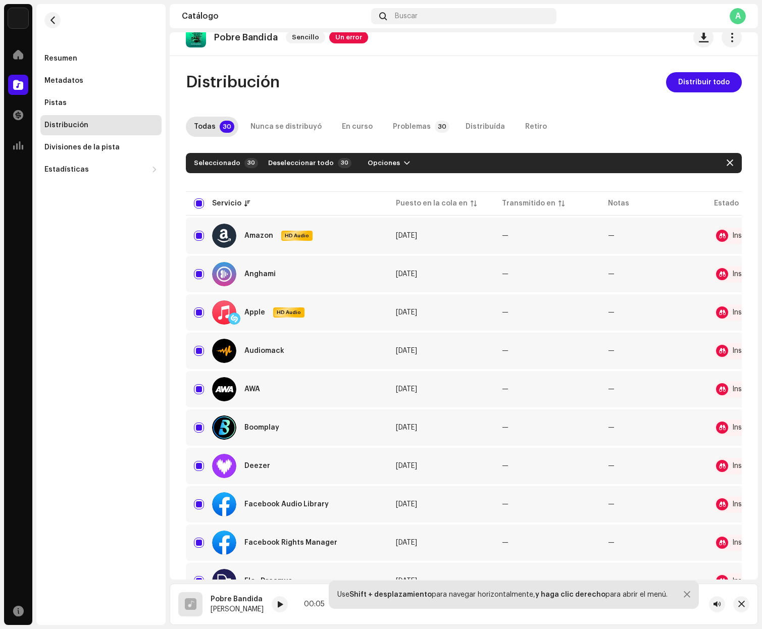
click at [470, 36] on div "Pobre Bandida Sencillo Un error" at bounding box center [464, 37] width 588 height 37
click at [525, 125] on div "Retiro" at bounding box center [536, 127] width 22 height 20
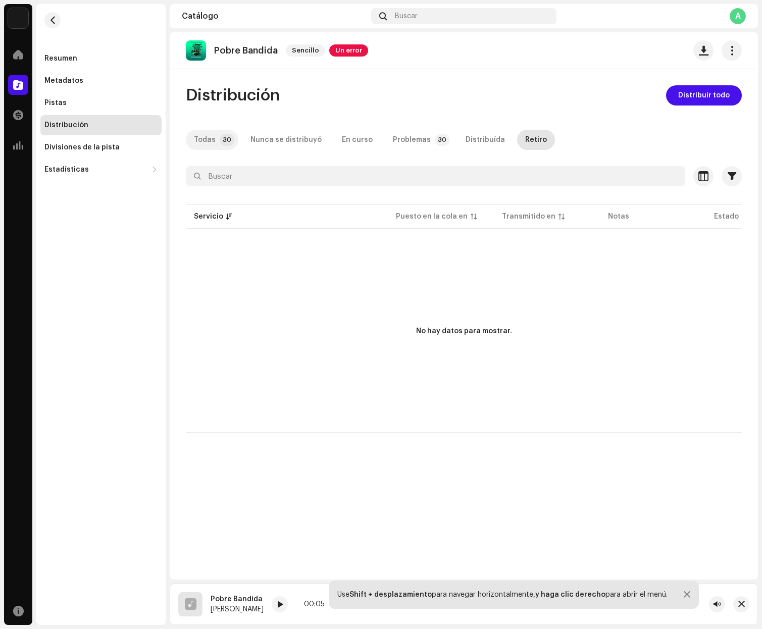
click at [212, 143] on div "Todas" at bounding box center [205, 140] width 22 height 20
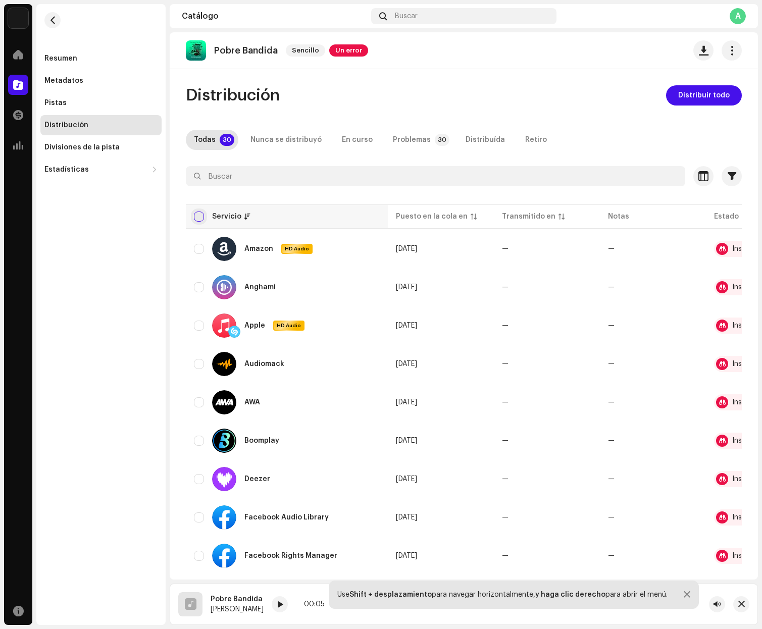
click at [198, 217] on input "checkbox" at bounding box center [199, 217] width 10 height 10
checkbox input "true"
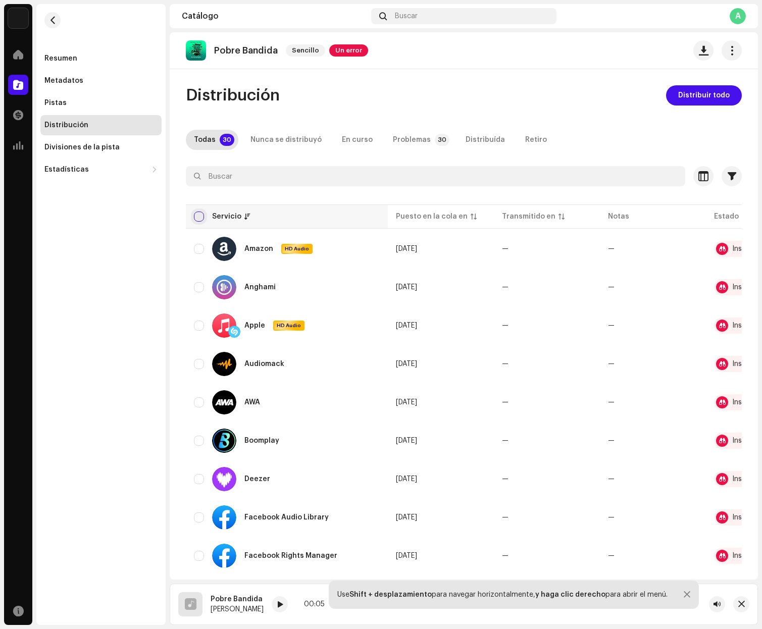
checkbox input "true"
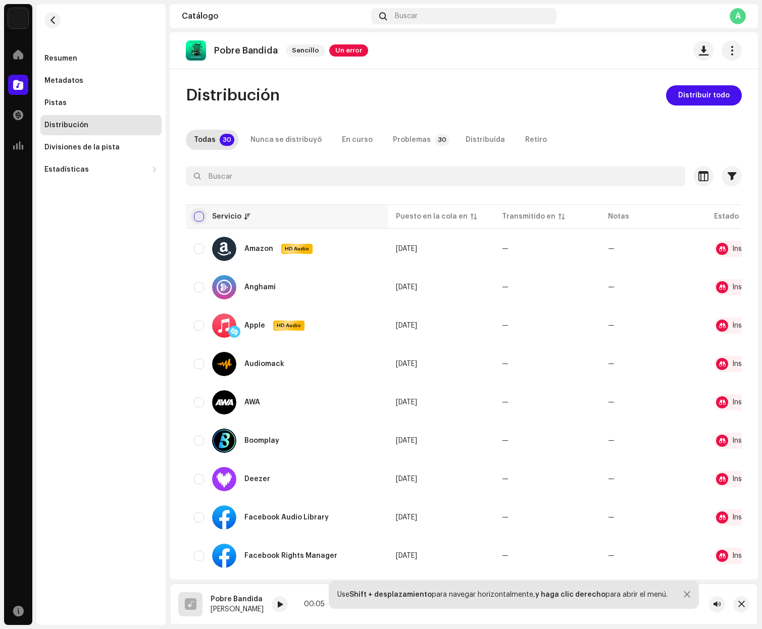
checkbox input "true"
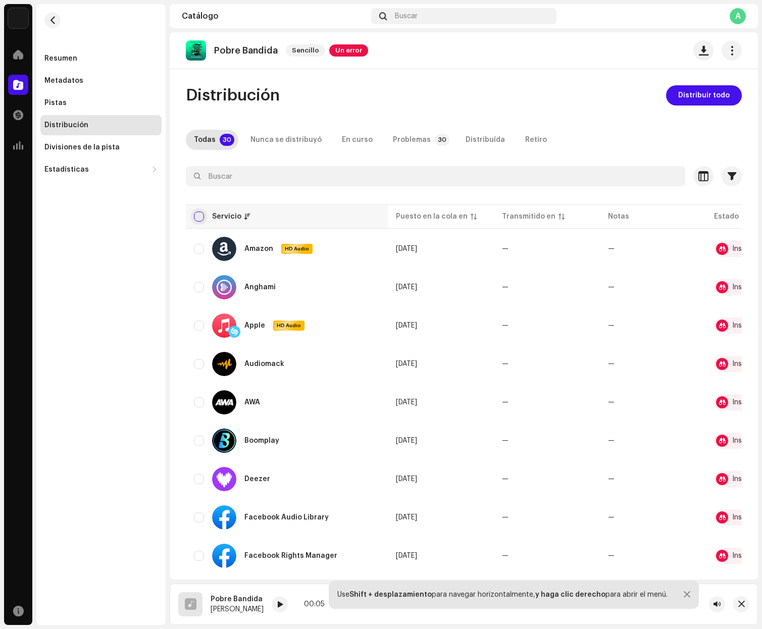
checkbox input "true"
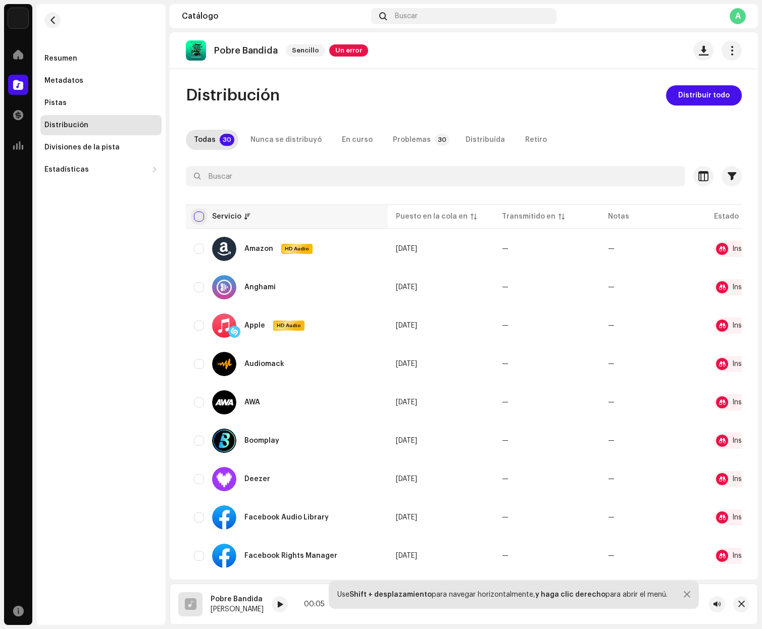
checkbox input "true"
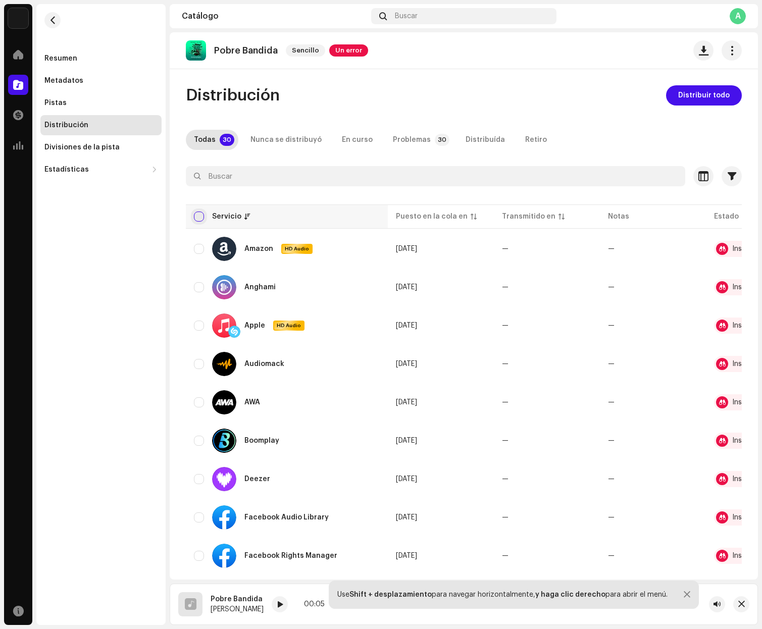
checkbox input "true"
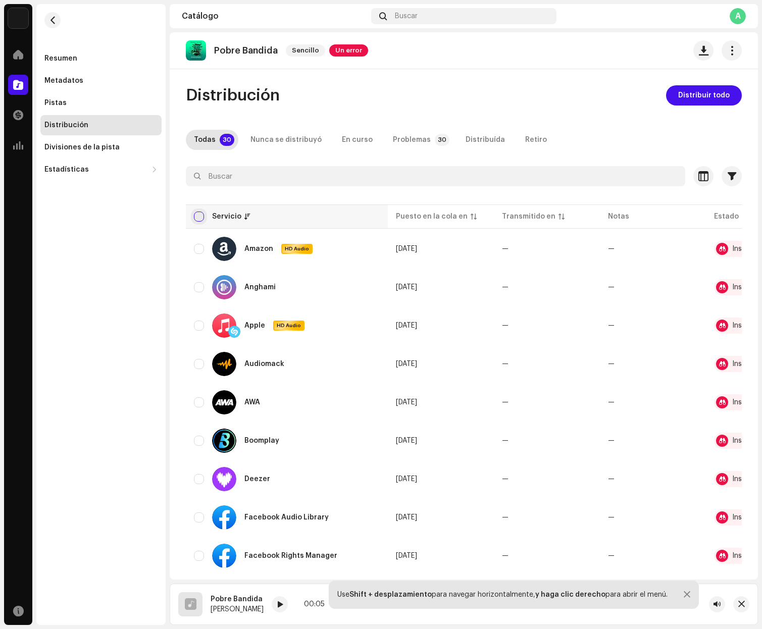
checkbox input "true"
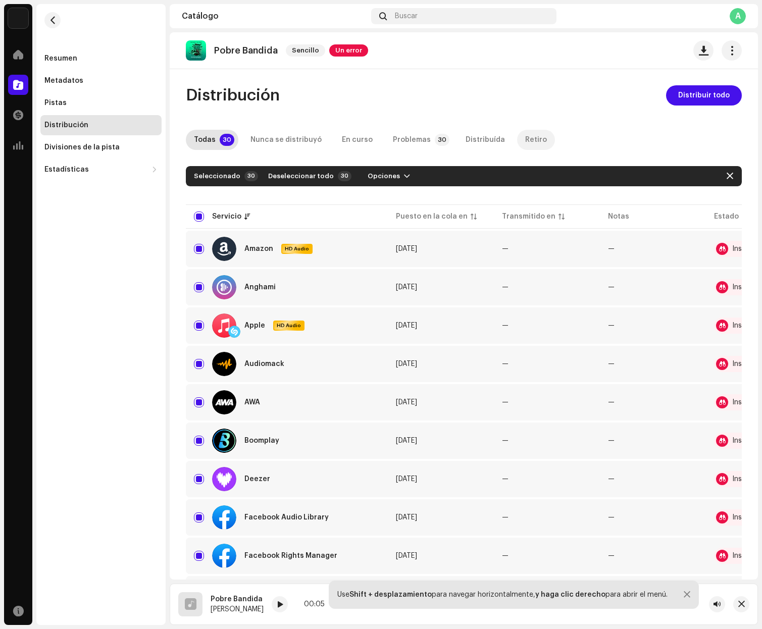
click at [525, 139] on div "Retiro" at bounding box center [536, 140] width 22 height 20
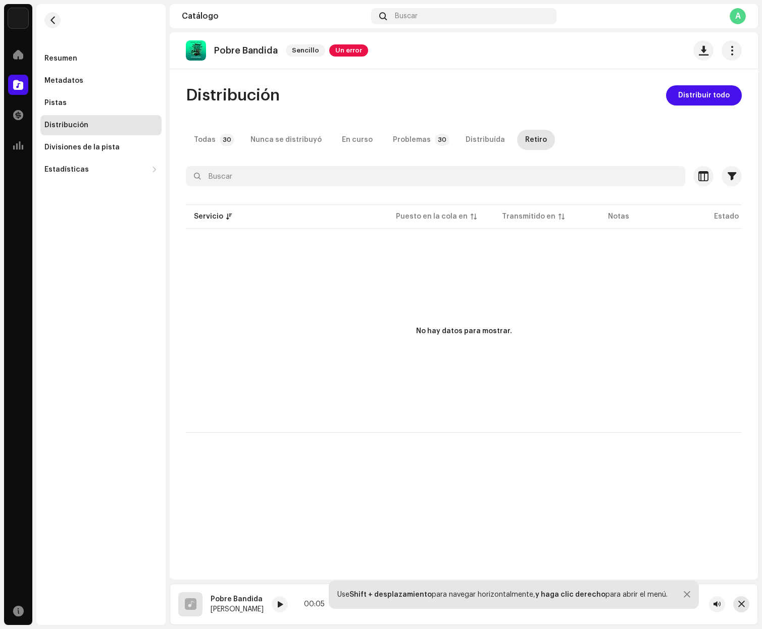
click at [743, 602] on span "button" at bounding box center [741, 605] width 7 height 8
click at [62, 116] on div "Distribución" at bounding box center [100, 125] width 121 height 20
click at [66, 125] on div "Distribución" at bounding box center [66, 125] width 44 height 8
click at [55, 105] on div "Pistas" at bounding box center [55, 103] width 22 height 8
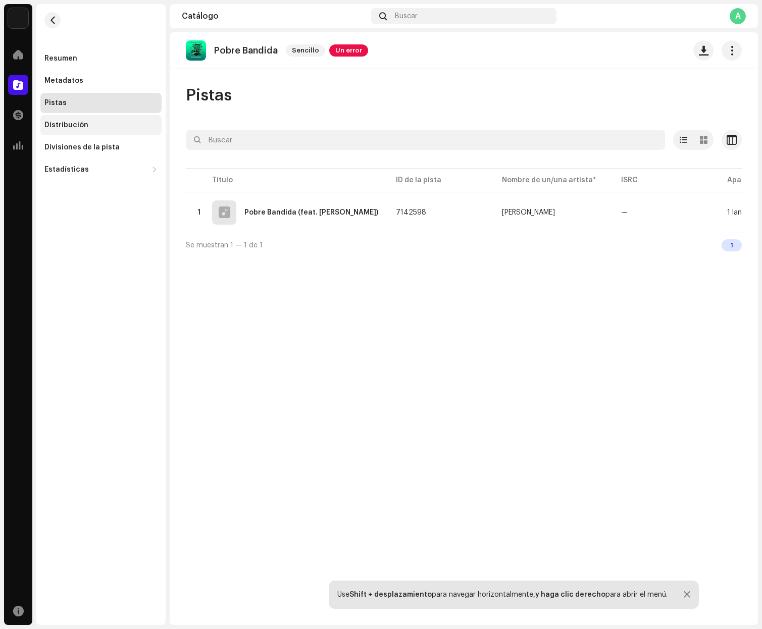
click at [68, 128] on div "Distribución" at bounding box center [66, 125] width 44 height 8
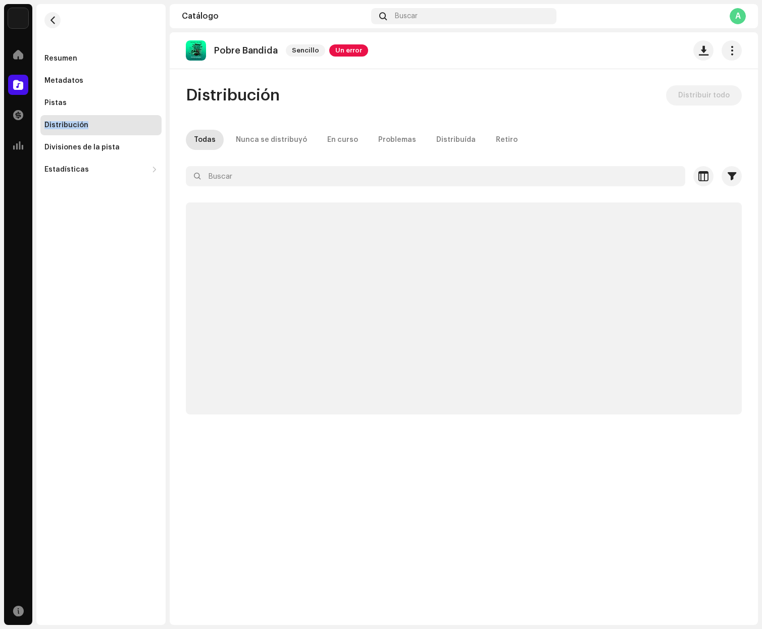
click at [68, 128] on div "Distribución" at bounding box center [66, 125] width 44 height 8
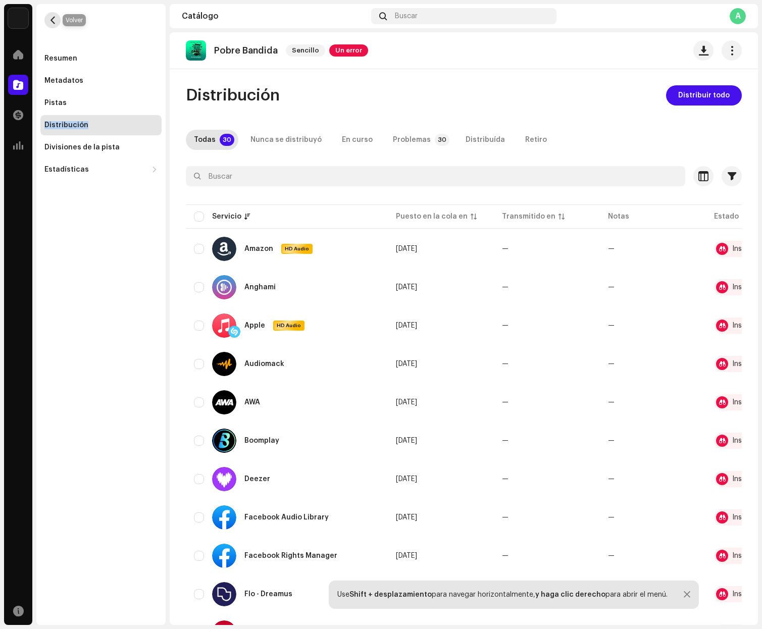
click at [56, 18] on span "button" at bounding box center [53, 20] width 8 height 8
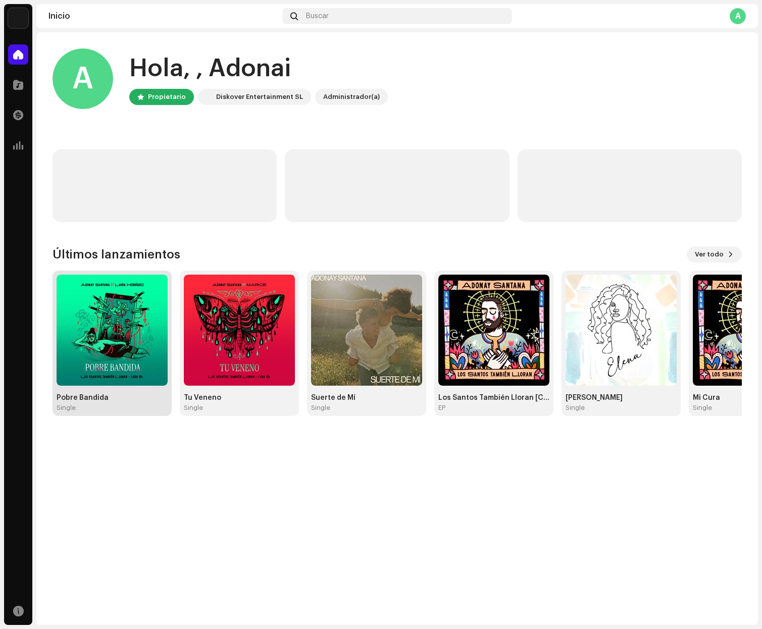
click at [110, 348] on img at bounding box center [112, 330] width 111 height 111
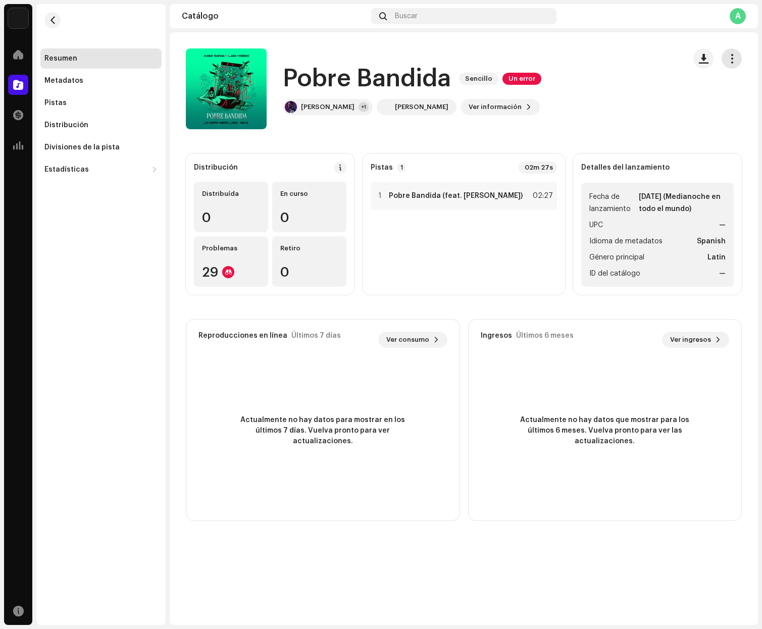
click at [729, 64] on button "button" at bounding box center [732, 58] width 20 height 20
